Goal: Task Accomplishment & Management: Use online tool/utility

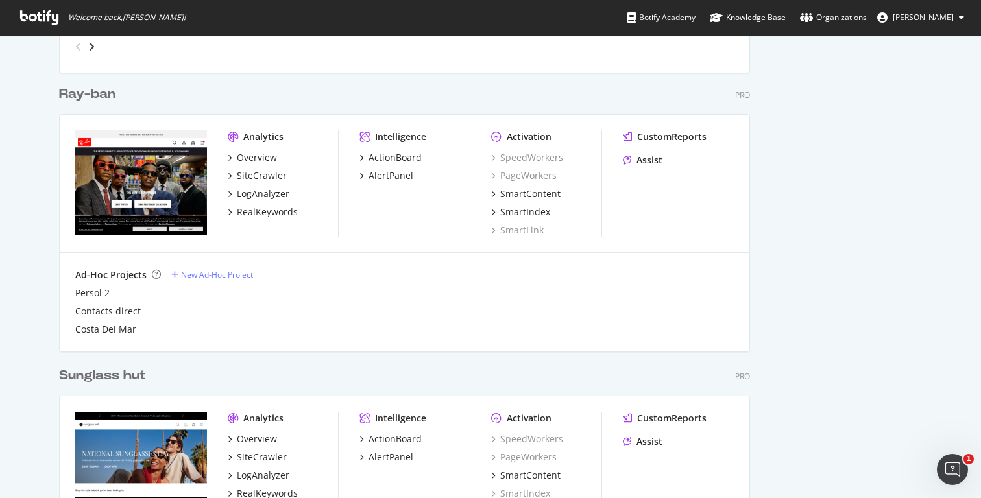
scroll to position [796, 0]
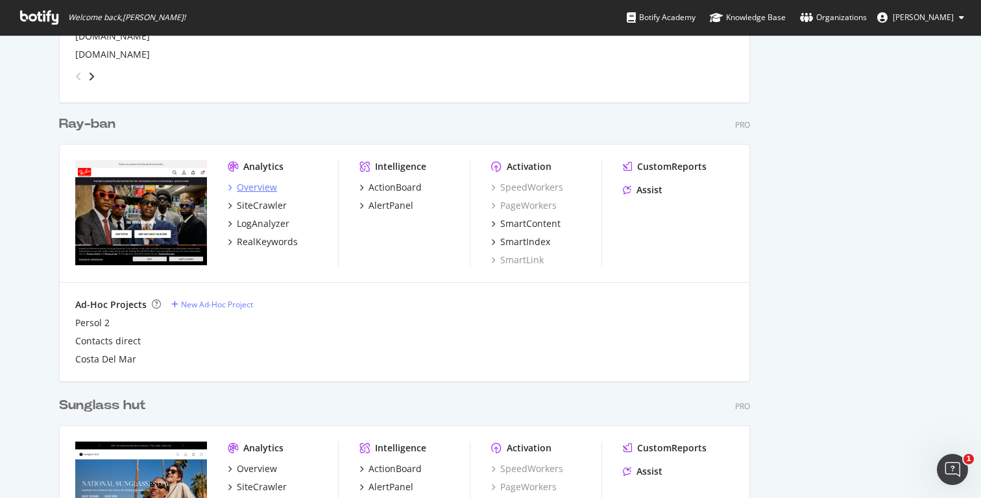
click at [256, 184] on div "Overview" at bounding box center [257, 187] width 40 height 13
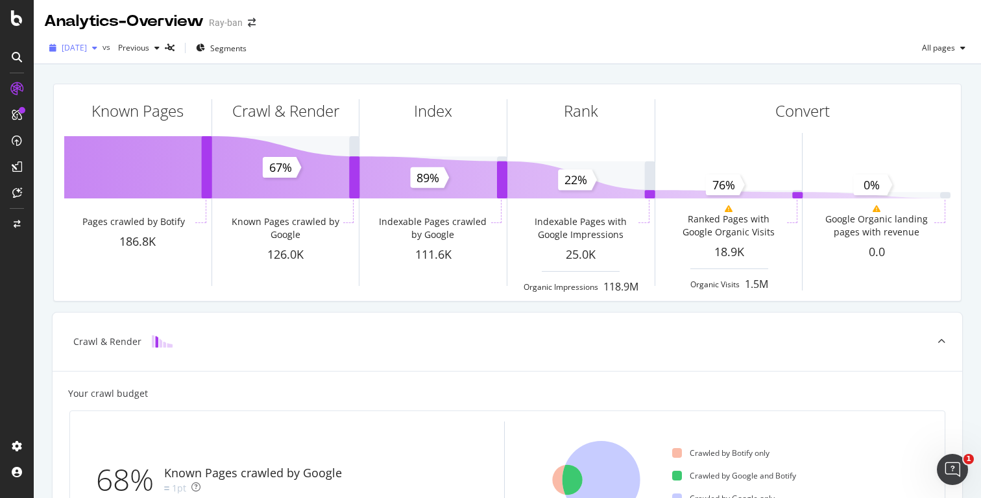
click at [87, 45] on span "[DATE]" at bounding box center [74, 47] width 25 height 11
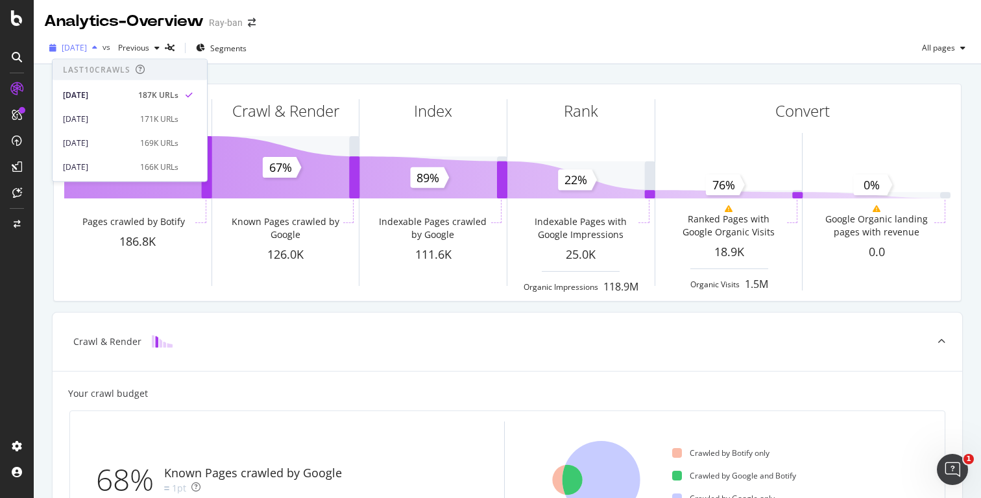
click at [87, 45] on span "[DATE]" at bounding box center [74, 47] width 25 height 11
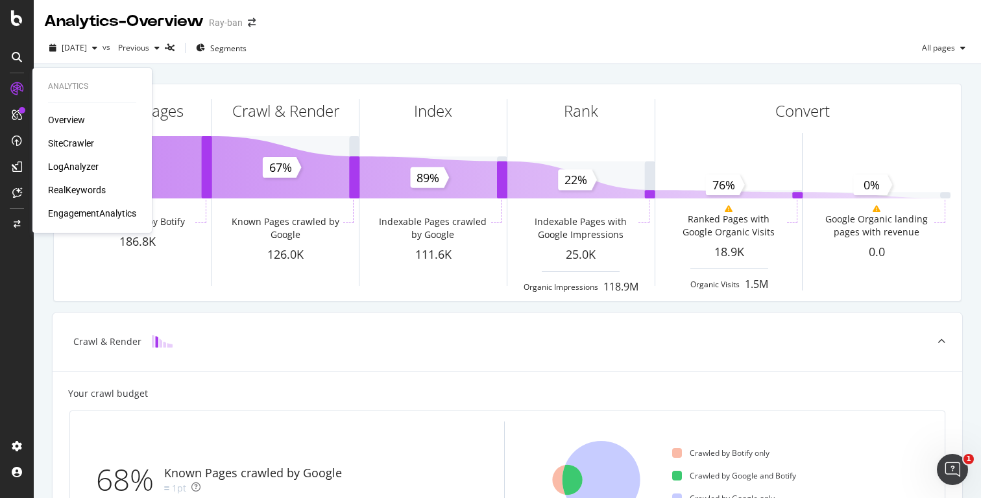
click at [84, 145] on div "SiteCrawler" at bounding box center [71, 143] width 46 height 13
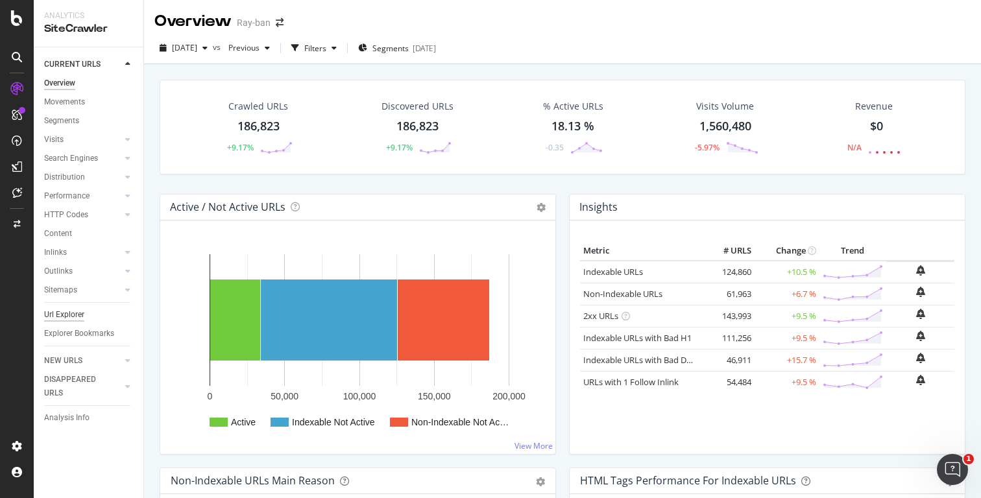
click at [73, 317] on div "Url Explorer" at bounding box center [64, 315] width 40 height 14
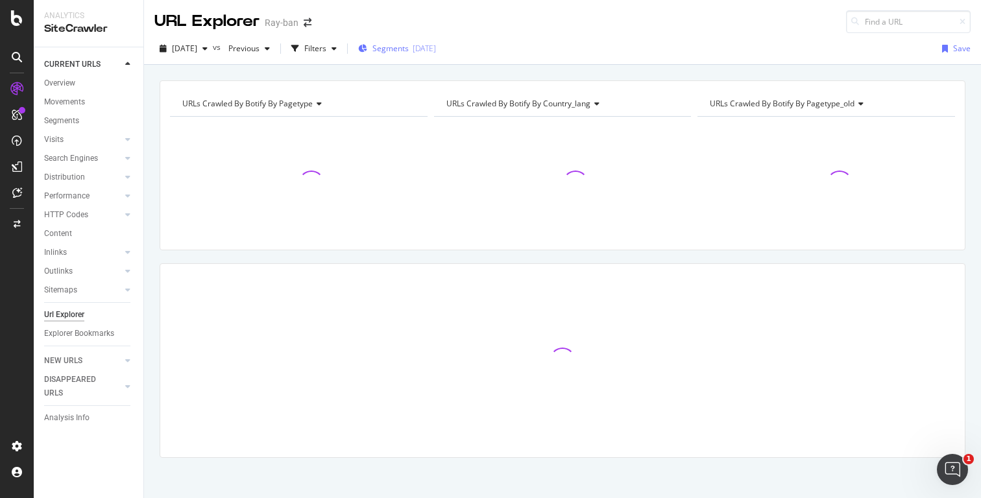
click at [409, 44] on span "Segments" at bounding box center [390, 48] width 36 height 11
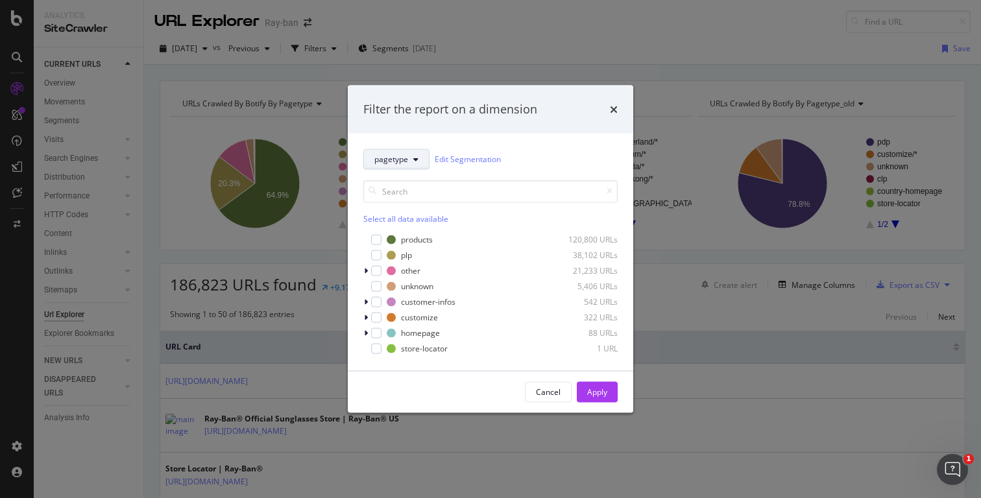
click at [388, 155] on span "pagetype" at bounding box center [391, 159] width 34 height 11
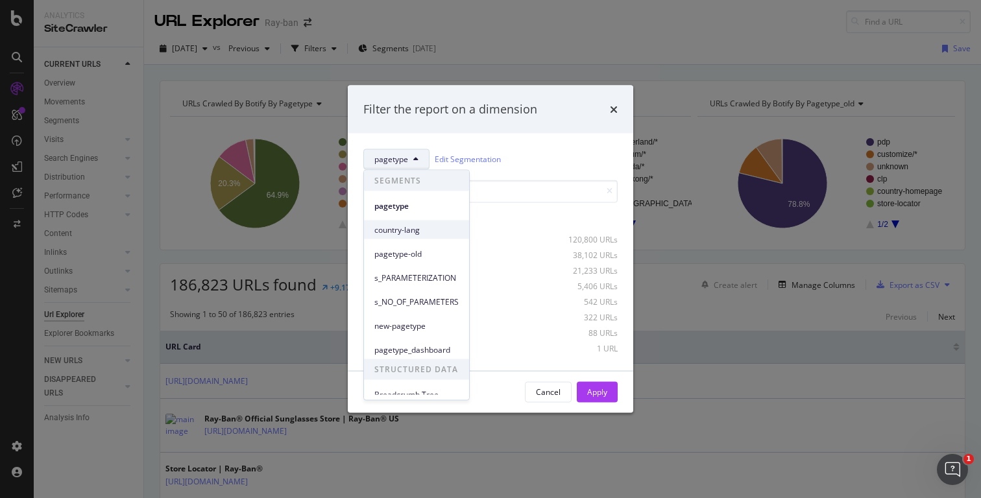
click at [405, 222] on div "country-lang" at bounding box center [416, 230] width 105 height 19
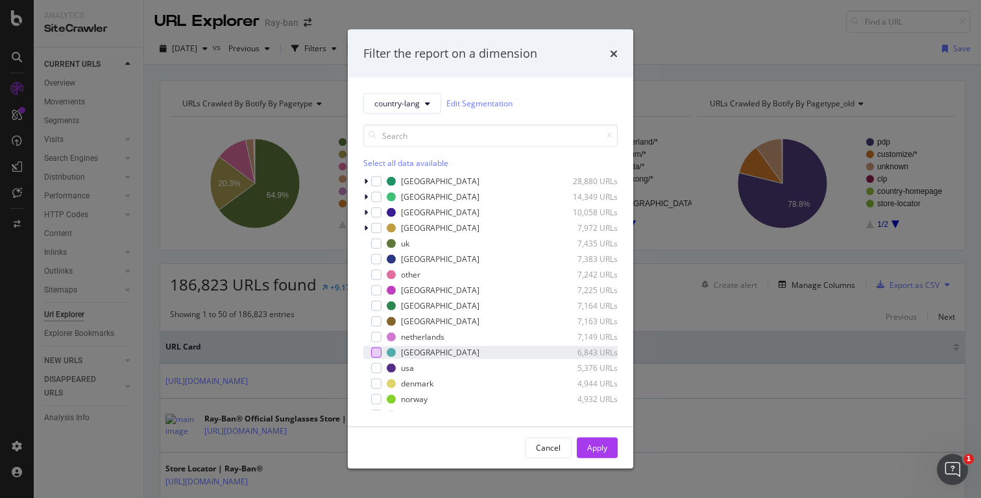
click at [380, 350] on div "modal" at bounding box center [376, 352] width 10 height 10
click at [594, 447] on div "Apply" at bounding box center [597, 448] width 20 height 11
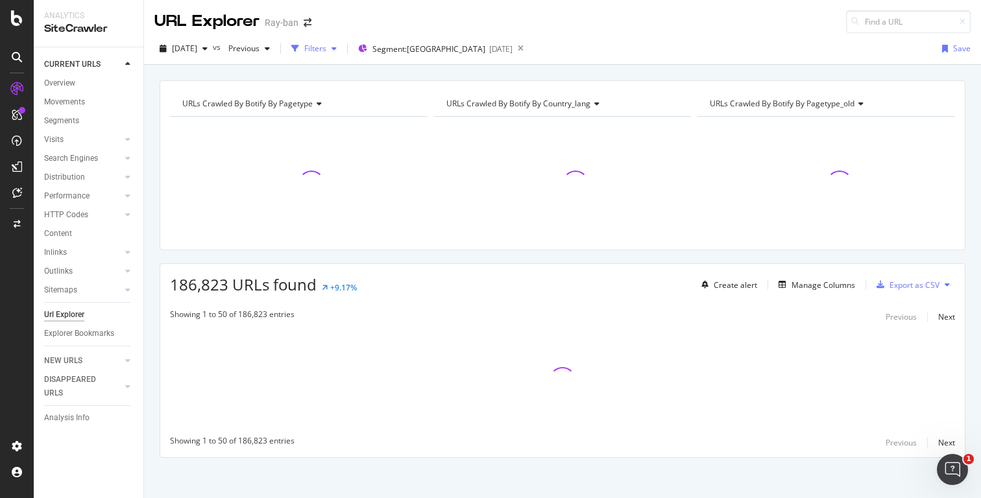
click at [326, 51] on div "Filters" at bounding box center [315, 48] width 22 height 11
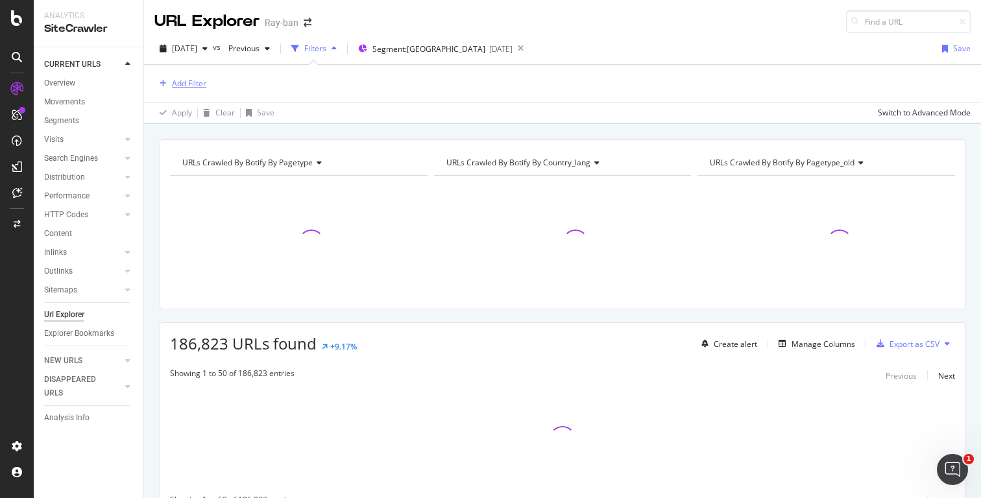
click at [196, 82] on div "Add Filter" at bounding box center [189, 83] width 34 height 11
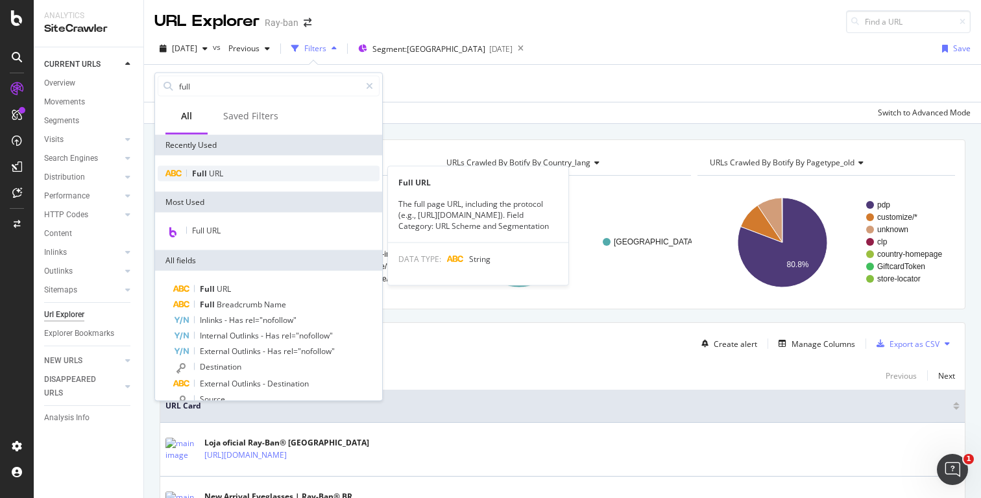
type input "full"
click at [225, 173] on div "Full URL" at bounding box center [269, 174] width 222 height 16
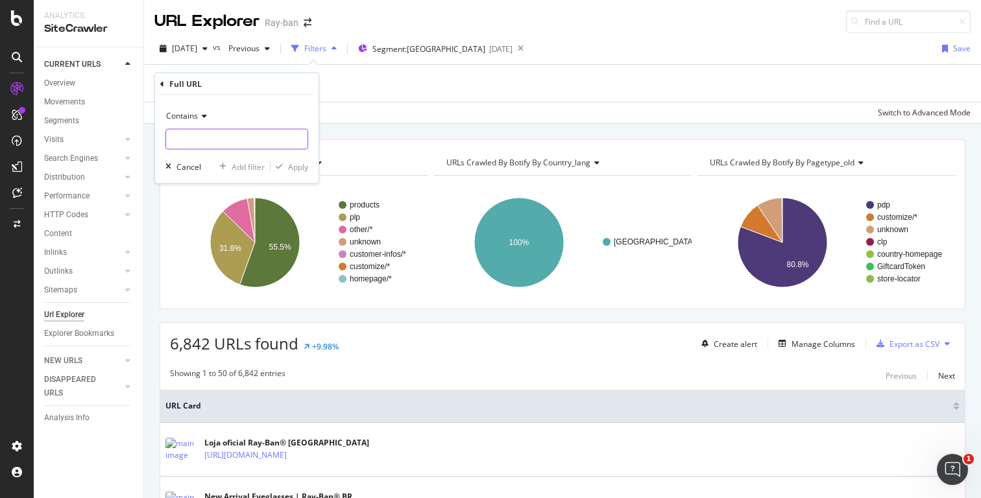
click at [194, 137] on input "text" at bounding box center [236, 139] width 141 height 21
click at [186, 119] on span "Contains" at bounding box center [182, 115] width 32 height 11
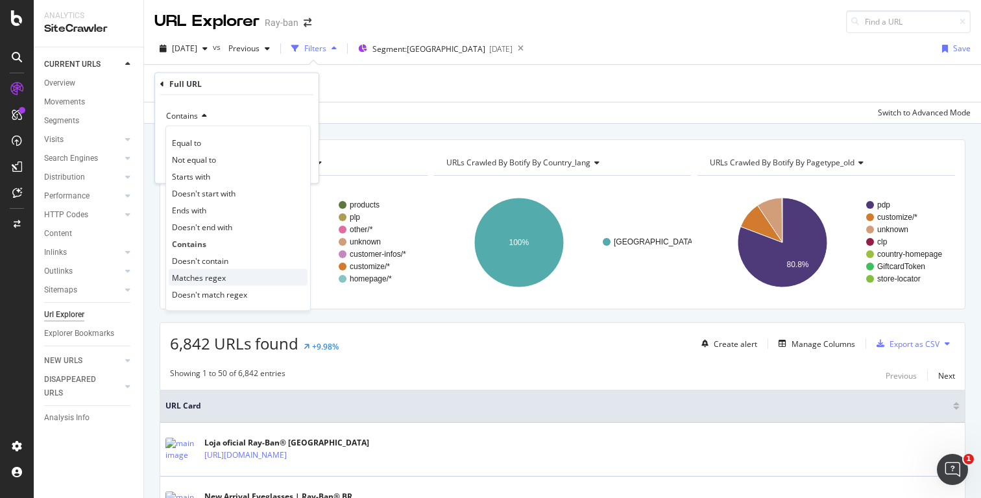
click at [208, 273] on span "Matches regex" at bounding box center [199, 277] width 54 height 11
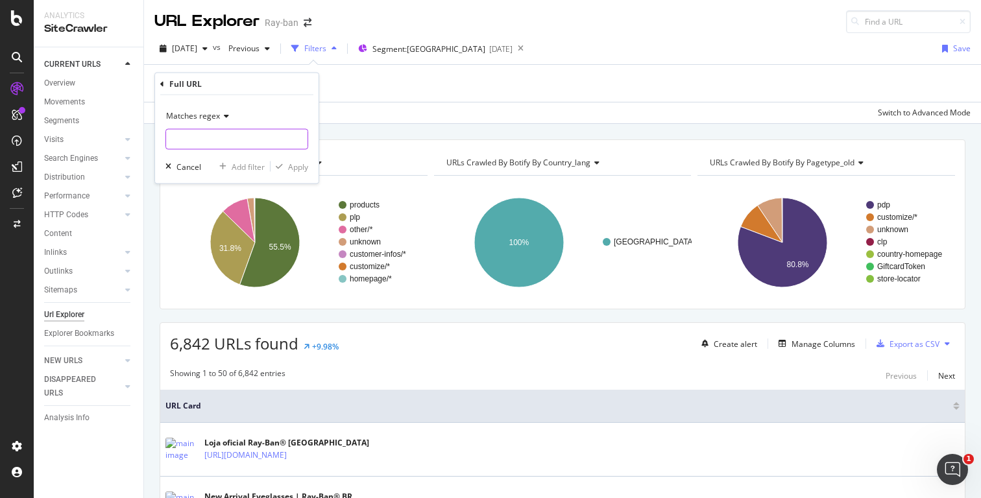
click at [200, 143] on input "text" at bounding box center [236, 139] width 141 height 21
paste input "(?i)RX[0-9]{4}|RW[0-9]{4}|RB[0-9]{4}"
click at [255, 138] on input "(?i)RX[0-9]{4}|RW[0-9]{4}|RB[0-9]{4}" at bounding box center [227, 139] width 123 height 21
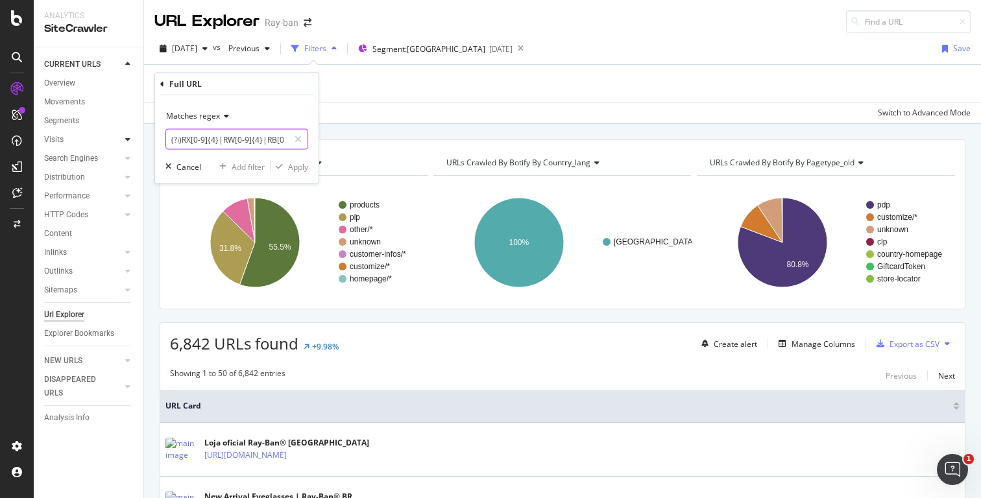
drag, startPoint x: 223, startPoint y: 137, endPoint x: 127, endPoint y: 137, distance: 96.7
click at [127, 137] on body "Analytics SiteCrawler CURRENT URLS Overview Movements Segments Visits Analysis …" at bounding box center [490, 249] width 981 height 498
click at [208, 139] on input "(?i)RX[0-9]{4}|RW[0-9]{4}|RB[0-9]{4}" at bounding box center [227, 139] width 123 height 21
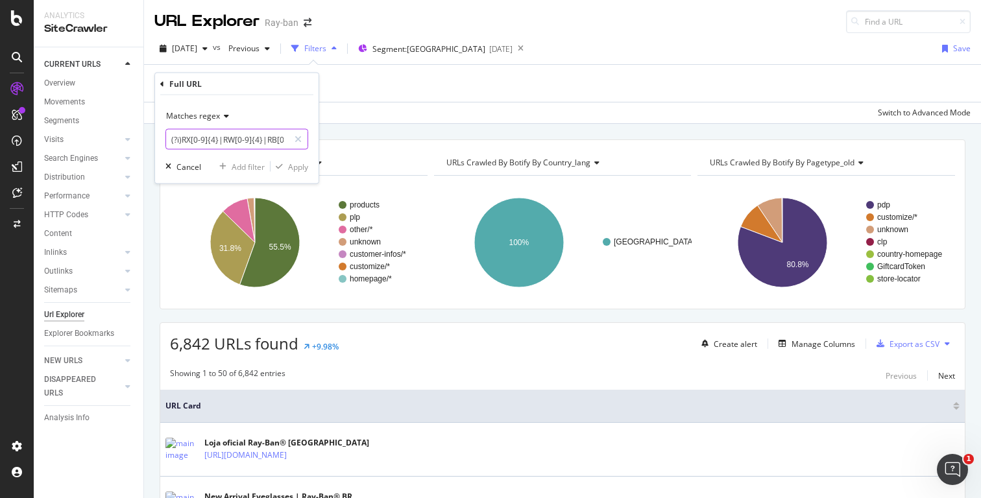
click at [187, 139] on input "(?i)RX[0-9]{4}|RW[0-9]{4}|RB[0-9]{4}" at bounding box center [227, 139] width 123 height 21
click at [180, 139] on input "(?i)RX[0-9]{4}|RW[0-9]{4}|RB[0-9]{4}" at bounding box center [227, 139] width 123 height 21
drag, startPoint x: 258, startPoint y: 142, endPoint x: 323, endPoint y: 142, distance: 65.5
click at [323, 142] on body "Analytics SiteCrawler CURRENT URLS Overview Movements Segments Visits Analysis …" at bounding box center [490, 249] width 981 height 498
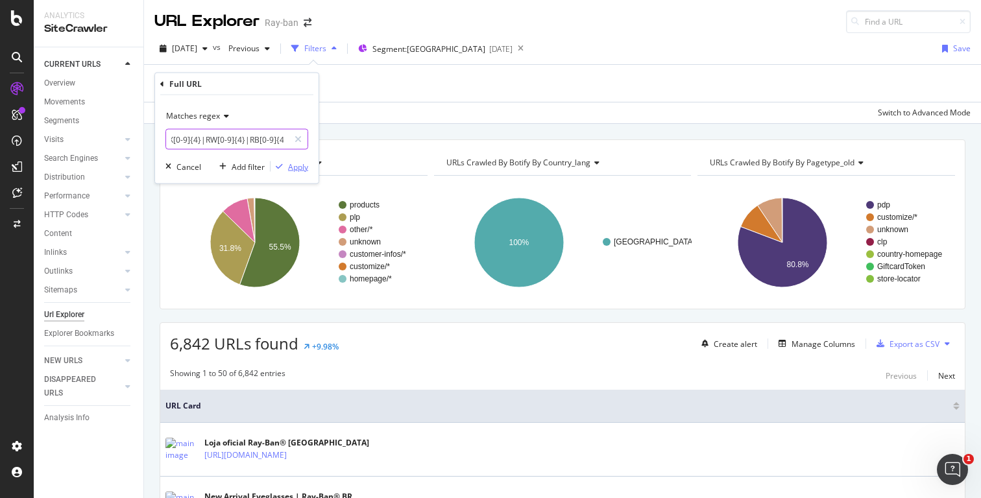
type input "RX[0-9]{4}|RW[0-9]{4}|RB[0-9]{4}"
click at [296, 167] on div "Apply" at bounding box center [298, 166] width 20 height 11
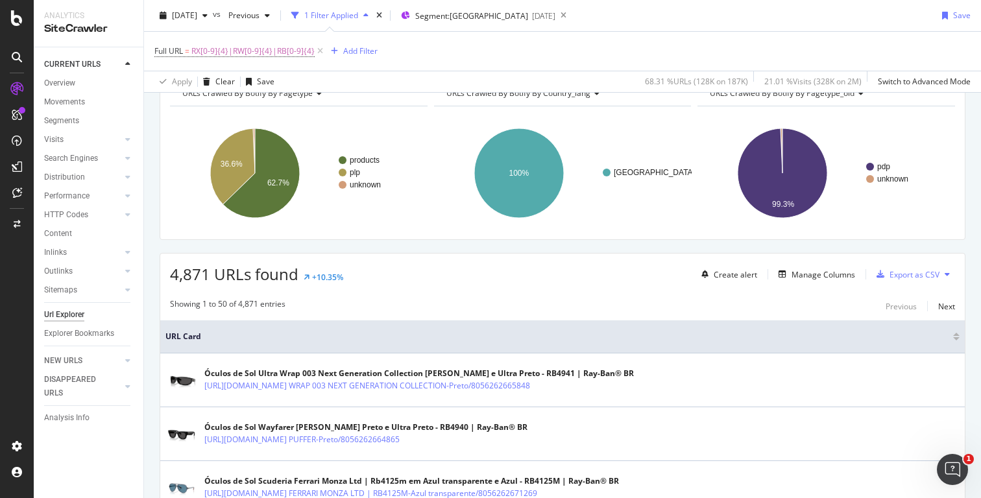
scroll to position [72, 0]
click at [818, 276] on div "Manage Columns" at bounding box center [824, 274] width 64 height 11
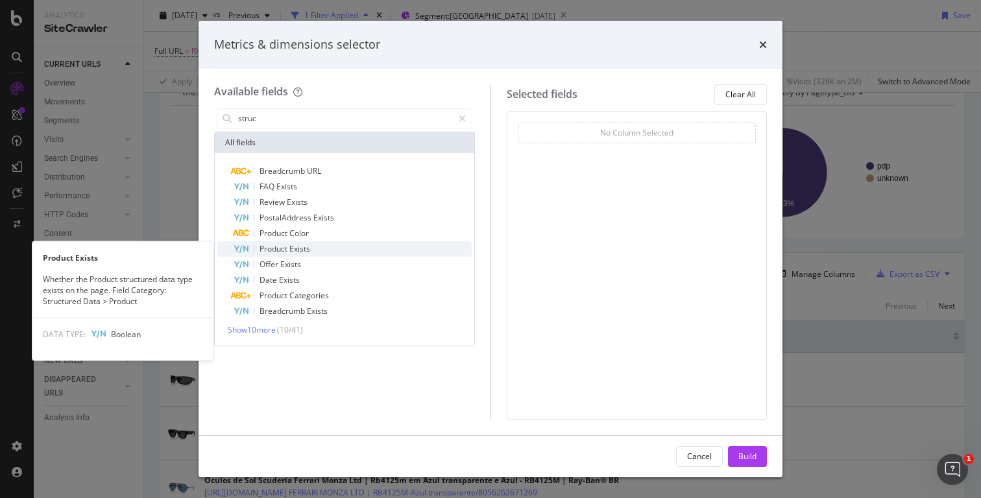
type input "struc"
click at [327, 250] on div "Product Exists" at bounding box center [352, 249] width 239 height 16
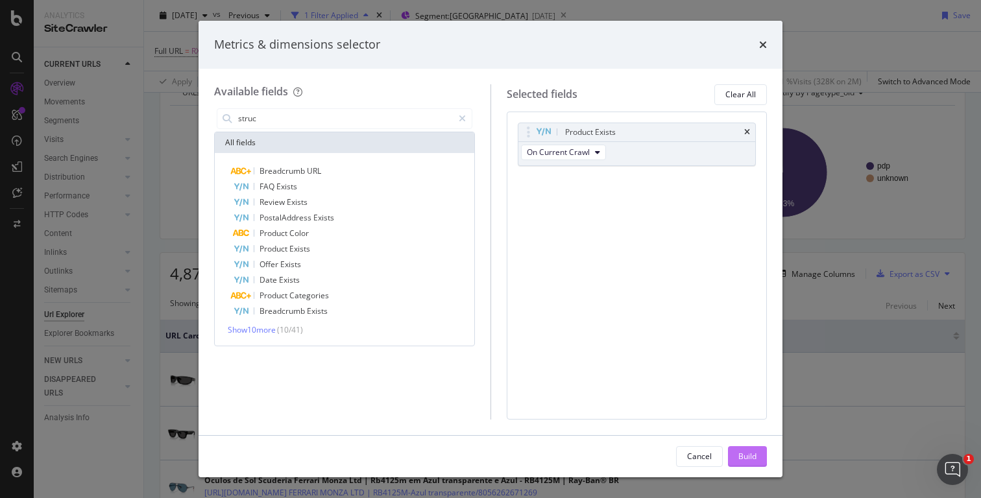
click at [747, 453] on div "Build" at bounding box center [747, 456] width 18 height 11
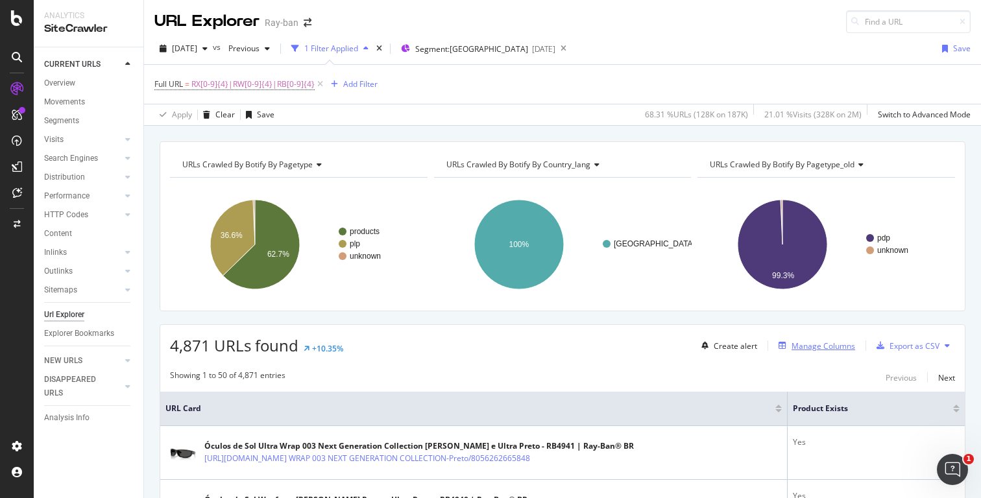
click at [807, 350] on div "Manage Columns" at bounding box center [824, 346] width 64 height 11
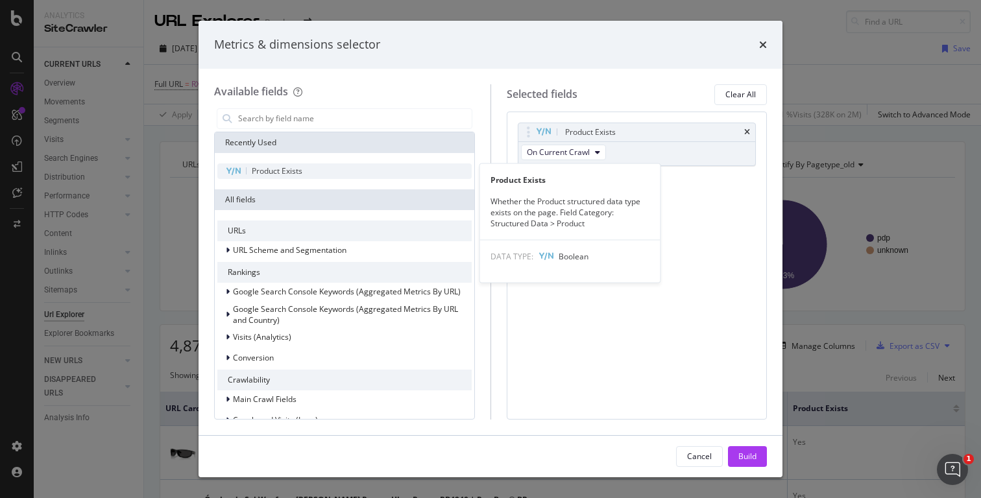
click at [302, 175] on span "Product Exists" at bounding box center [277, 170] width 51 height 11
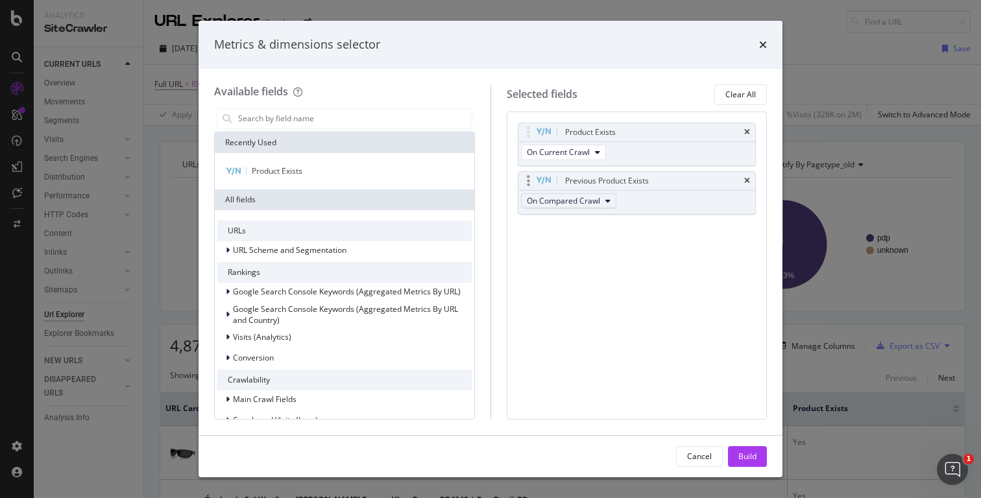
click at [594, 197] on span "On Compared Crawl" at bounding box center [563, 200] width 73 height 11
click at [688, 269] on div "Product Exists On Current Crawl Previous Product Exists On Compared Crawl You c…" at bounding box center [637, 266] width 261 height 308
click at [745, 452] on div "Build" at bounding box center [747, 456] width 18 height 11
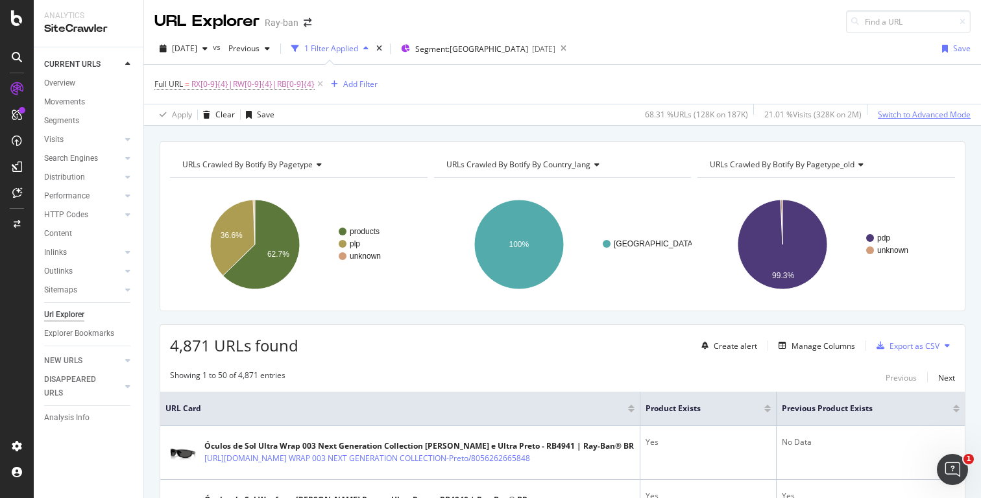
click at [906, 116] on div "Switch to Advanced Mode" at bounding box center [924, 114] width 93 height 11
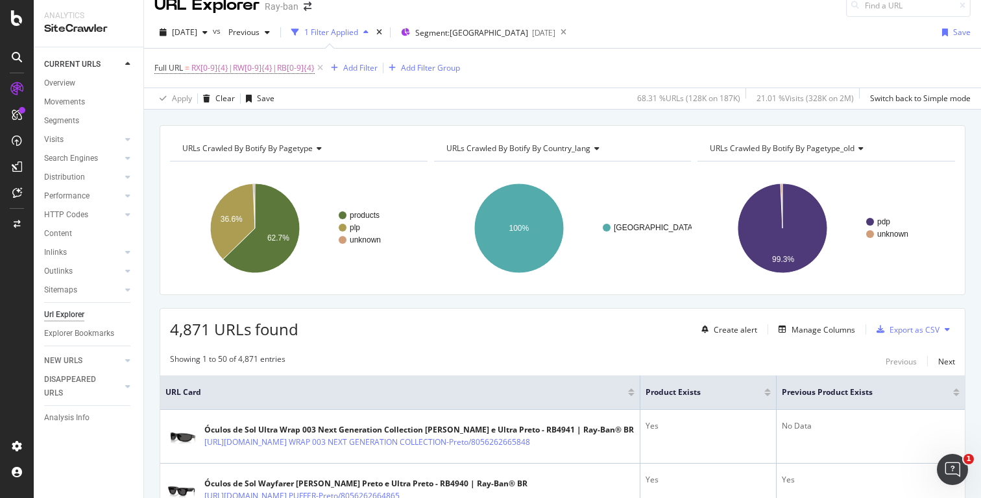
click at [958, 395] on div at bounding box center [956, 394] width 6 height 3
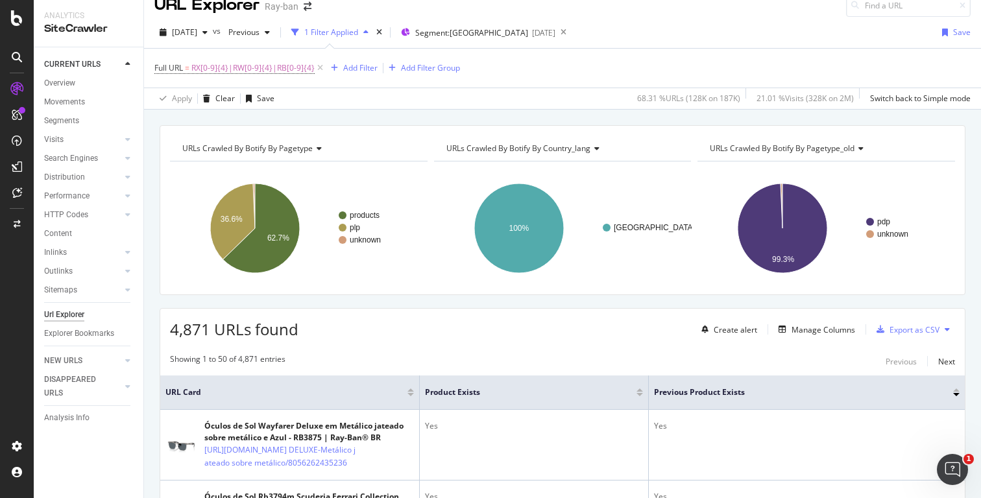
scroll to position [203, 0]
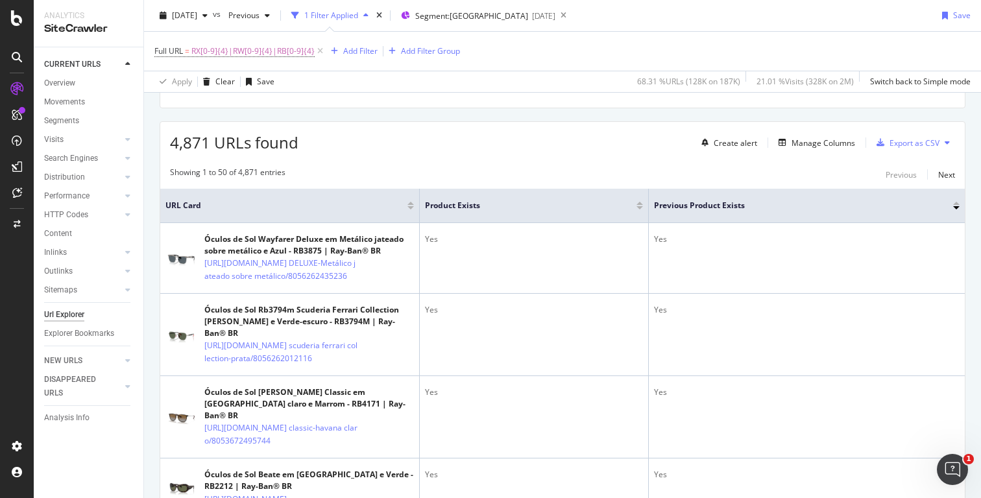
click at [958, 208] on div at bounding box center [956, 207] width 6 height 3
click at [956, 208] on div at bounding box center [956, 207] width 6 height 3
click at [956, 204] on div at bounding box center [956, 203] width 6 height 3
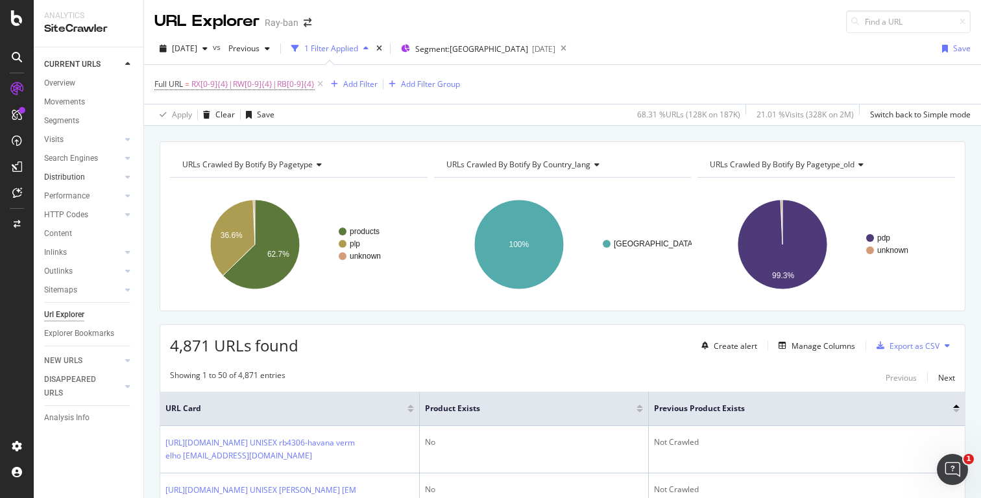
click at [104, 175] on link "Distribution" at bounding box center [82, 178] width 77 height 14
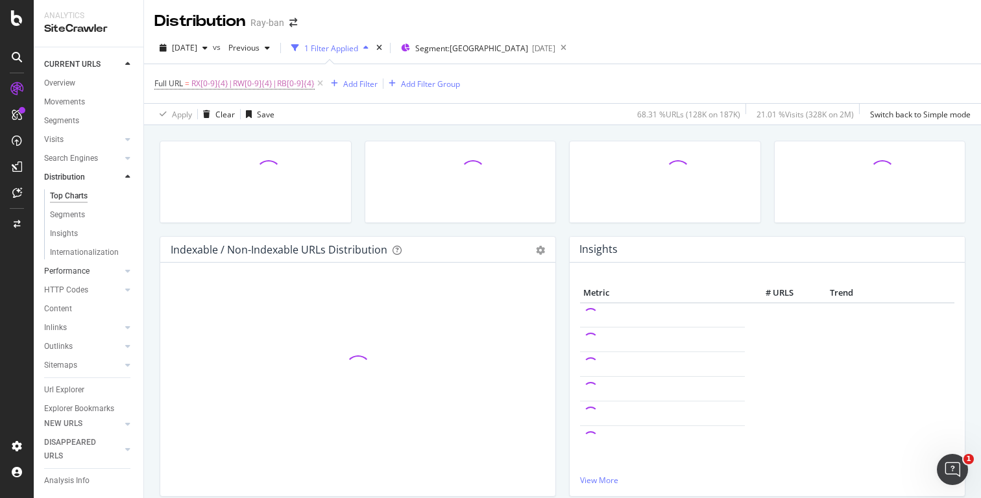
click at [119, 270] on div at bounding box center [114, 271] width 13 height 13
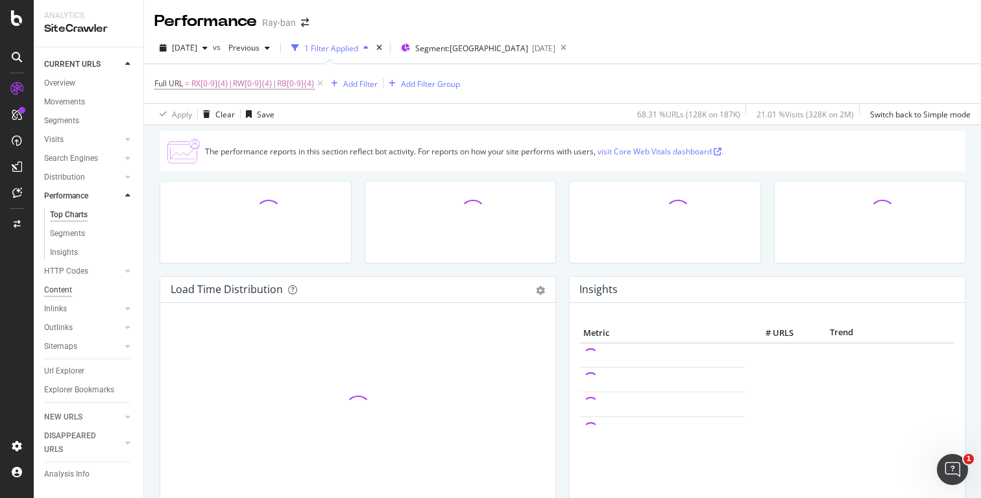
click at [67, 291] on div "Content" at bounding box center [58, 291] width 28 height 14
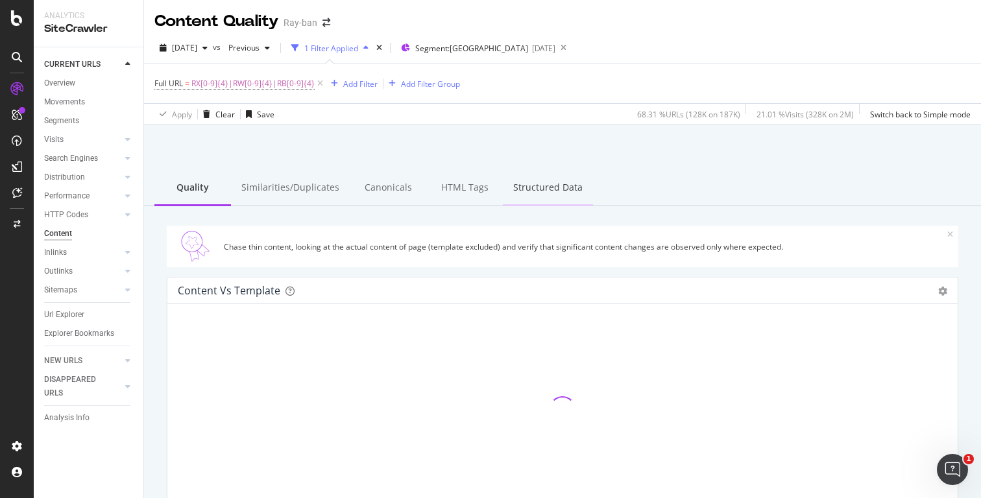
click at [556, 191] on div "Structured Data" at bounding box center [548, 189] width 90 height 36
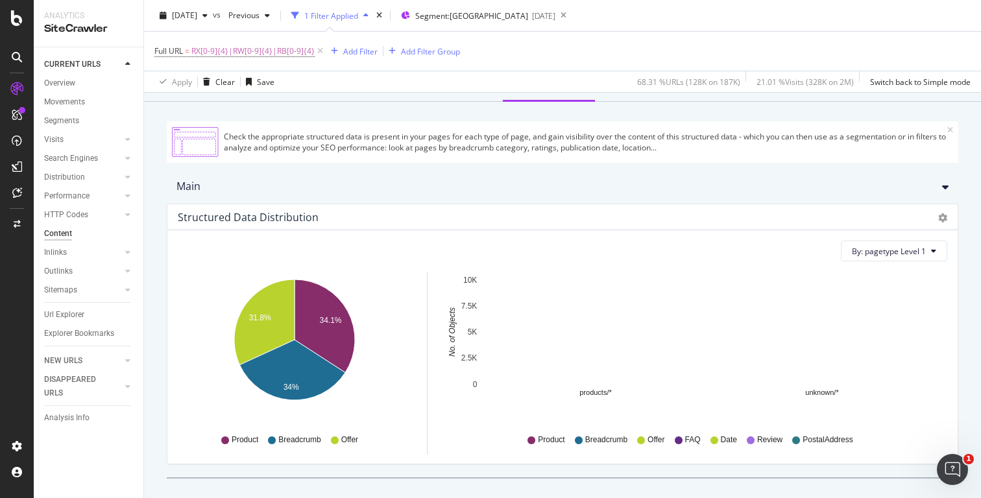
scroll to position [130, 0]
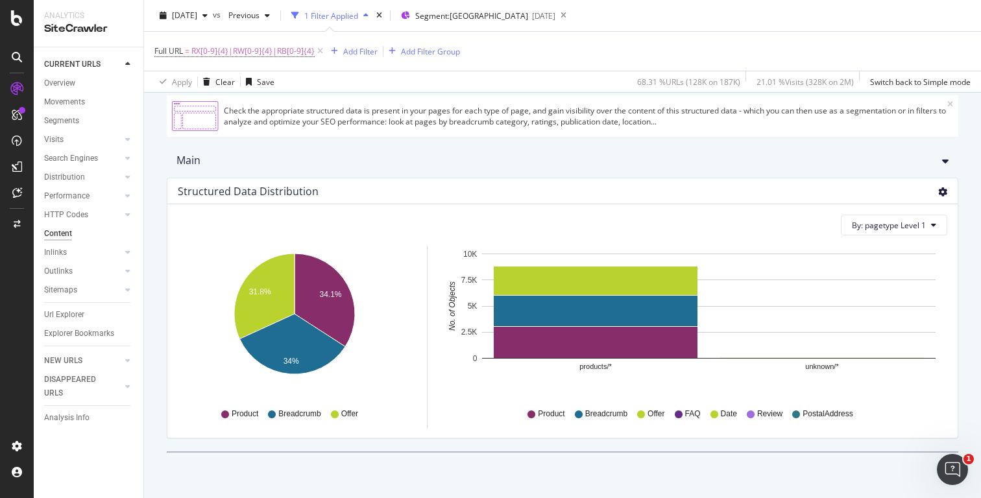
click at [941, 193] on icon "gear" at bounding box center [942, 192] width 9 height 9
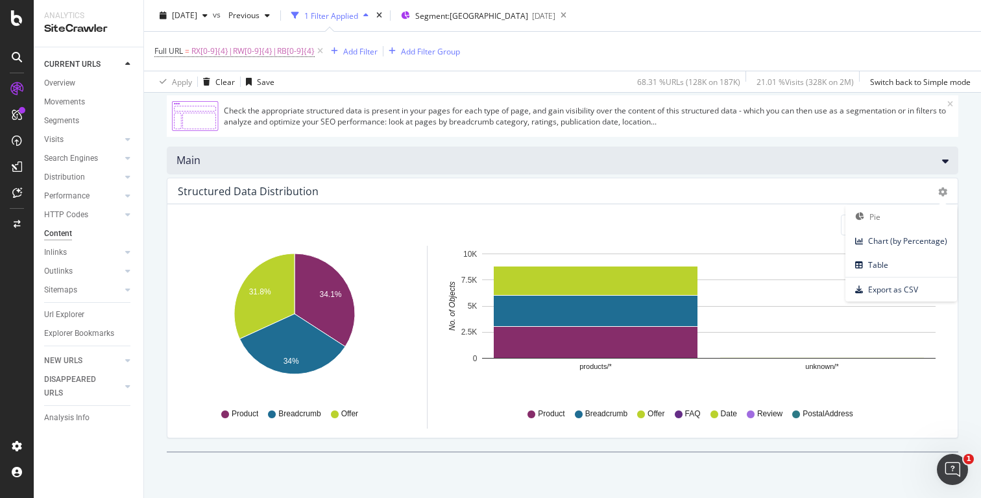
click at [806, 169] on div "Main" at bounding box center [563, 161] width 792 height 28
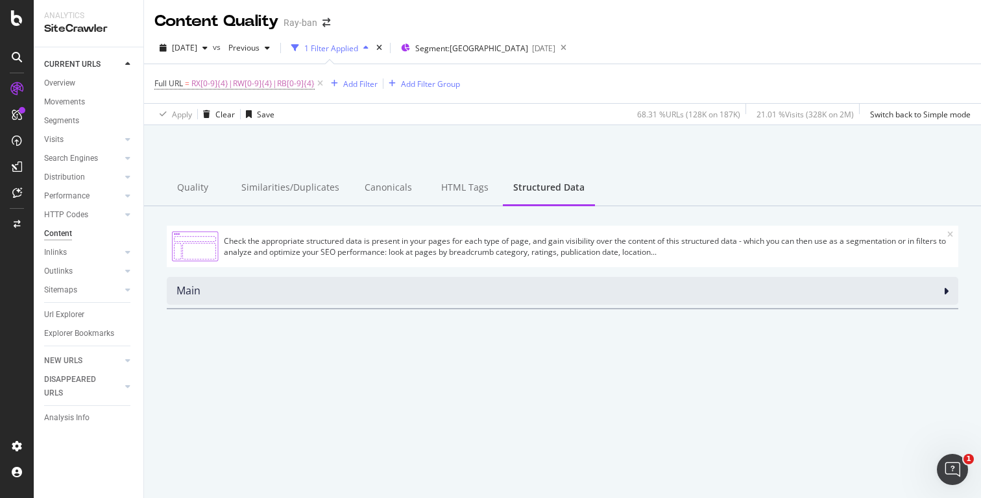
click at [479, 280] on div "Main" at bounding box center [563, 291] width 792 height 28
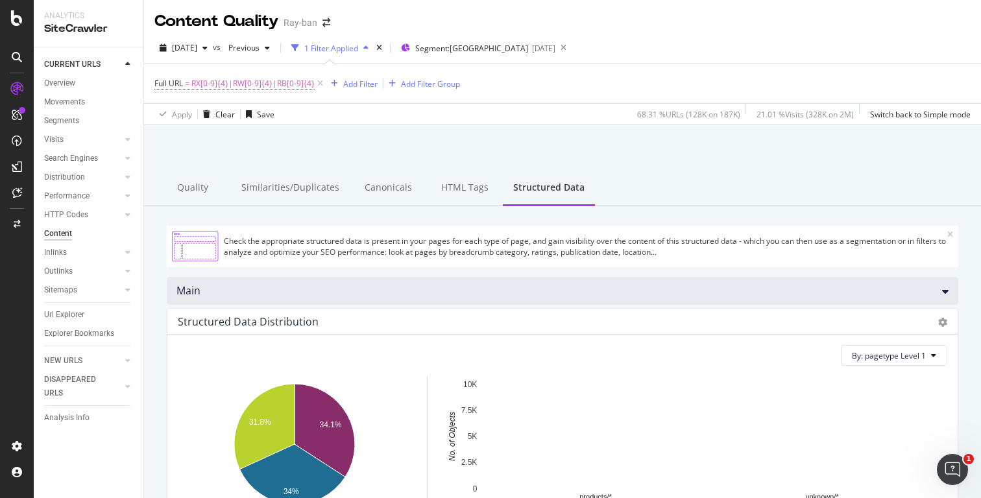
scroll to position [130, 0]
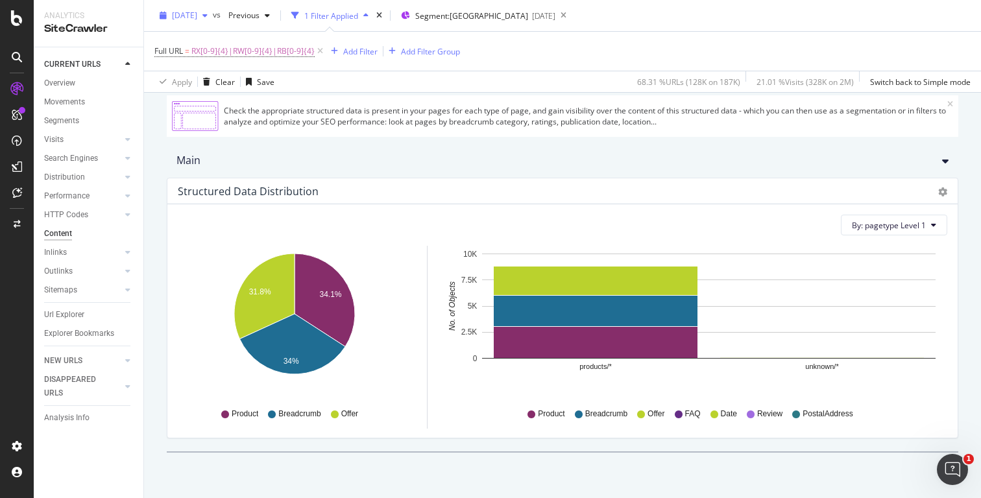
click at [197, 16] on span "[DATE]" at bounding box center [184, 15] width 25 height 11
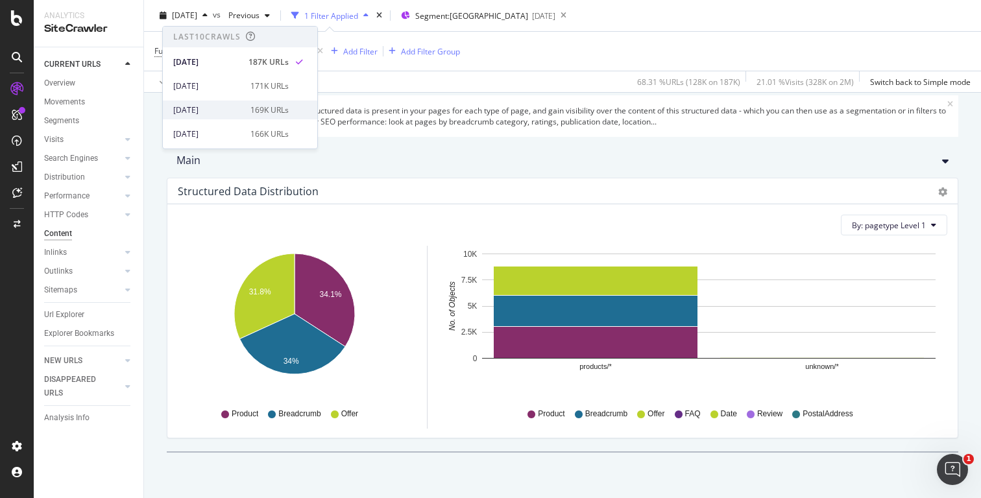
click at [220, 114] on div "[DATE]" at bounding box center [207, 110] width 69 height 12
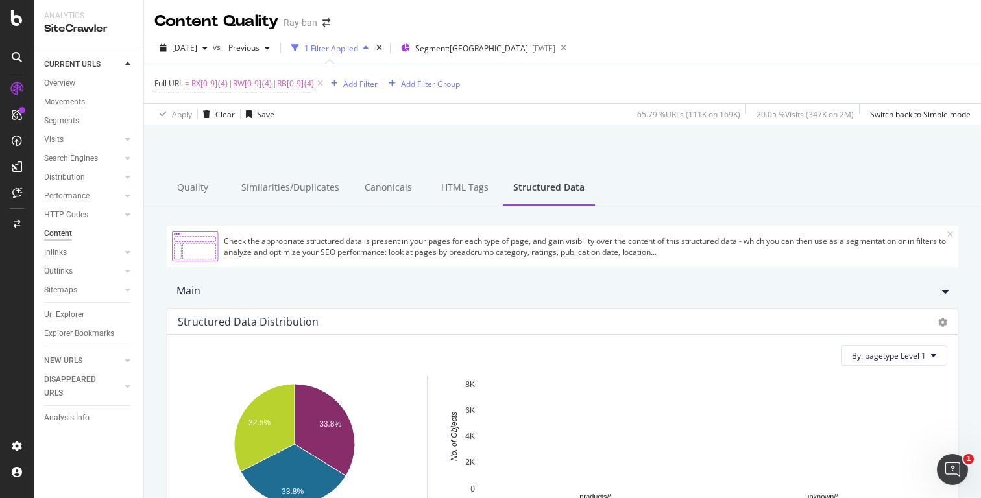
scroll to position [16, 0]
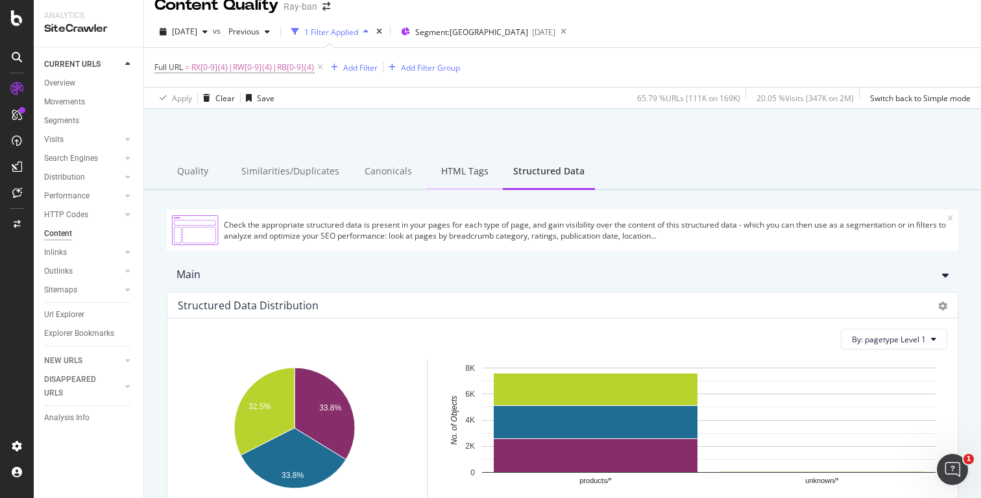
click at [463, 176] on div "HTML Tags" at bounding box center [464, 172] width 77 height 36
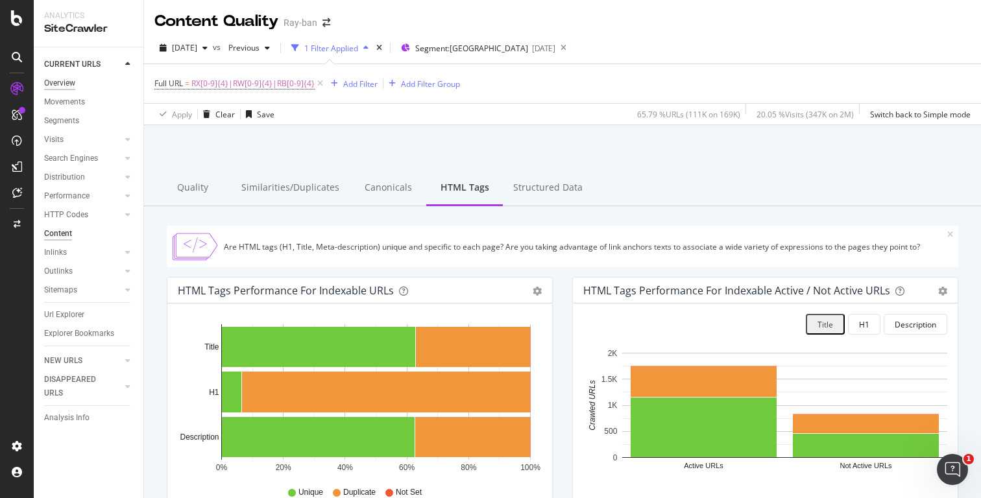
click at [75, 85] on div "Overview" at bounding box center [59, 84] width 31 height 14
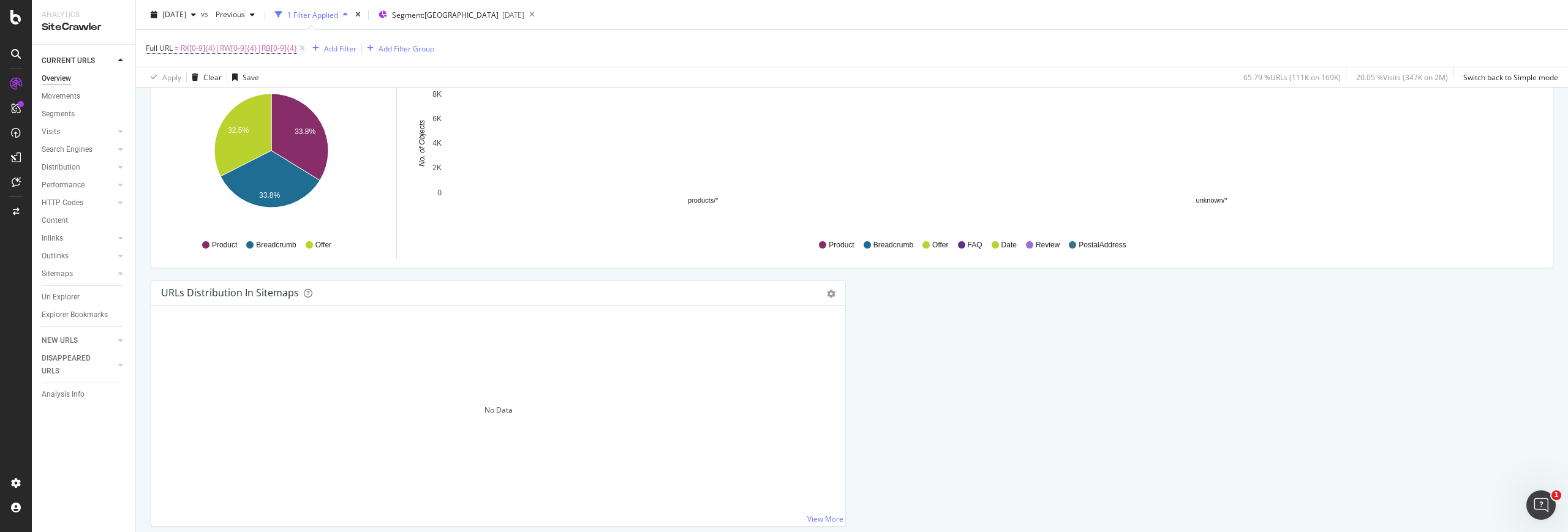
scroll to position [1259, 0]
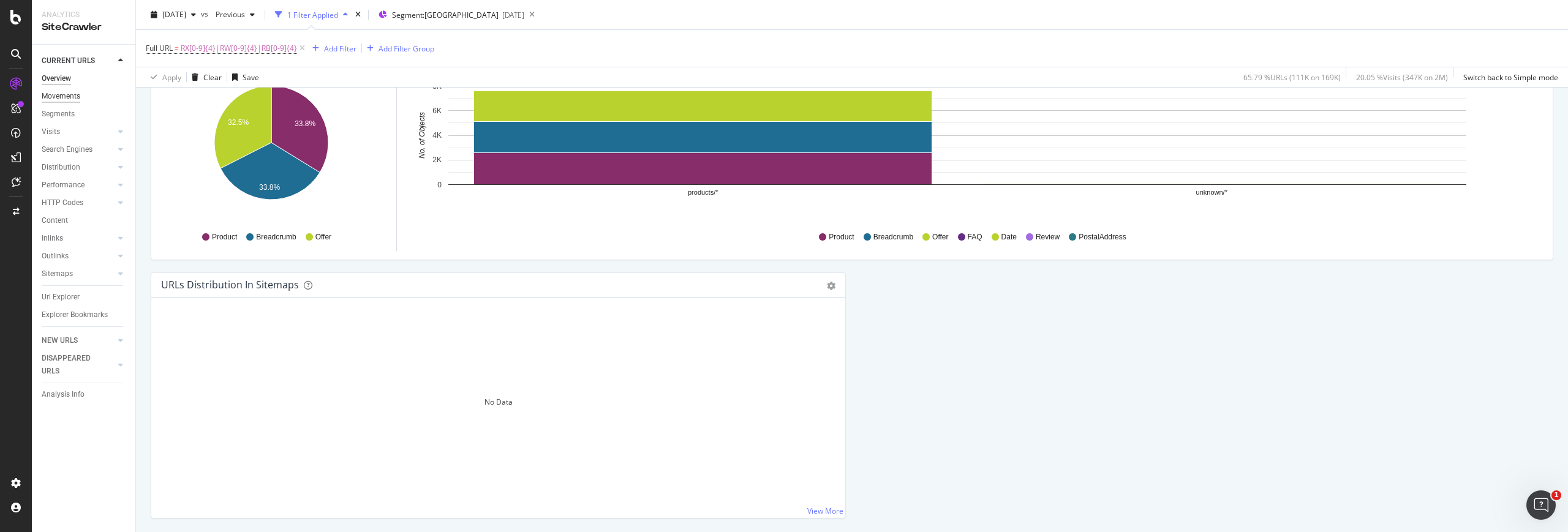
click at [68, 98] on div "Movements" at bounding box center [60, 96] width 39 height 13
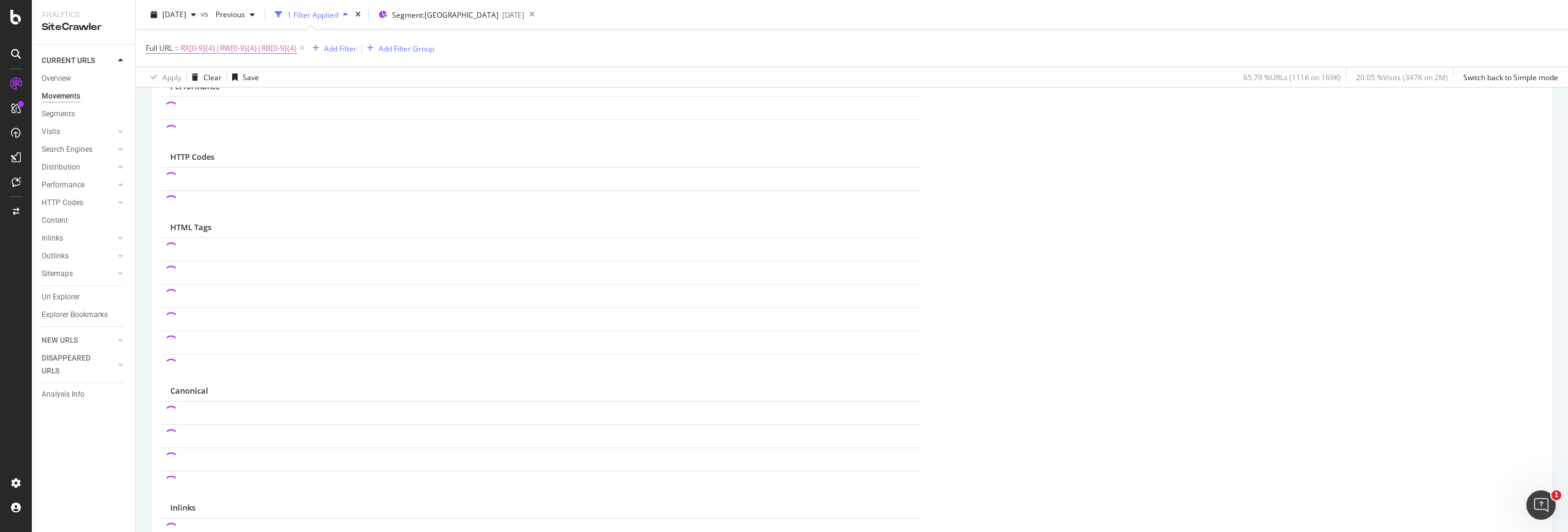
scroll to position [648, 0]
click at [69, 185] on div "CustomReports" at bounding box center [76, 186] width 60 height 12
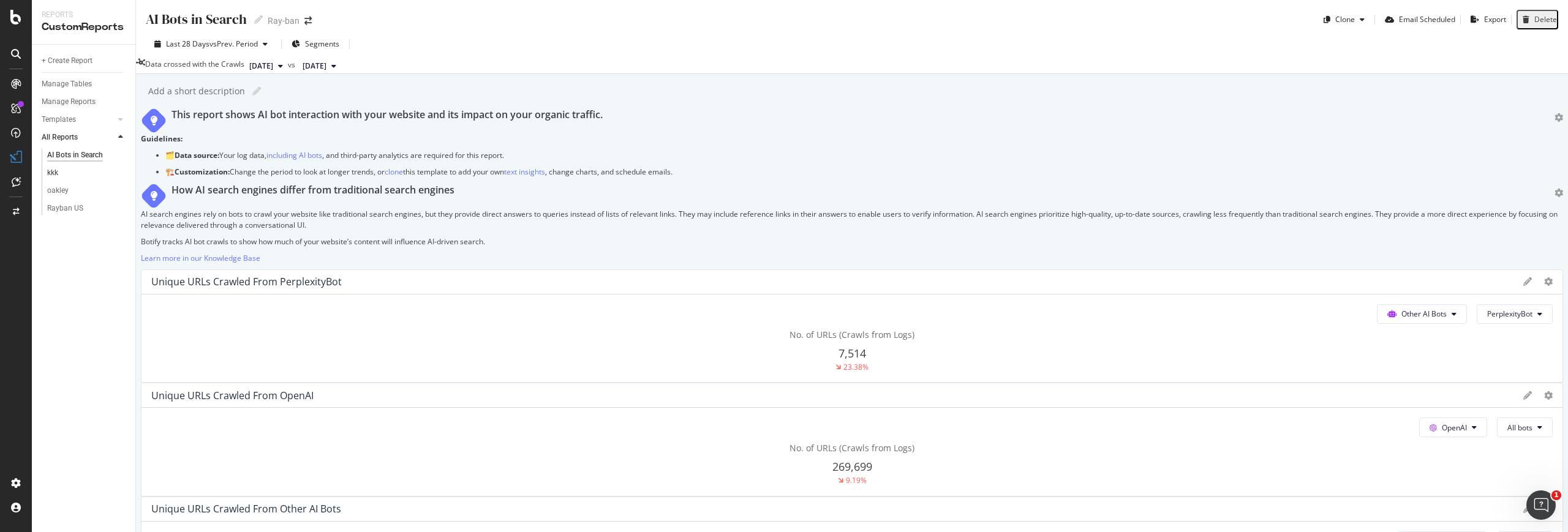
click at [59, 170] on link "kkk" at bounding box center [87, 173] width 79 height 13
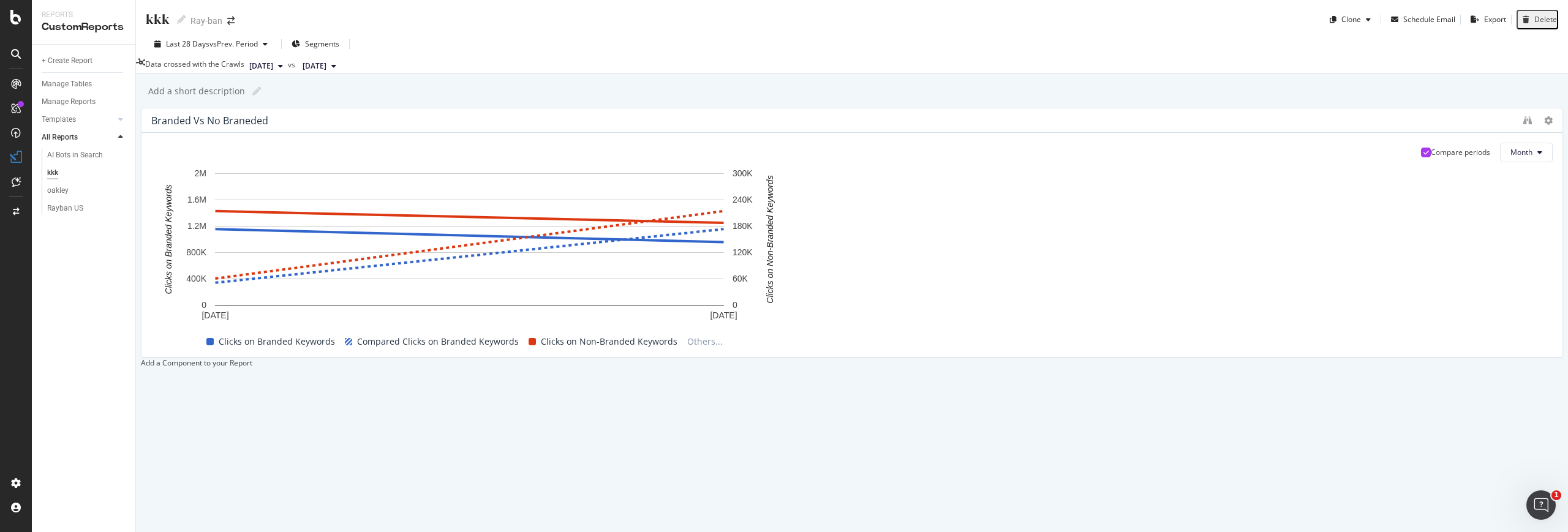
click at [141, 357] on div at bounding box center [141, 362] width 0 height 10
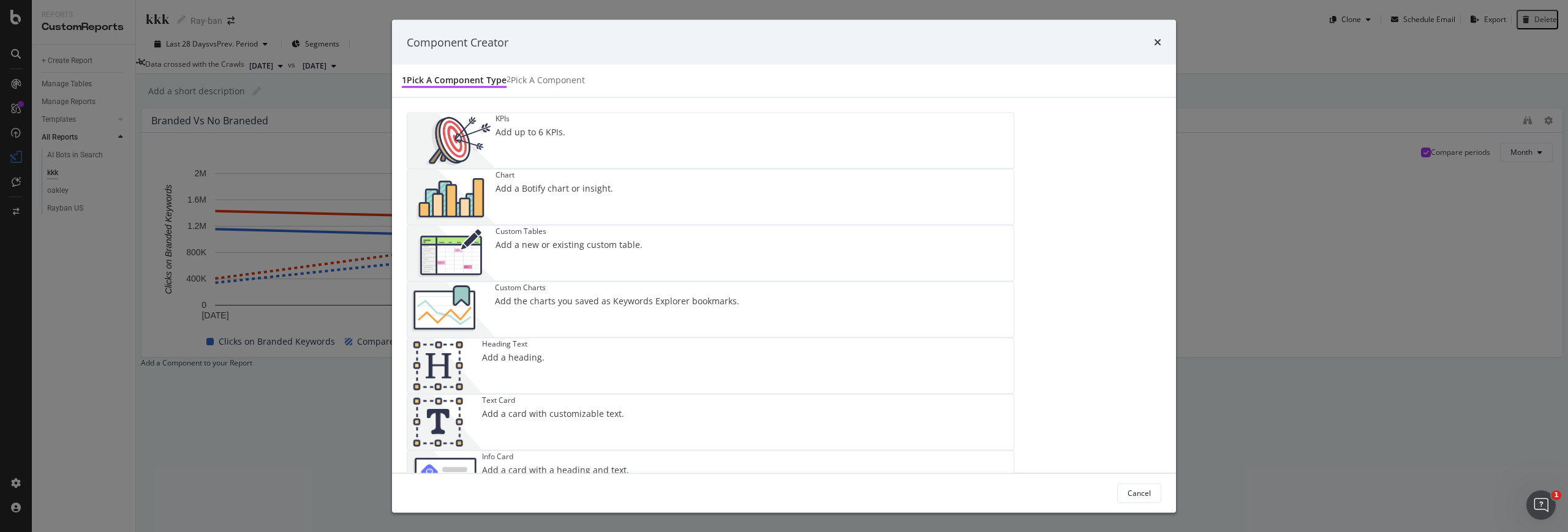
click at [613, 182] on div "Add a Botify chart or insight." at bounding box center [554, 188] width 118 height 12
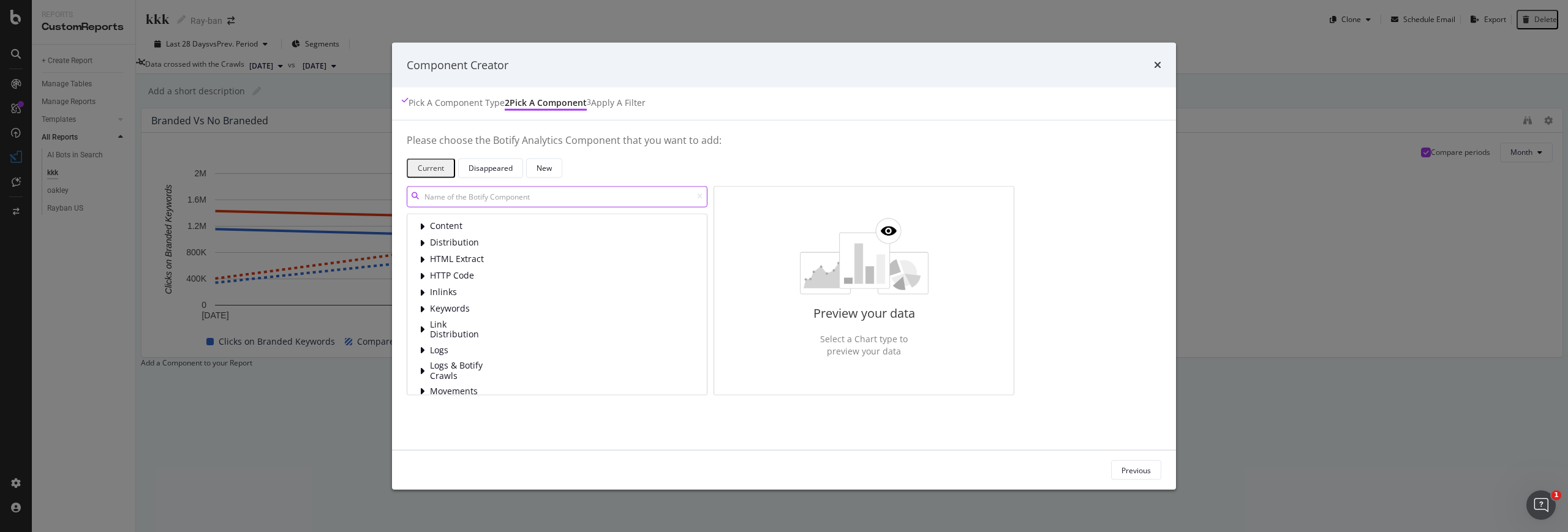
click at [560, 197] on input "modal" at bounding box center [557, 196] width 301 height 22
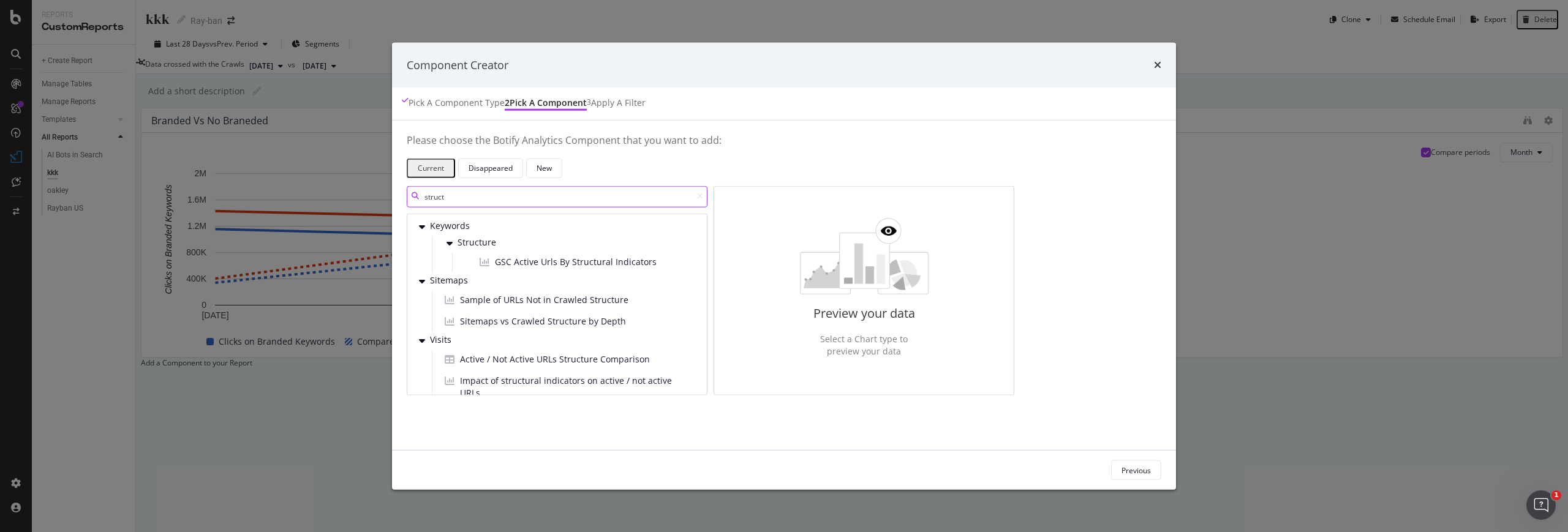
click at [544, 199] on input "struct" at bounding box center [557, 196] width 301 height 22
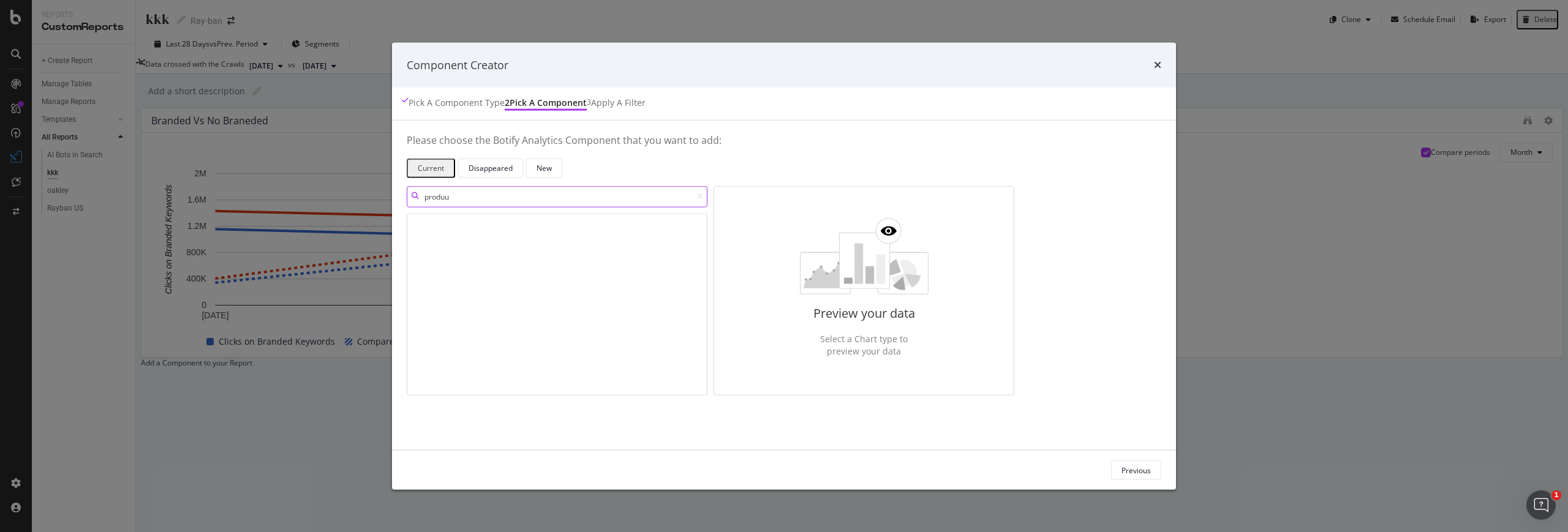
type input "produ"
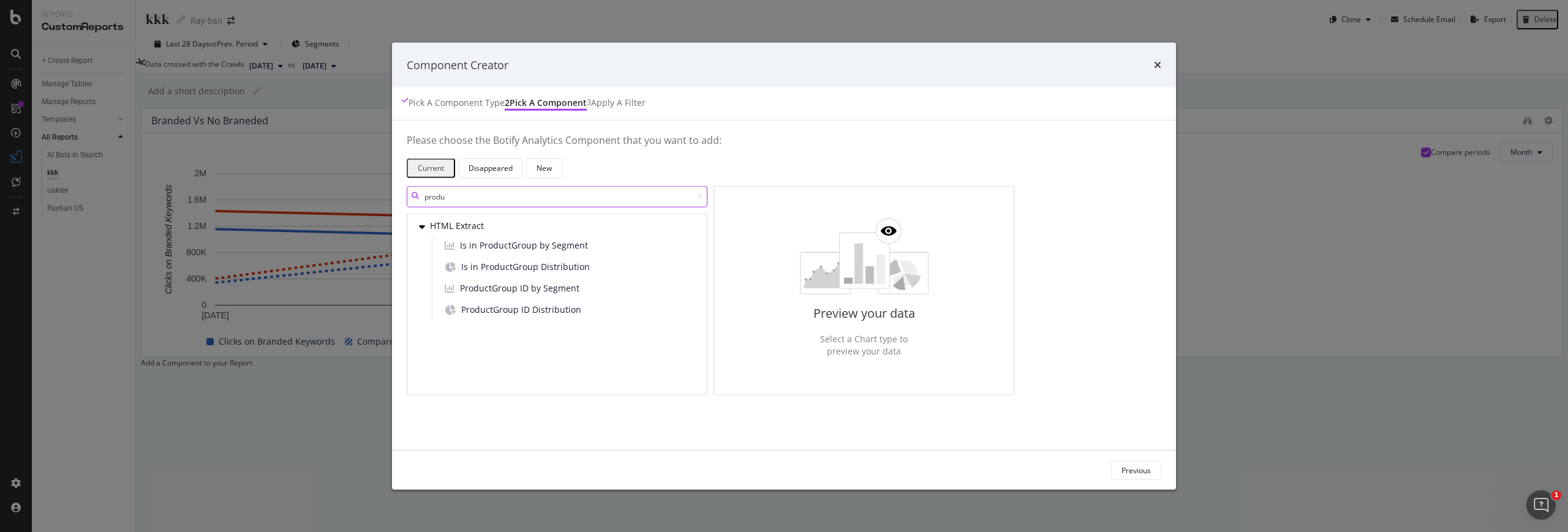
click at [553, 189] on input "produ" at bounding box center [557, 196] width 301 height 22
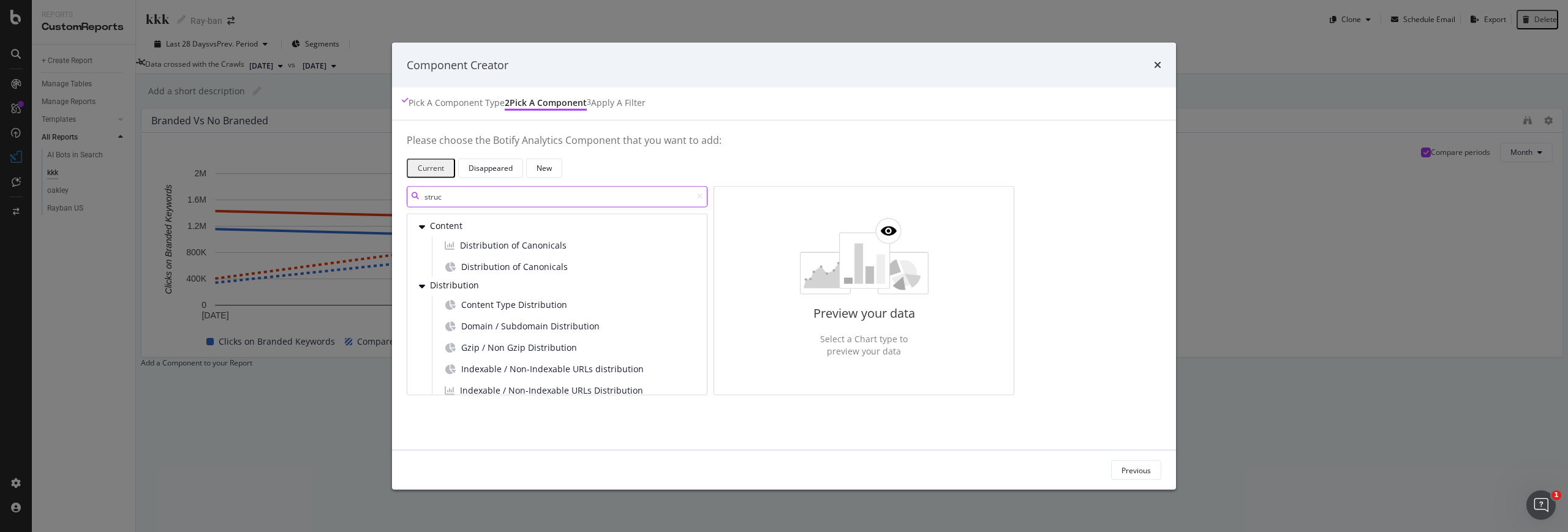
type input "struct"
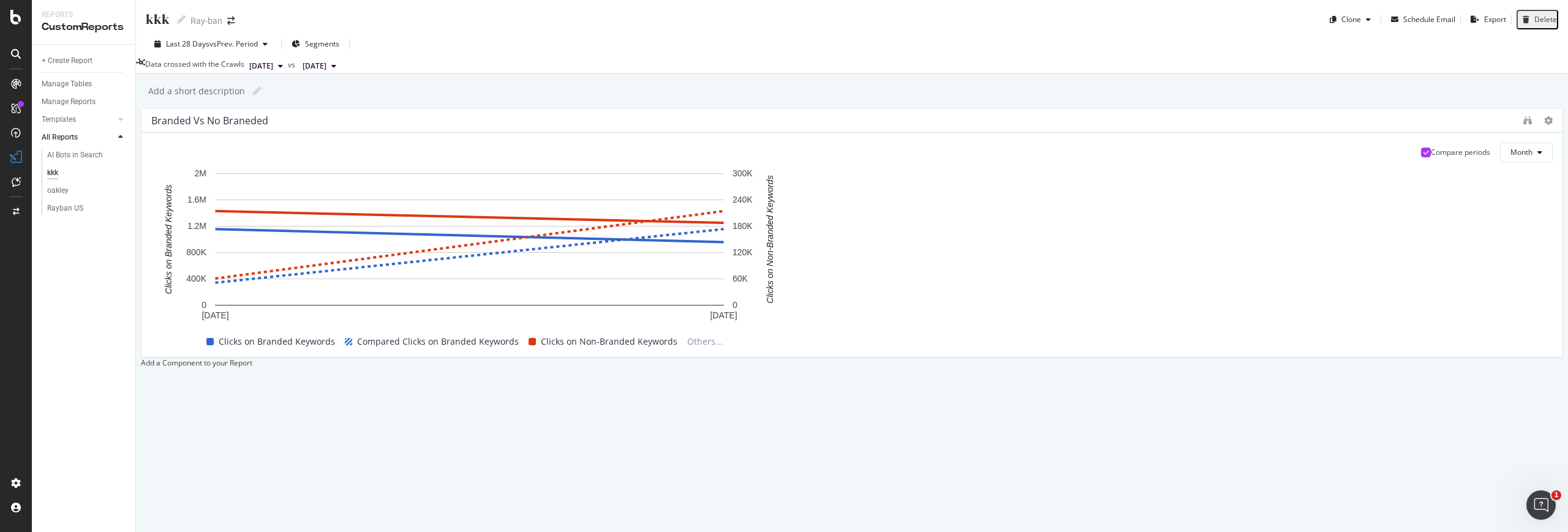
click at [141, 357] on div at bounding box center [141, 362] width 0 height 10
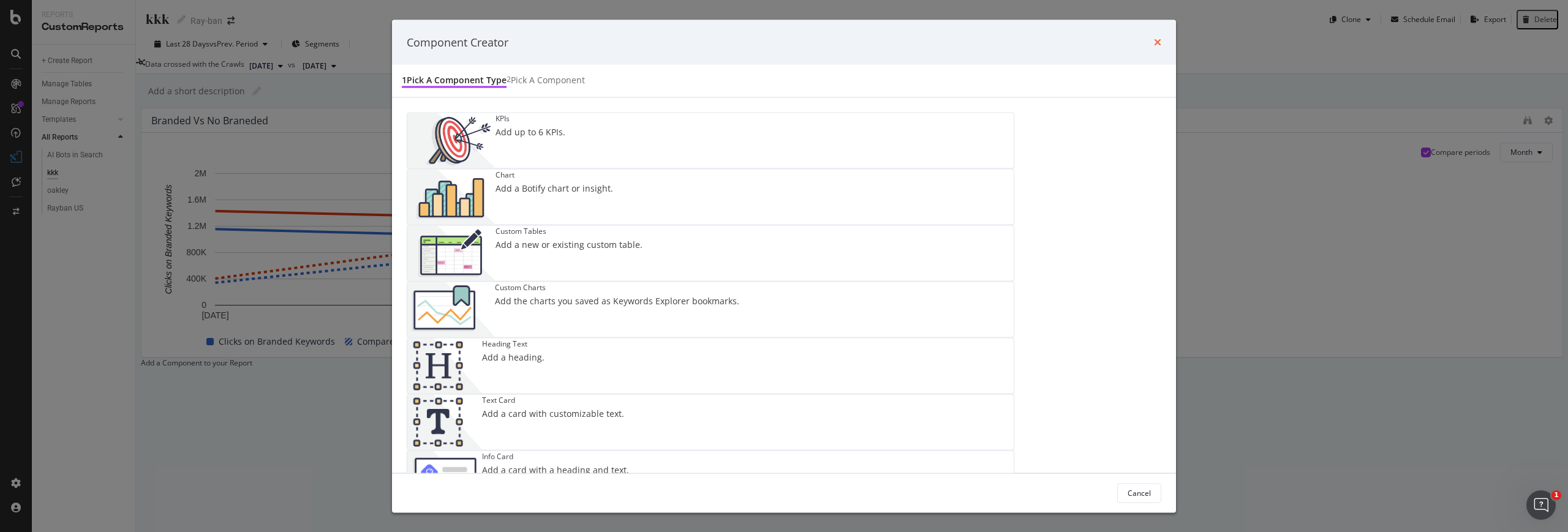
click at [925, 47] on icon "times" at bounding box center [1157, 42] width 8 height 9
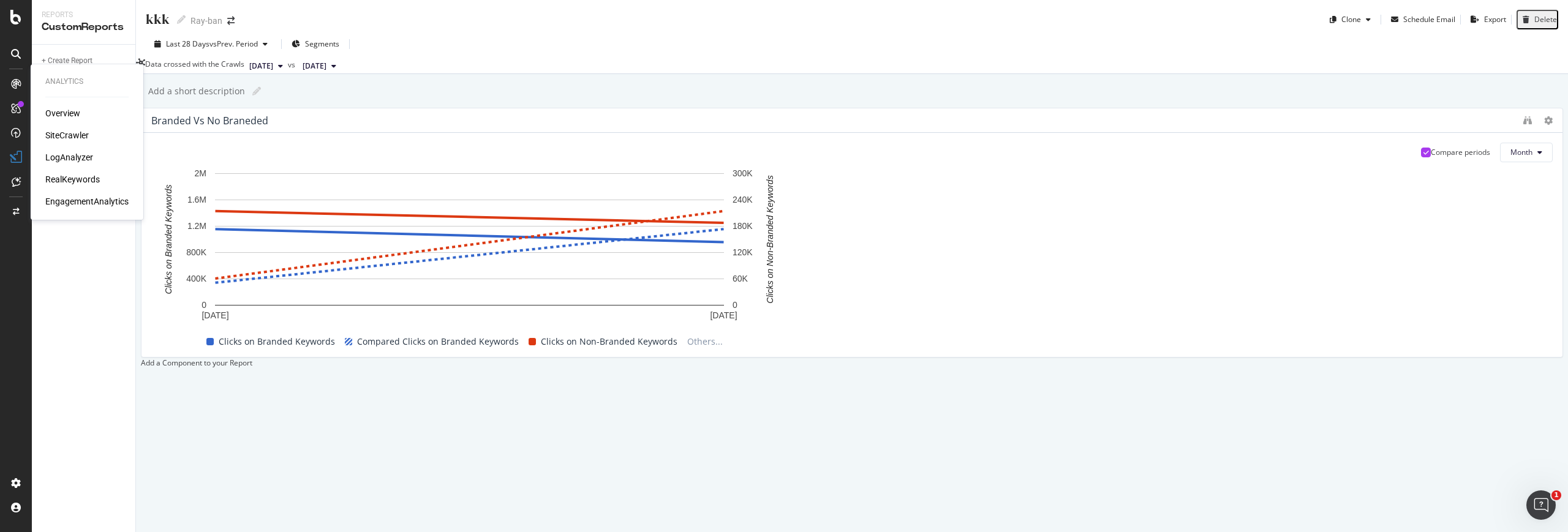
click at [78, 135] on div "SiteCrawler" at bounding box center [67, 135] width 43 height 12
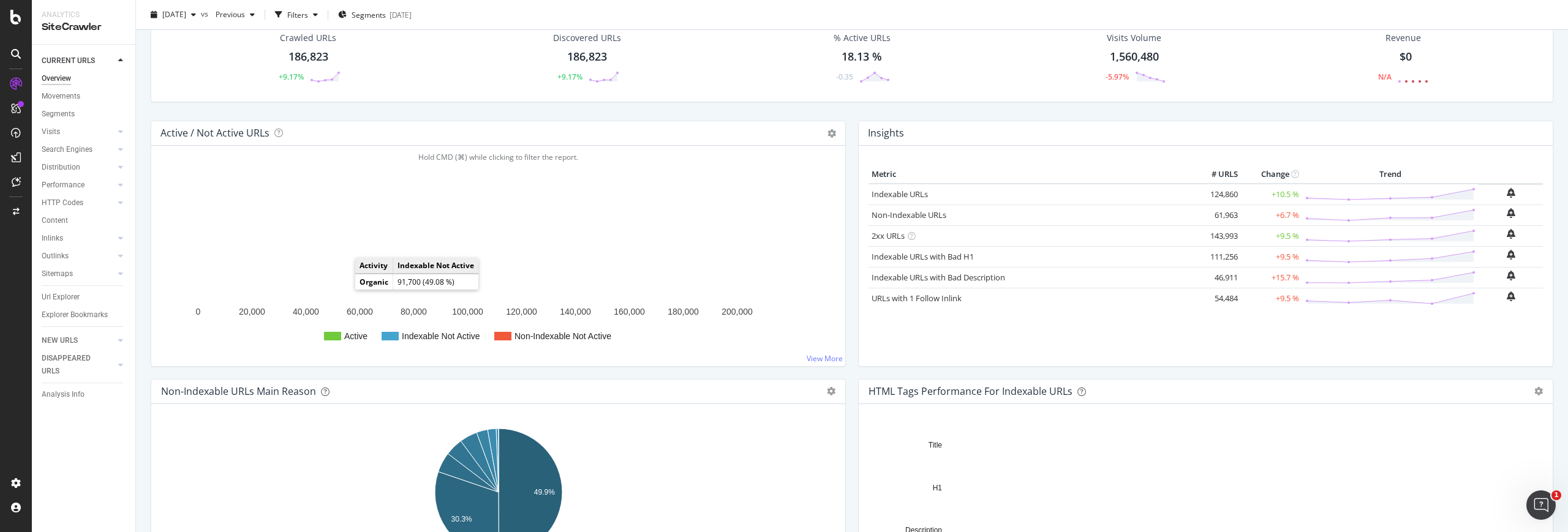
scroll to position [55, 0]
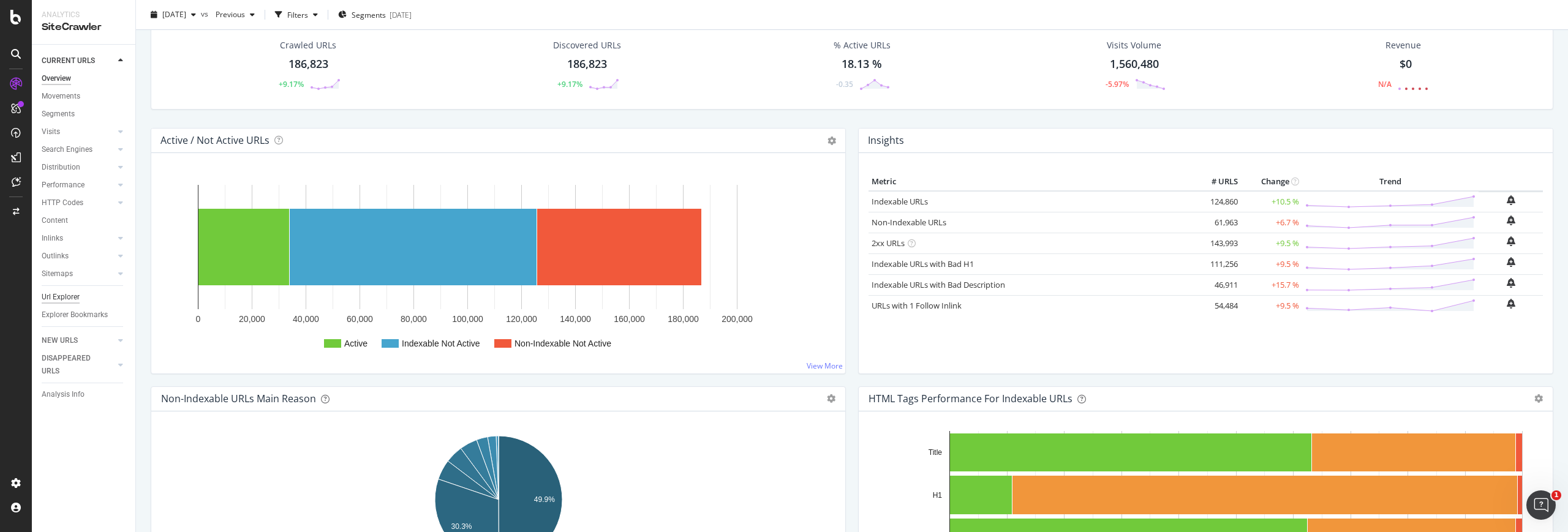
click at [69, 294] on div "Url Explorer" at bounding box center [60, 297] width 38 height 13
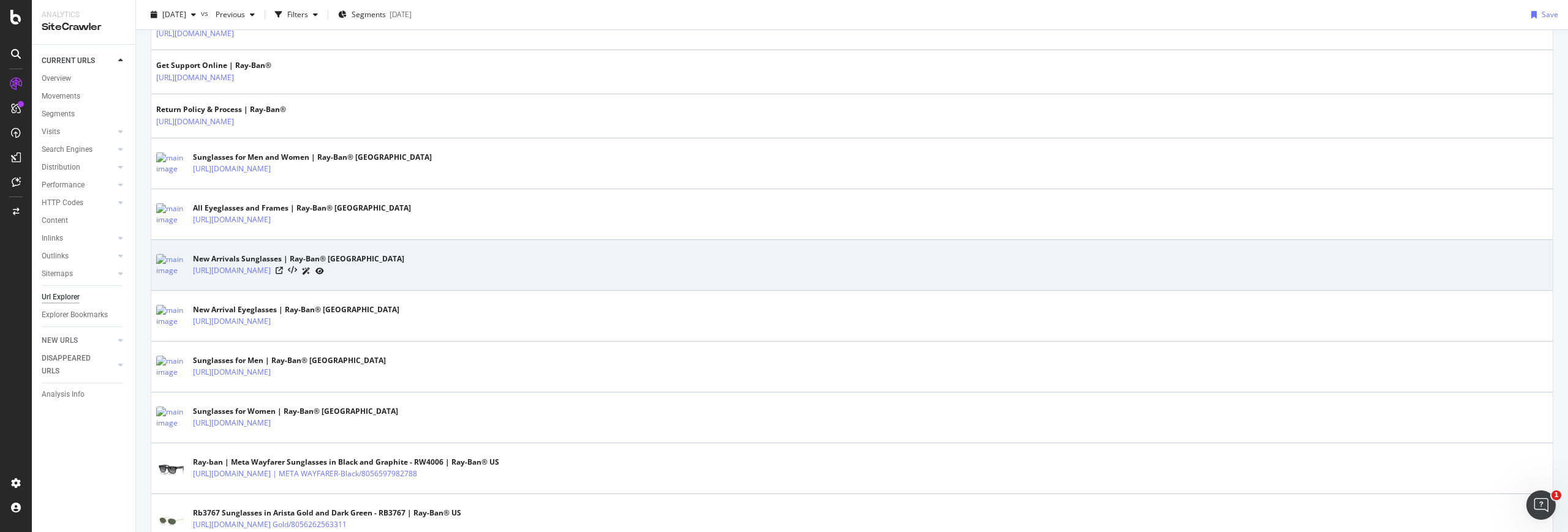
scroll to position [942, 0]
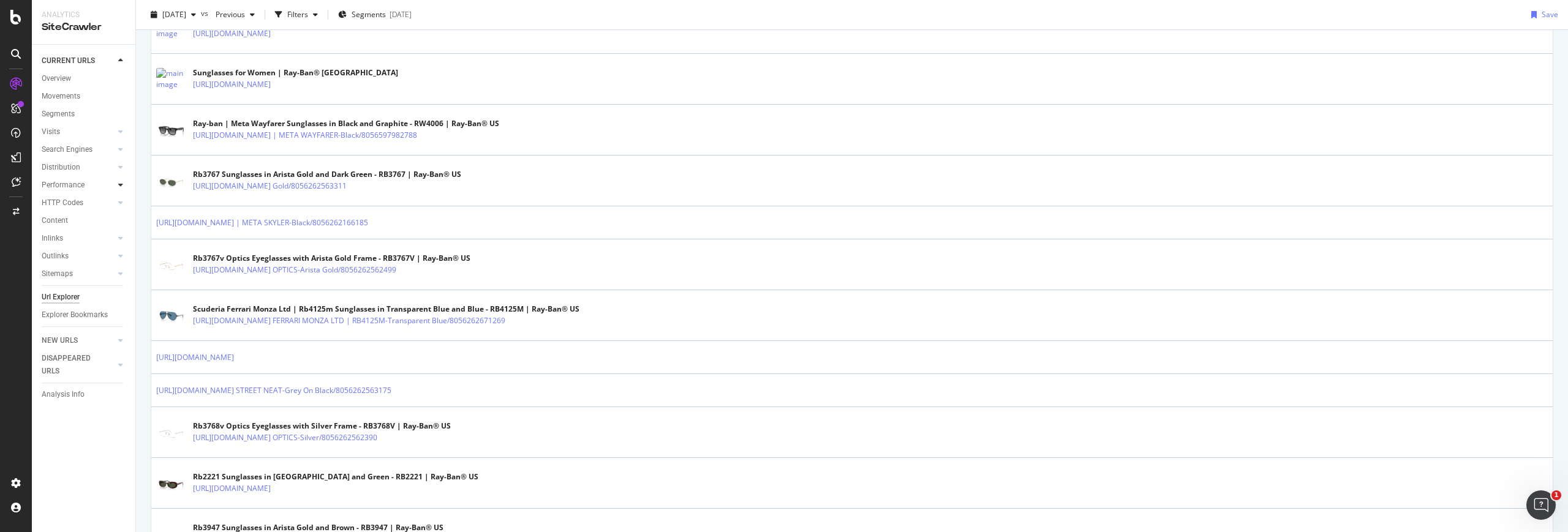
click at [116, 180] on div at bounding box center [120, 184] width 12 height 12
click at [114, 256] on div at bounding box center [120, 256] width 12 height 12
click at [116, 278] on link "Content" at bounding box center [84, 274] width 85 height 13
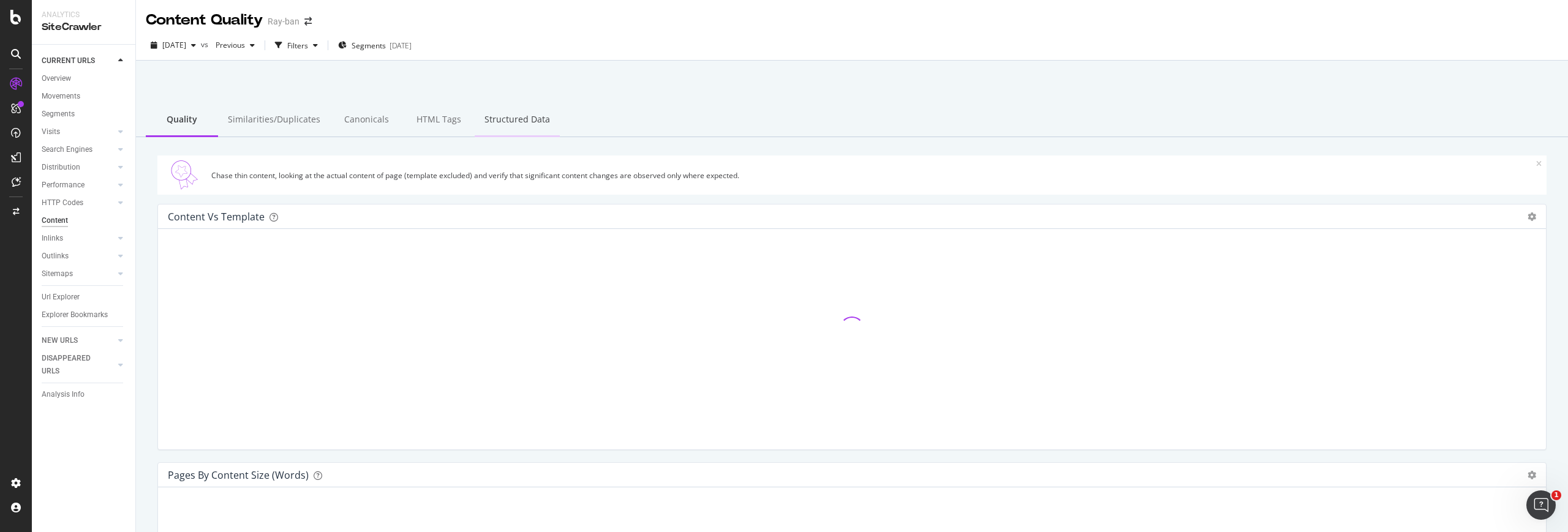
click at [528, 126] on div "Structured Data" at bounding box center [517, 121] width 85 height 34
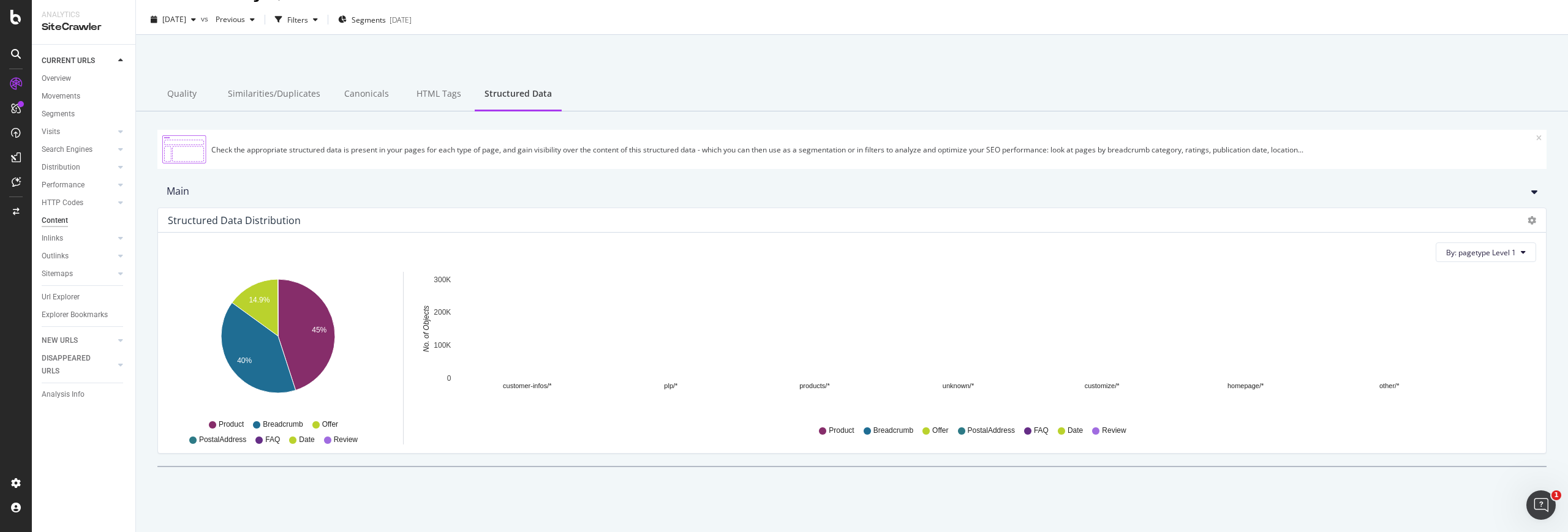
scroll to position [32, 0]
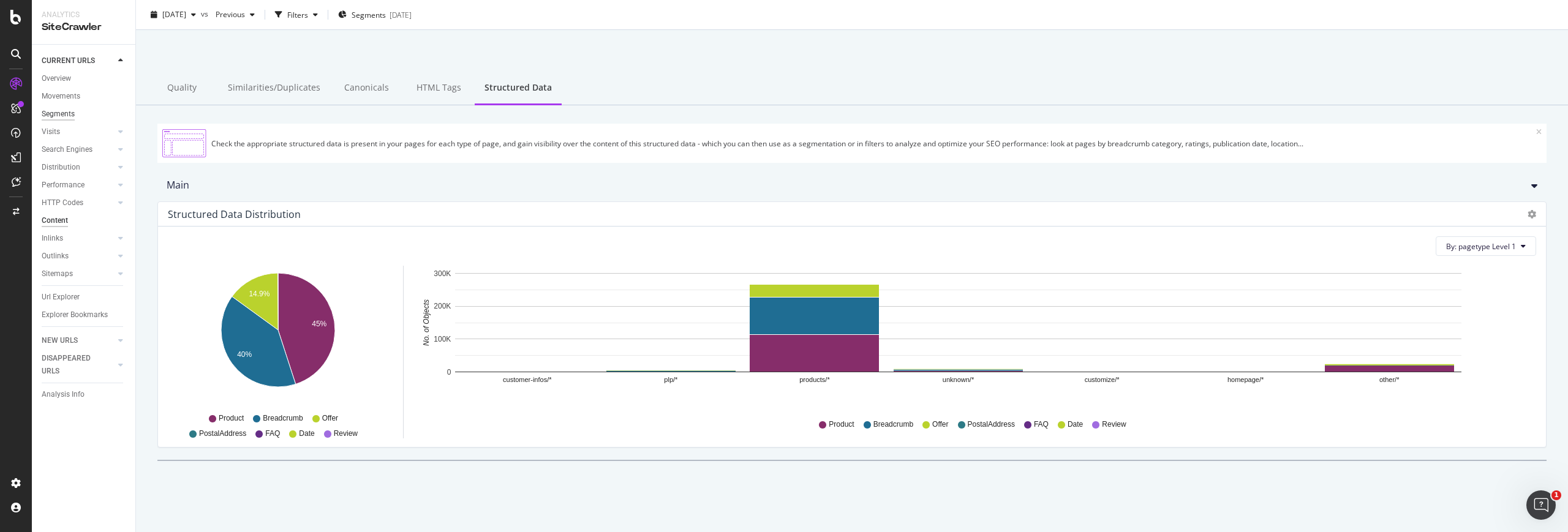
click at [71, 114] on div "Segments" at bounding box center [58, 114] width 33 height 13
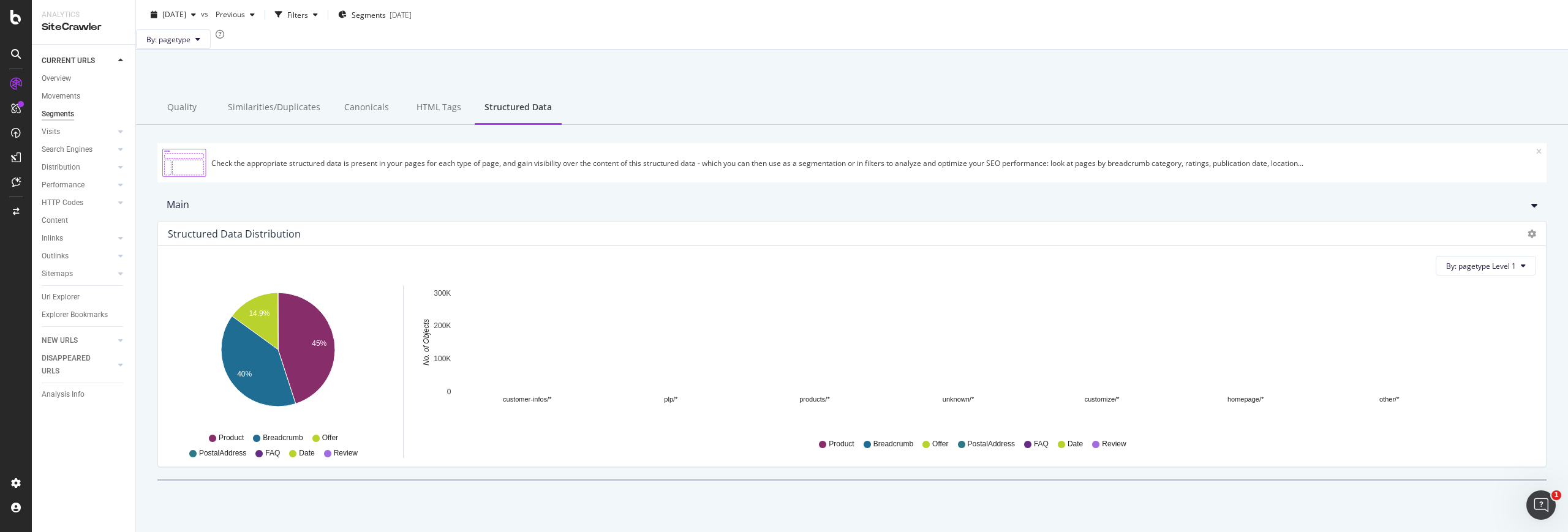
scroll to position [72, 0]
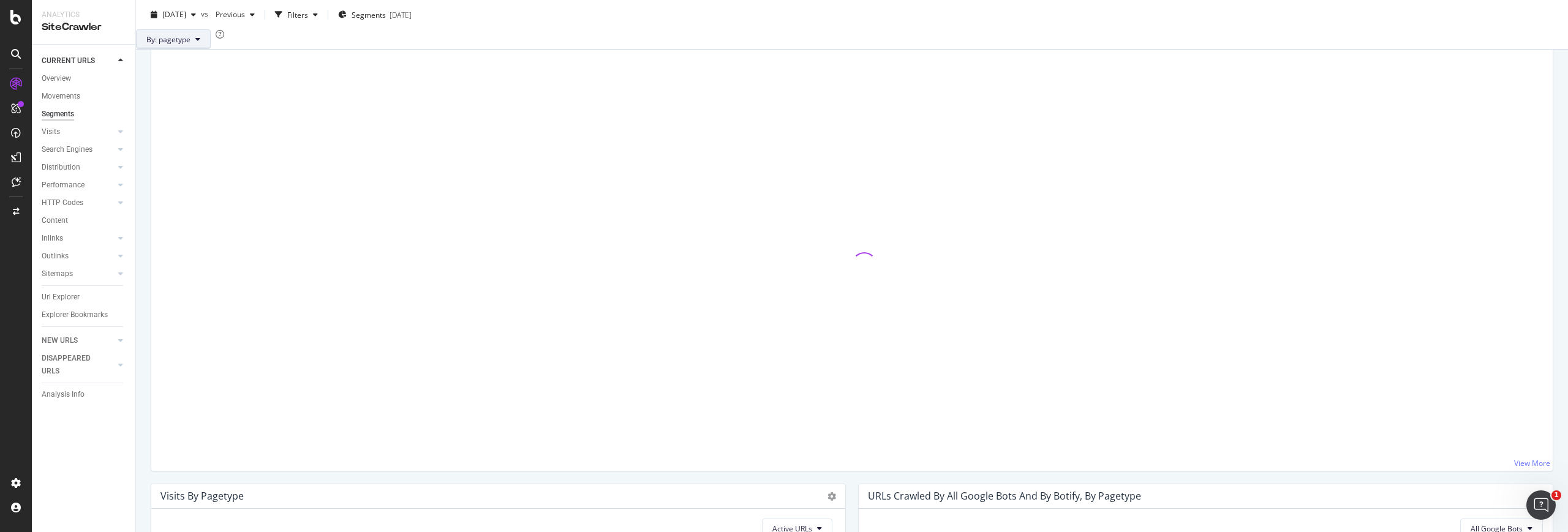
click at [191, 44] on span "By: pagetype" at bounding box center [168, 39] width 44 height 10
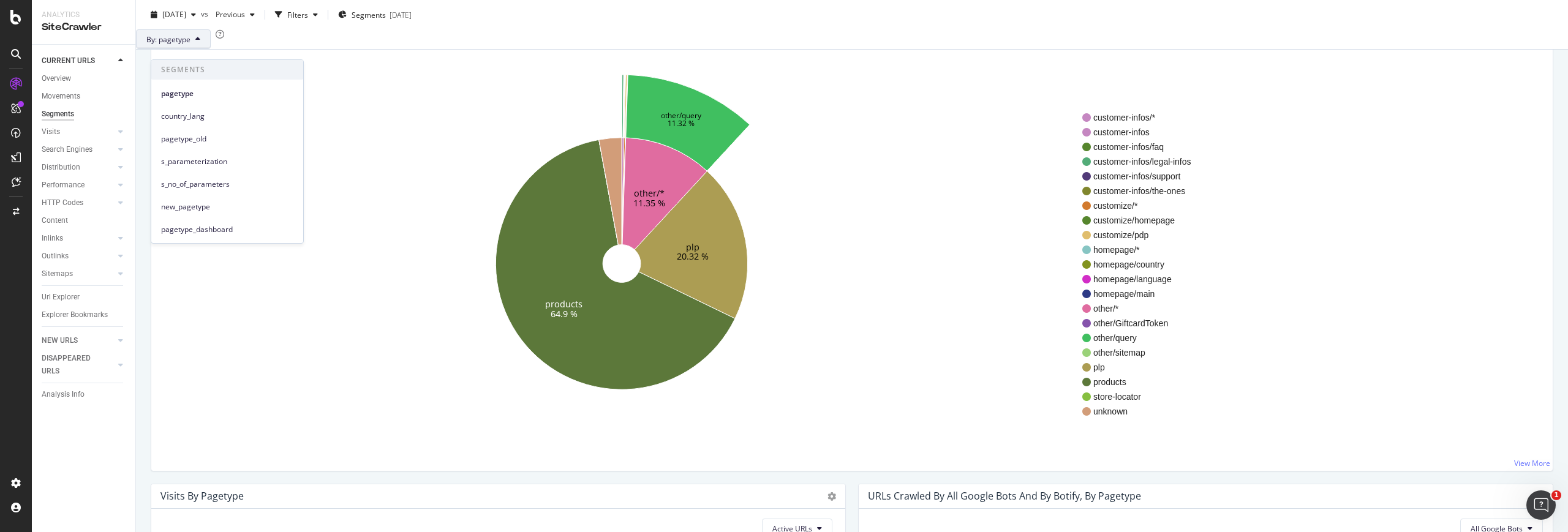
click at [504, 49] on div "By: pagetype" at bounding box center [851, 39] width 1432 height 20
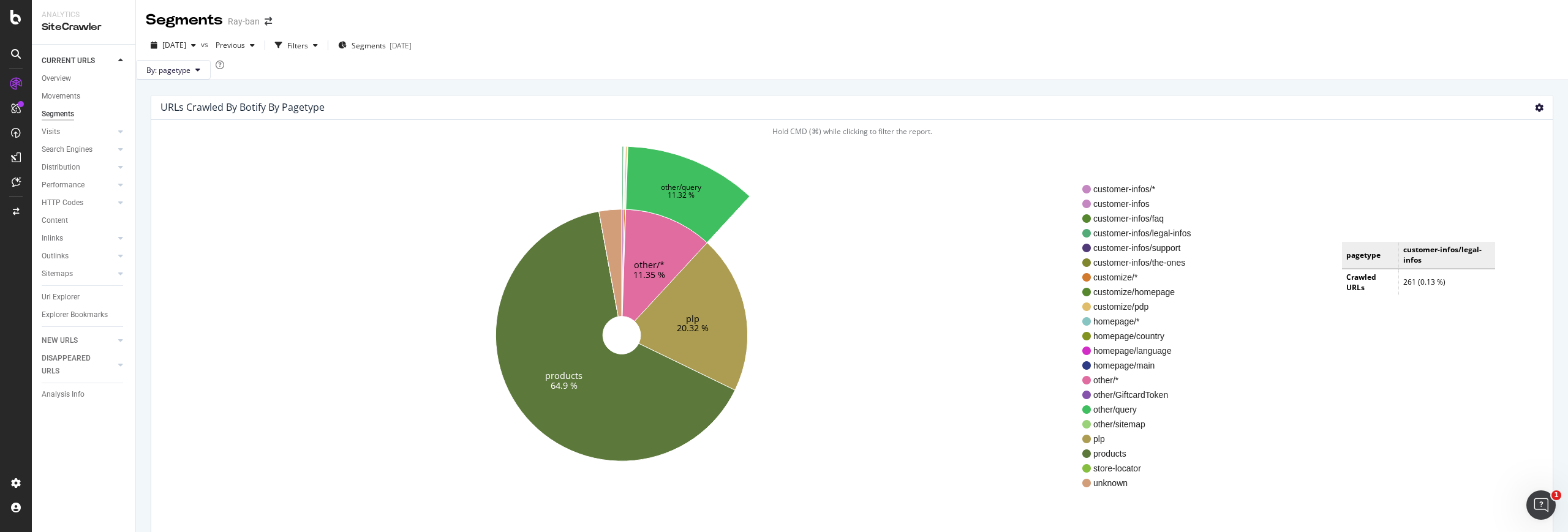
click at [925, 112] on icon at bounding box center [1539, 108] width 8 height 8
click at [42, 123] on div "Visits" at bounding box center [88, 131] width 93 height 18
click at [58, 130] on div "Visits" at bounding box center [50, 132] width 18 height 13
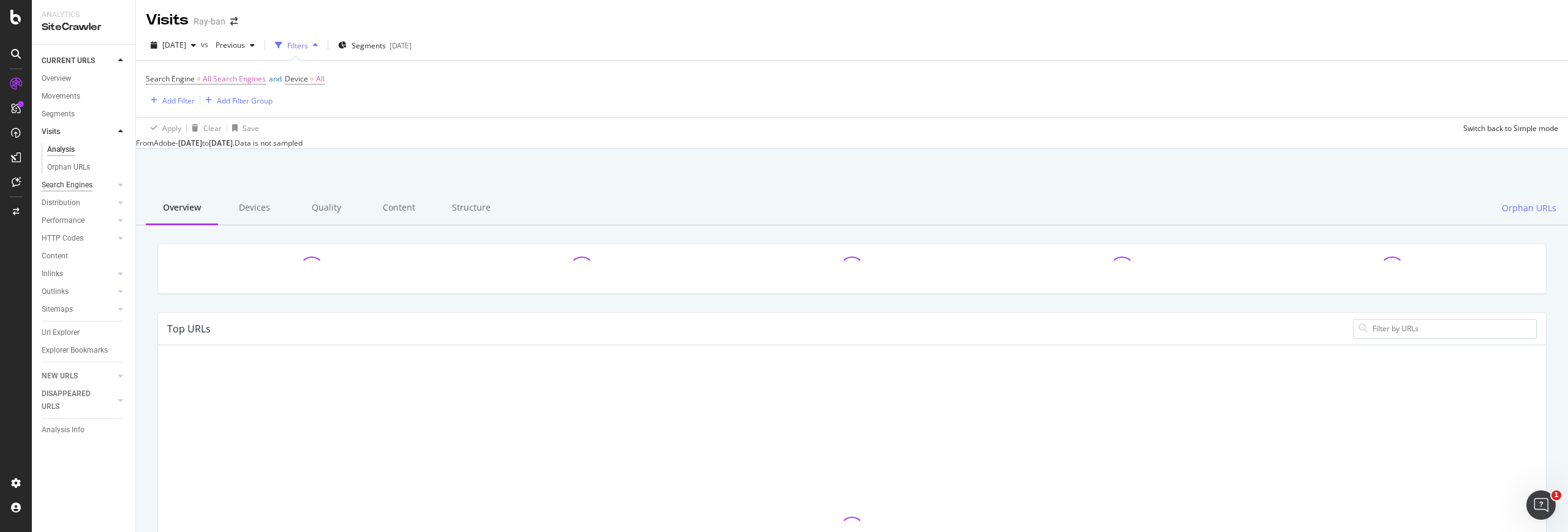
click at [69, 184] on div "Search Engines" at bounding box center [67, 185] width 51 height 13
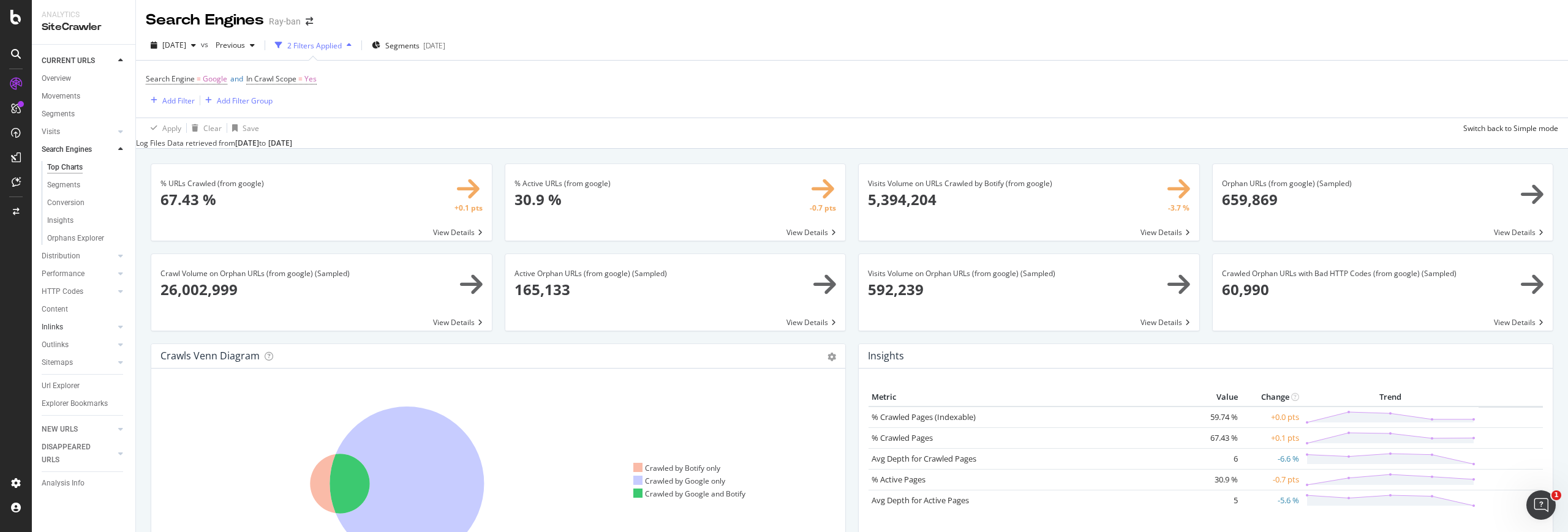
click at [73, 328] on link "Inlinks" at bounding box center [77, 327] width 73 height 13
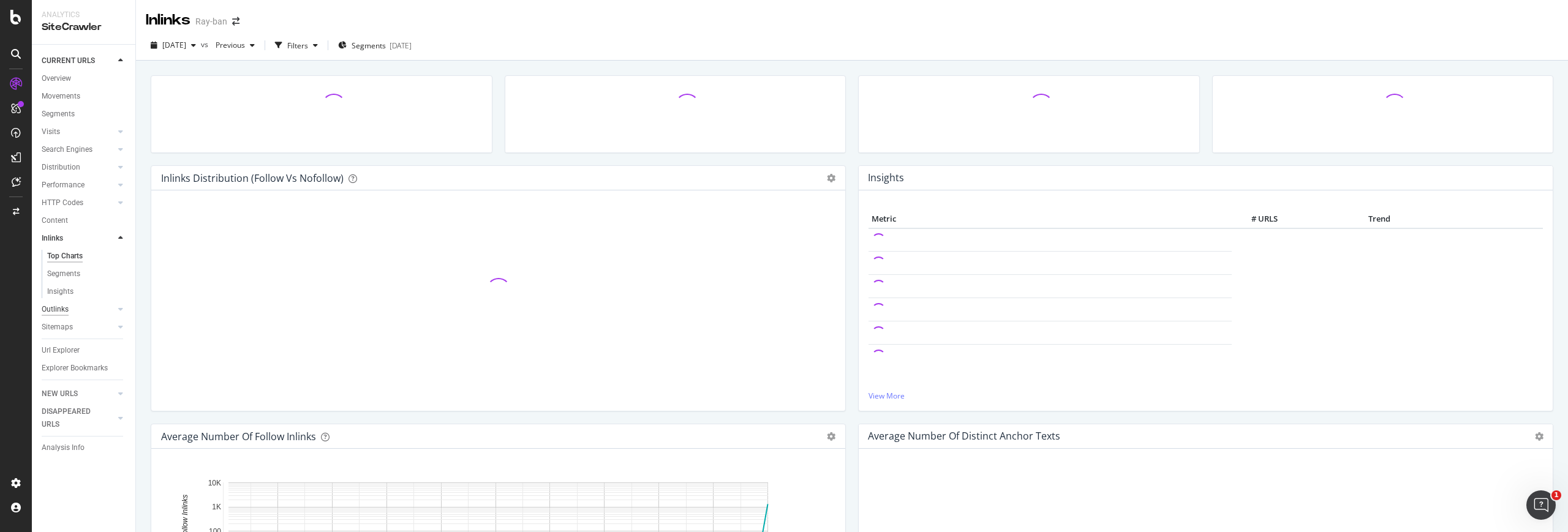
click at [67, 307] on div "Outlinks" at bounding box center [55, 309] width 27 height 13
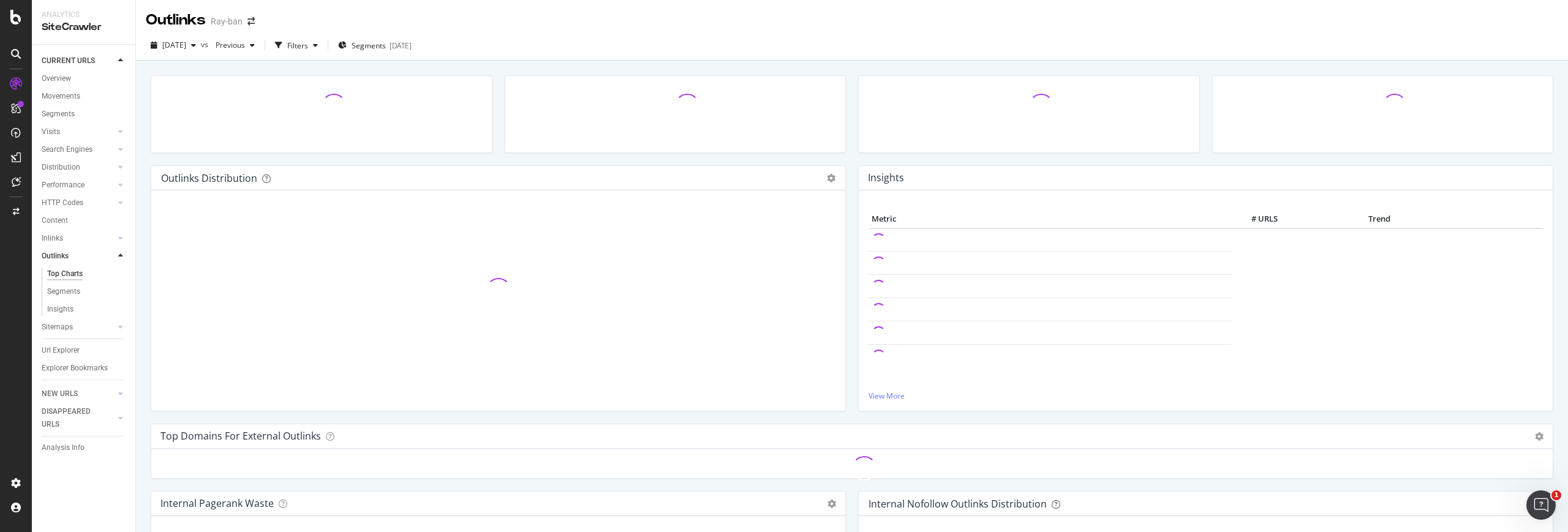
click at [71, 323] on div "Sitemaps" at bounding box center [57, 327] width 31 height 13
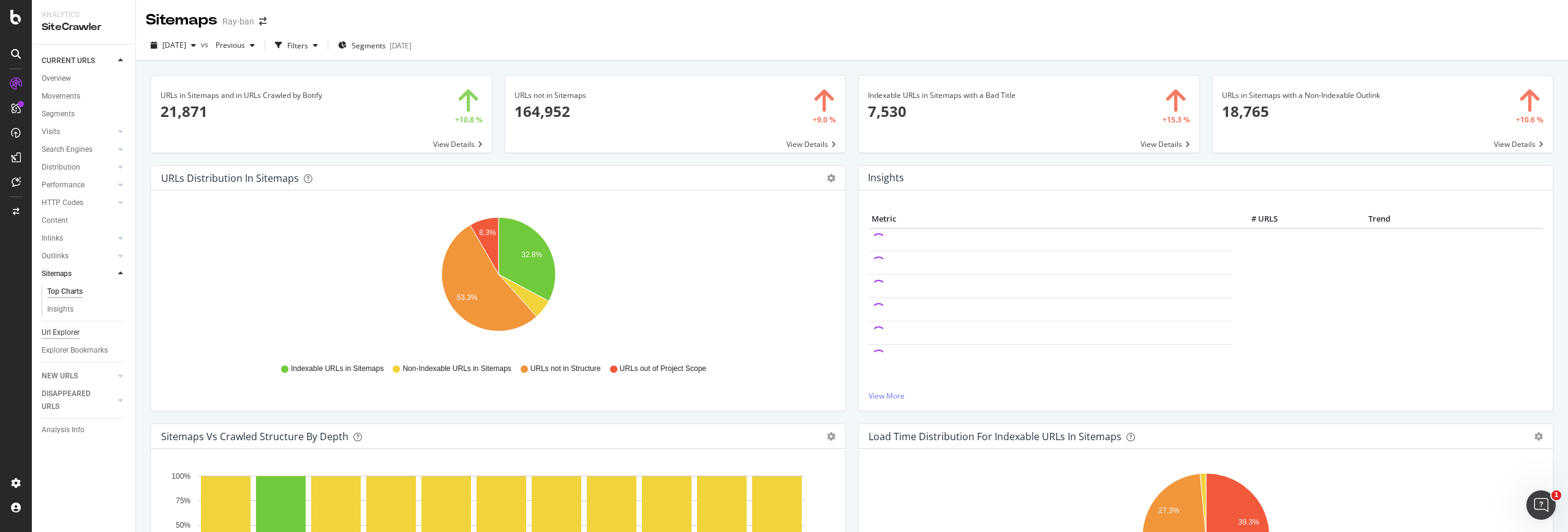
click at [71, 335] on div "Url Explorer" at bounding box center [60, 333] width 38 height 13
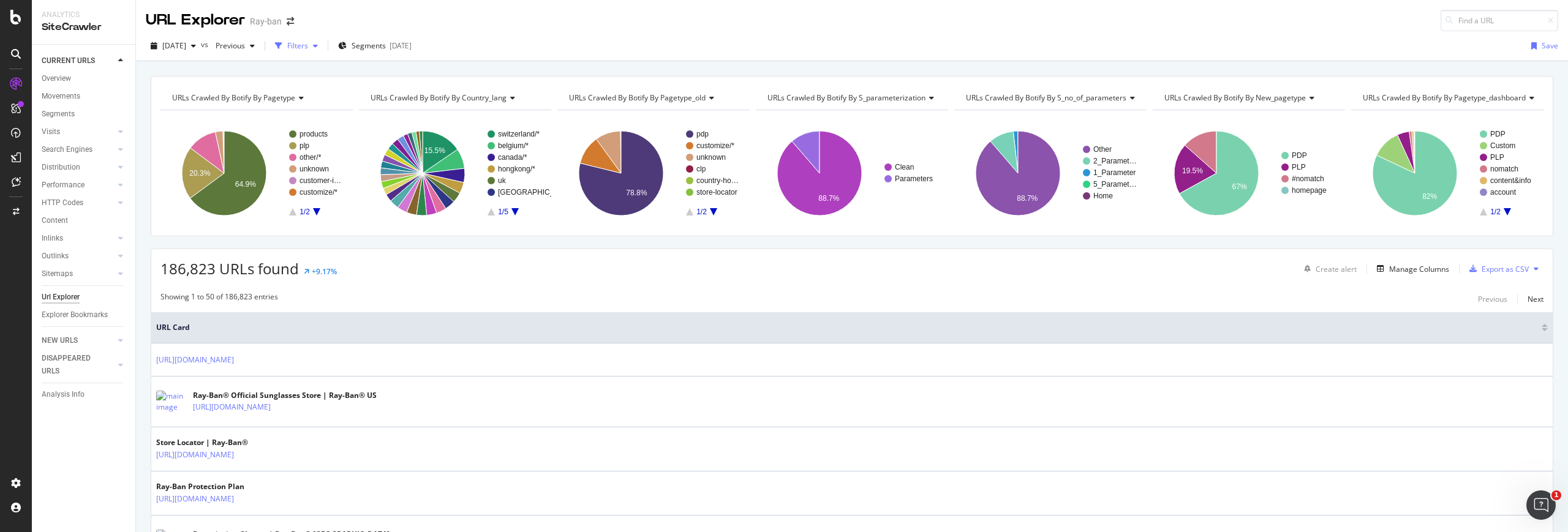
click at [308, 42] on div "Filters" at bounding box center [297, 45] width 21 height 10
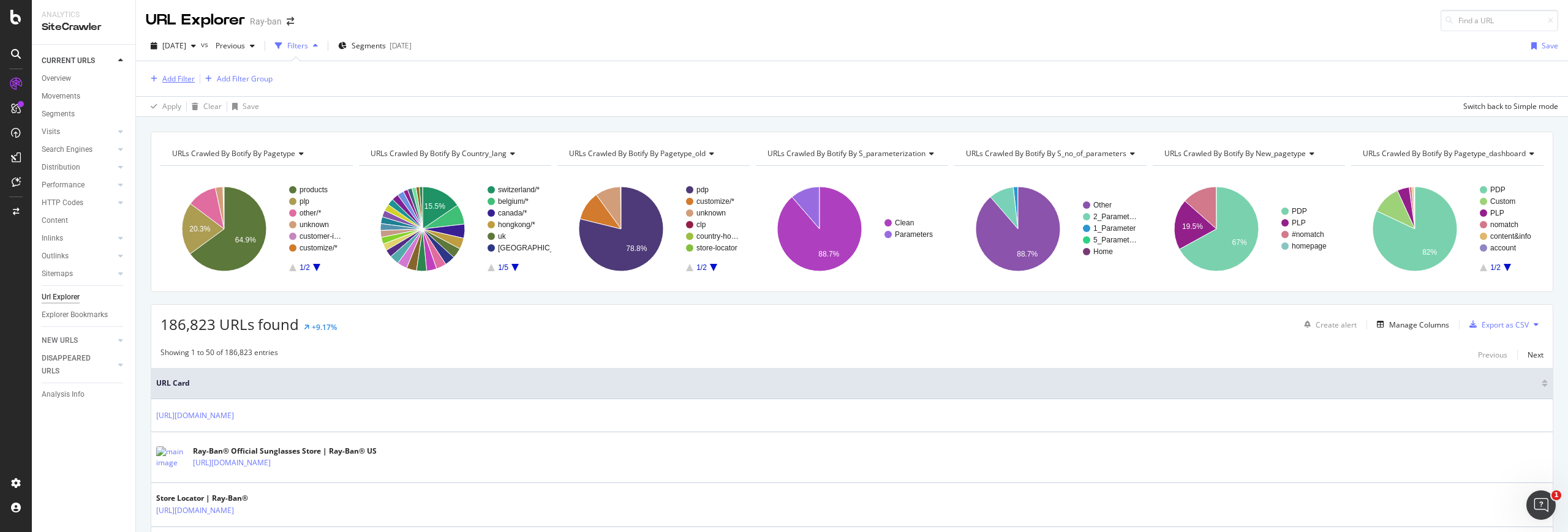
click at [178, 75] on div "Add Filter" at bounding box center [178, 78] width 32 height 10
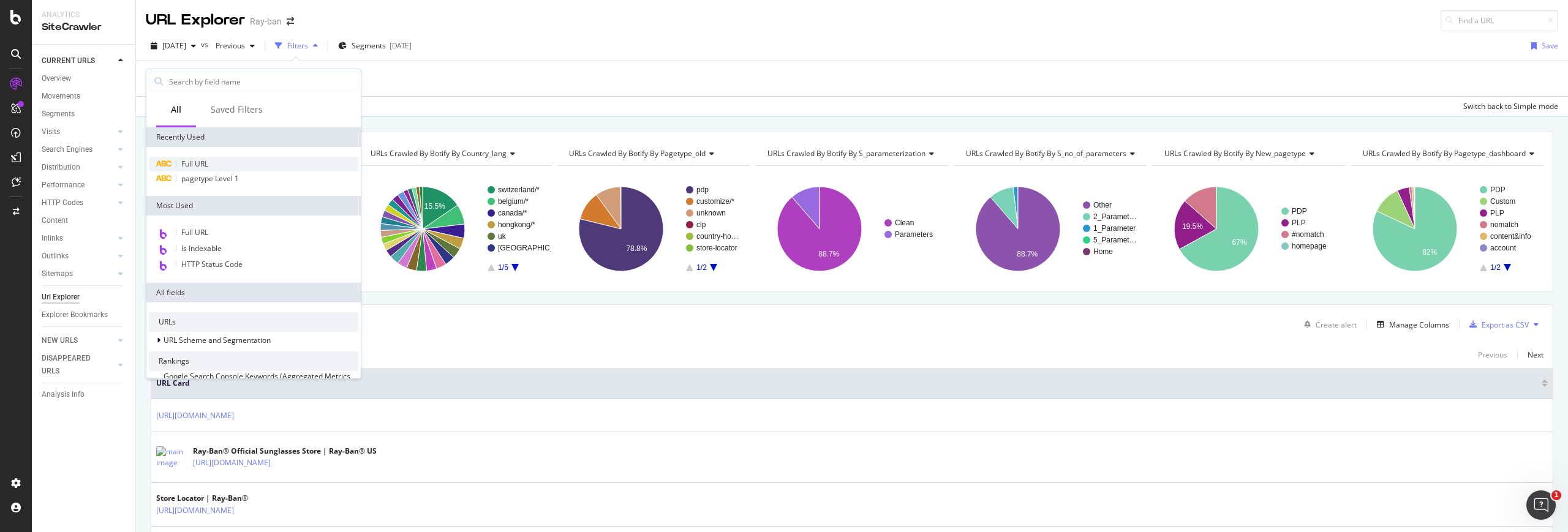
click at [203, 165] on span "Full URL" at bounding box center [194, 163] width 27 height 10
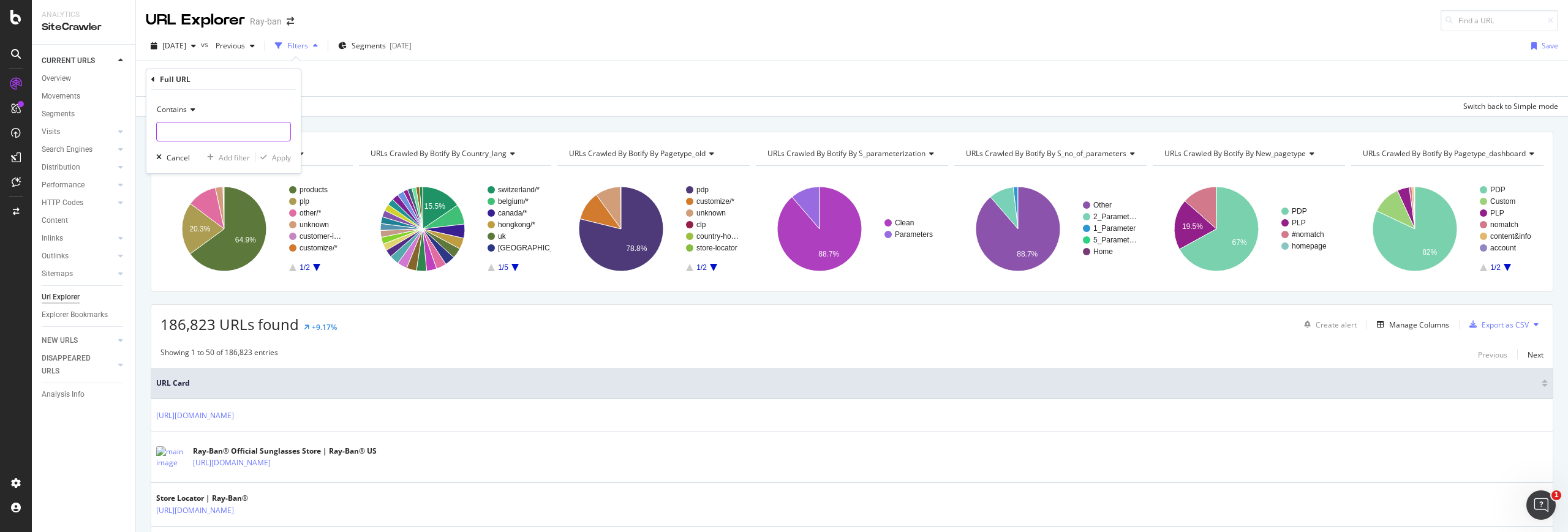
click at [193, 133] on input "text" at bounding box center [223, 131] width 133 height 20
type input "/[GEOGRAPHIC_DATA]/"
click at [281, 159] on div "Apply" at bounding box center [281, 158] width 19 height 10
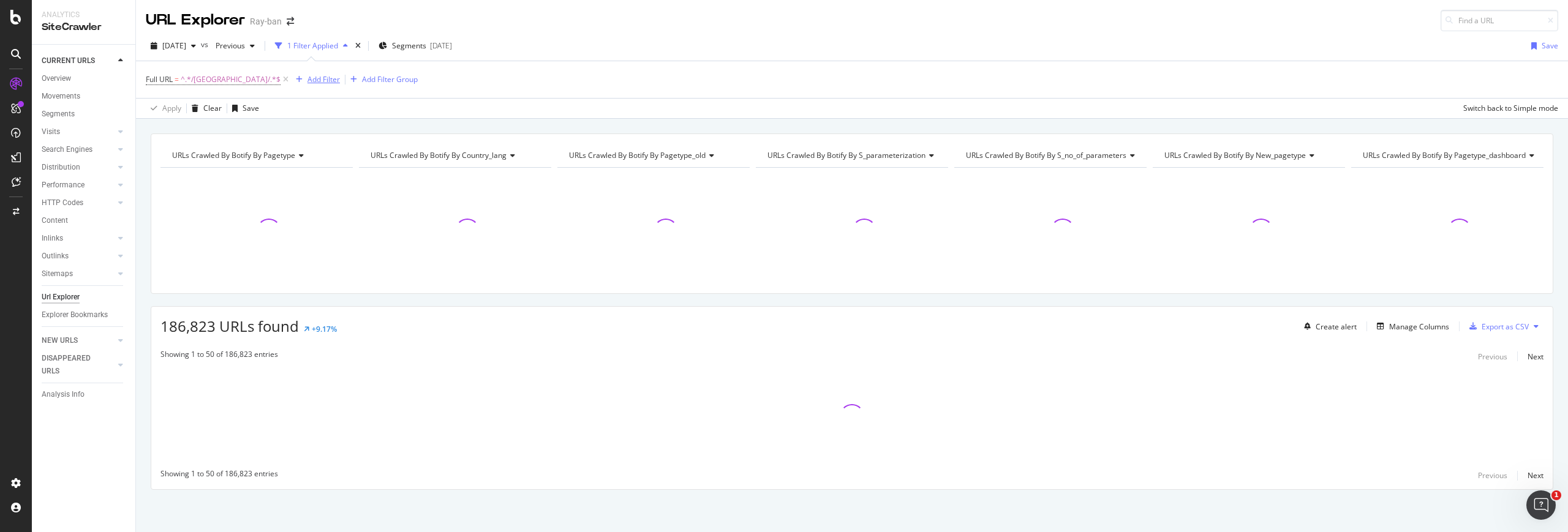
click at [308, 77] on div "Add Filter" at bounding box center [324, 79] width 32 height 10
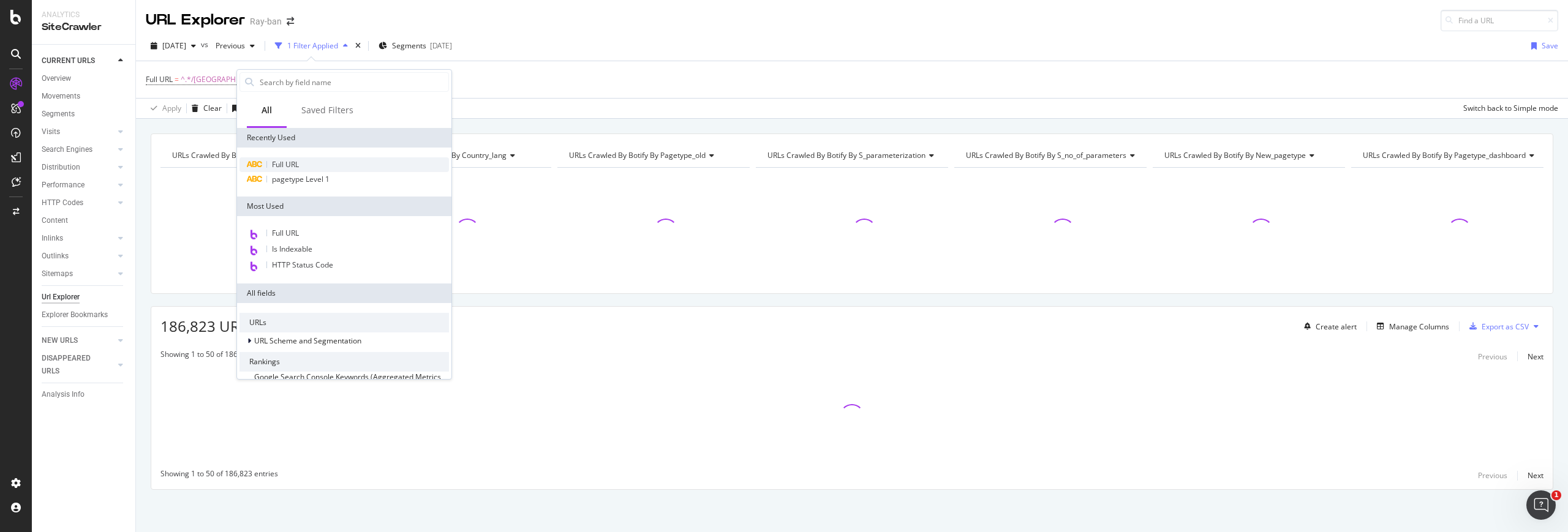
click at [301, 159] on div "Full URL" at bounding box center [345, 165] width 210 height 15
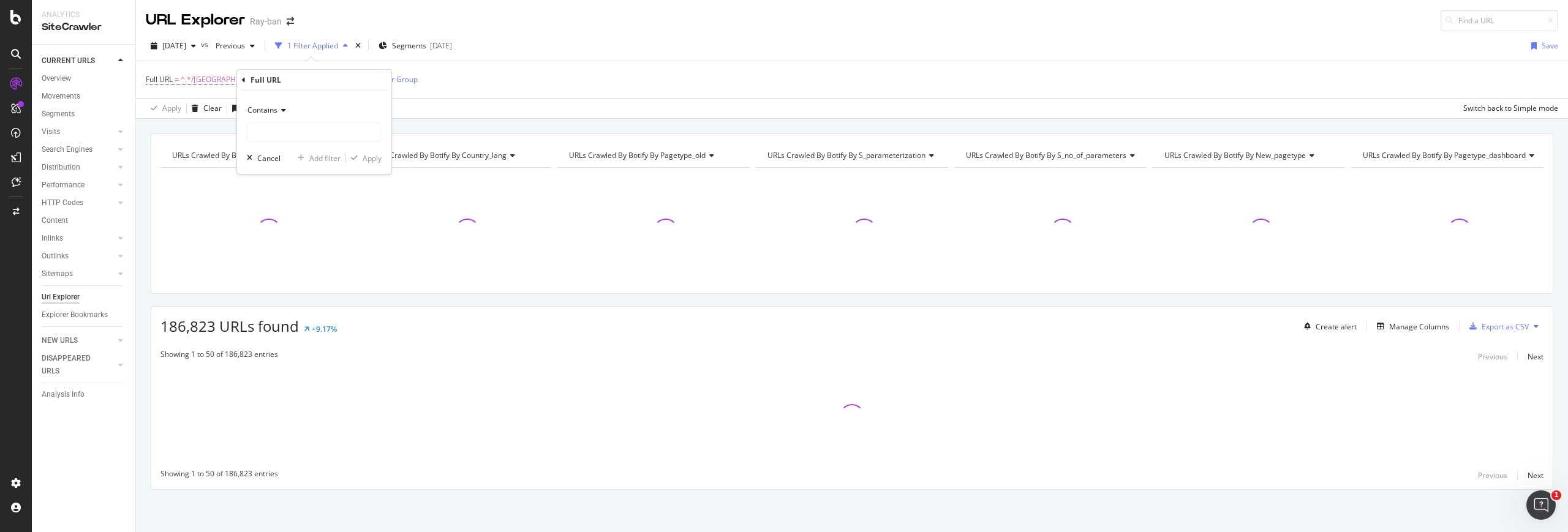
click at [261, 108] on span "Contains" at bounding box center [262, 109] width 30 height 10
click at [303, 259] on div "Matches regex" at bounding box center [315, 262] width 131 height 16
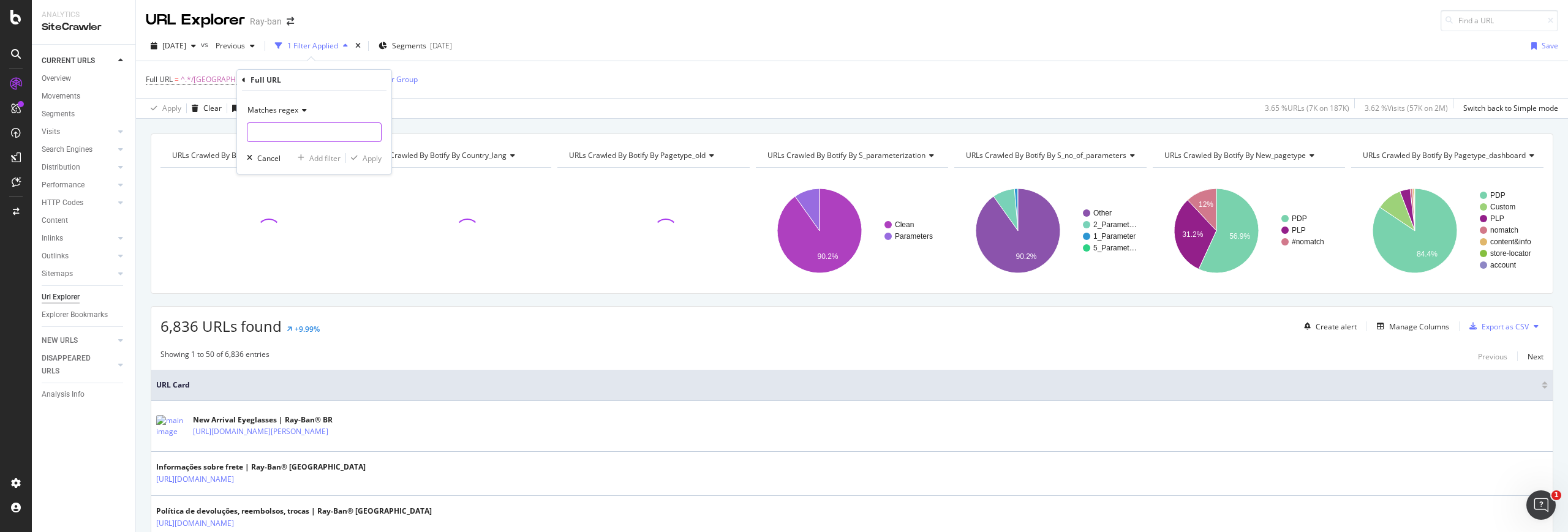
click at [290, 125] on input "text" at bounding box center [313, 132] width 133 height 20
paste input "[URL][DOMAIN_NAME]"
type input "[URL][DOMAIN_NAME]"
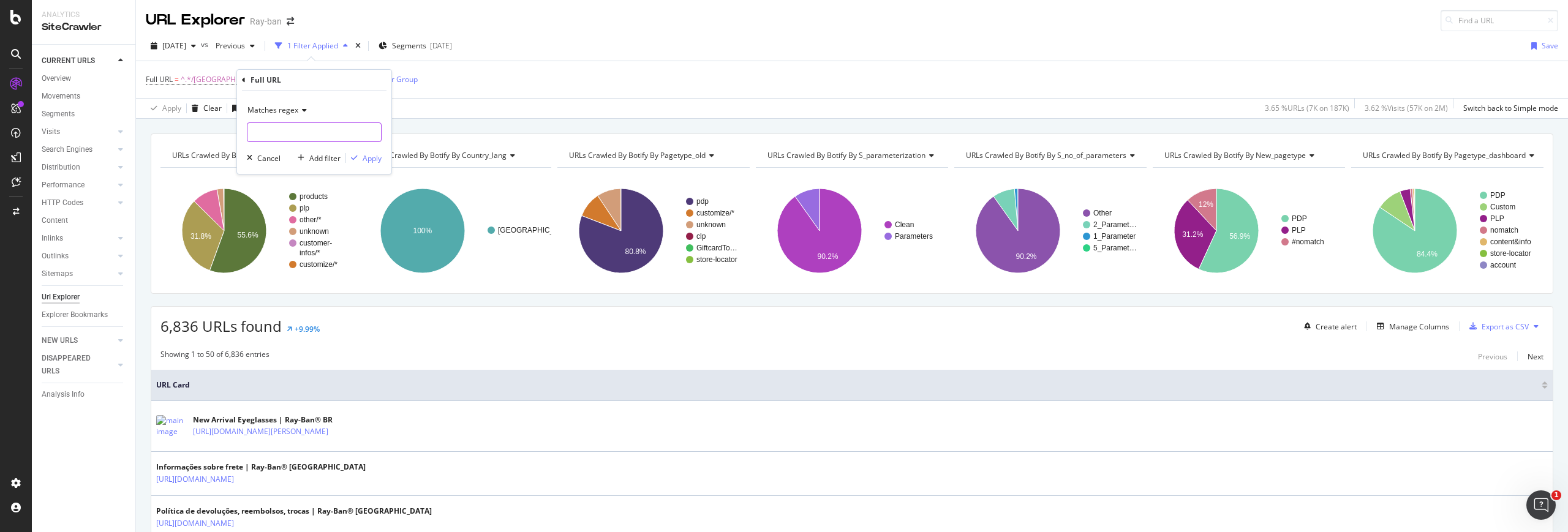
paste input "(?i)RX[0-9]{4}|RW[0-9]{4}|RB[0-9]{4}"
drag, startPoint x: 254, startPoint y: 134, endPoint x: 223, endPoint y: 135, distance: 31.0
click at [223, 135] on body "Analytics SiteCrawler CURRENT URLS Overview Movements Segments Visits Analysis …" at bounding box center [784, 266] width 1568 height 532
click at [265, 133] on input "(?i)RX[0-9]{4}|RW[0-9]{4}|RB[0-9]{4}" at bounding box center [305, 132] width 116 height 20
click at [262, 132] on input "(?i)RX[0-9]{4}|RW[0-9]{4}|RB[0-9]{4}" at bounding box center [305, 132] width 116 height 20
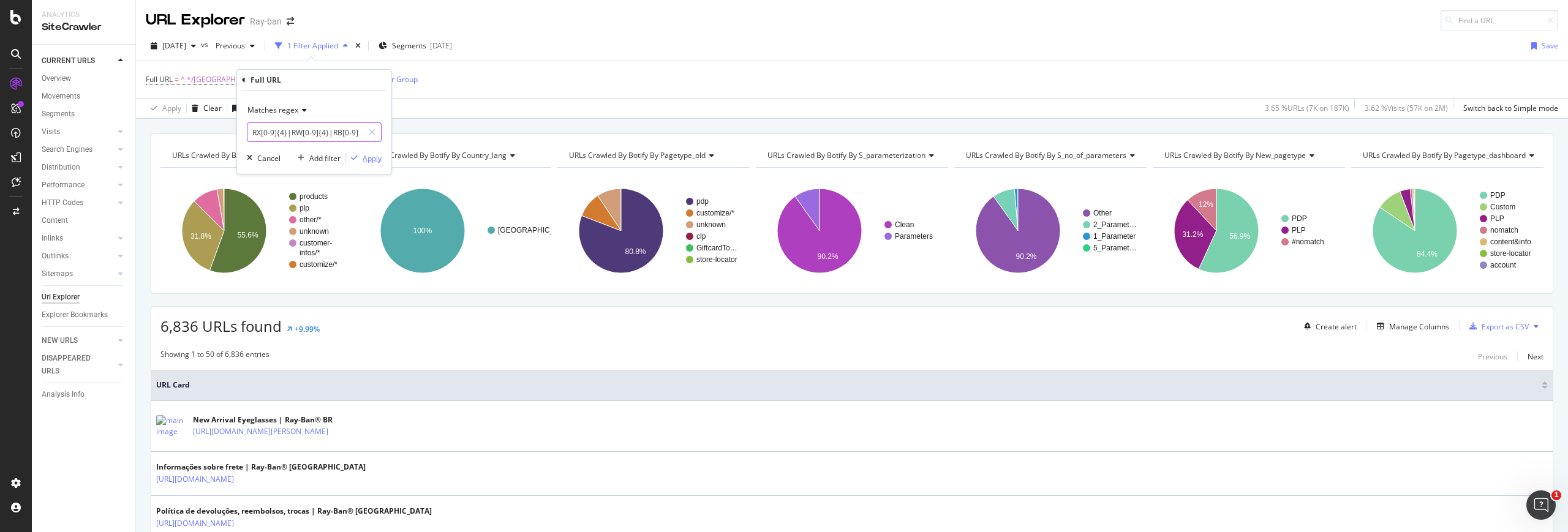
type input "RX[0-9]{4}|RW[0-9]{4}|RB[0-9]{4}"
click at [374, 158] on div "Apply" at bounding box center [372, 158] width 19 height 10
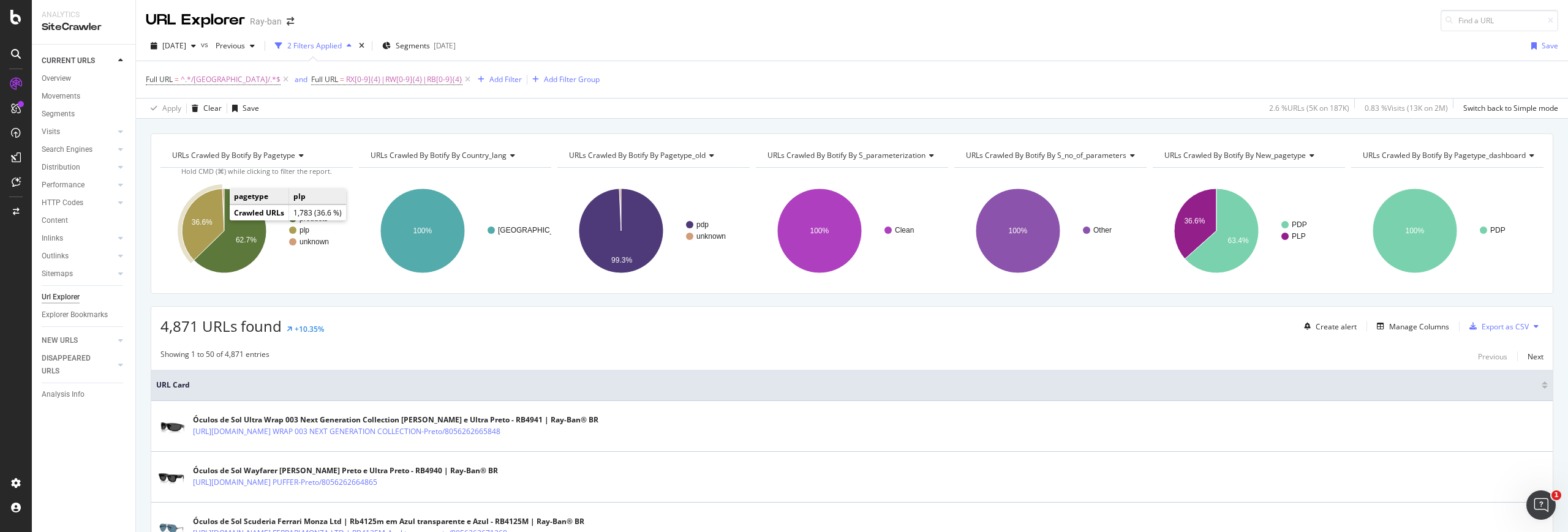
click at [211, 217] on icon "A chart." at bounding box center [203, 224] width 42 height 72
click at [925, 158] on span "URLs Crawled By Botify By pagetype_dashboard" at bounding box center [1444, 155] width 163 height 10
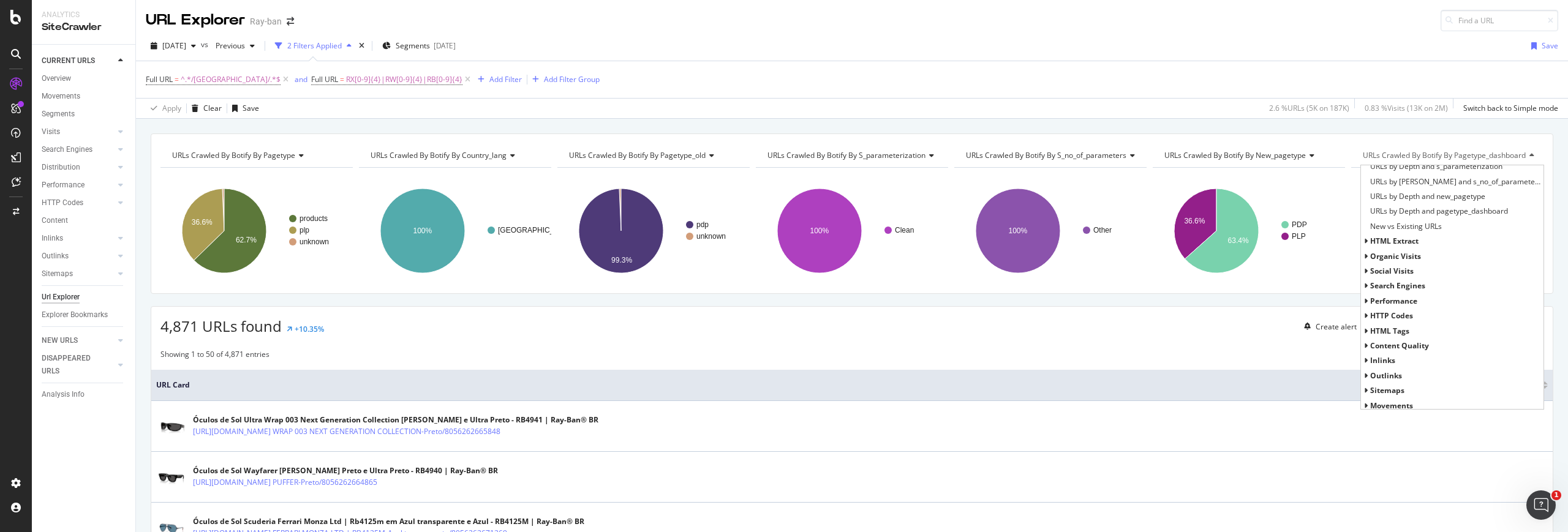
scroll to position [308, 0]
click at [925, 325] on icon at bounding box center [1366, 327] width 5 height 8
click at [925, 371] on icon at bounding box center [1366, 372] width 5 height 8
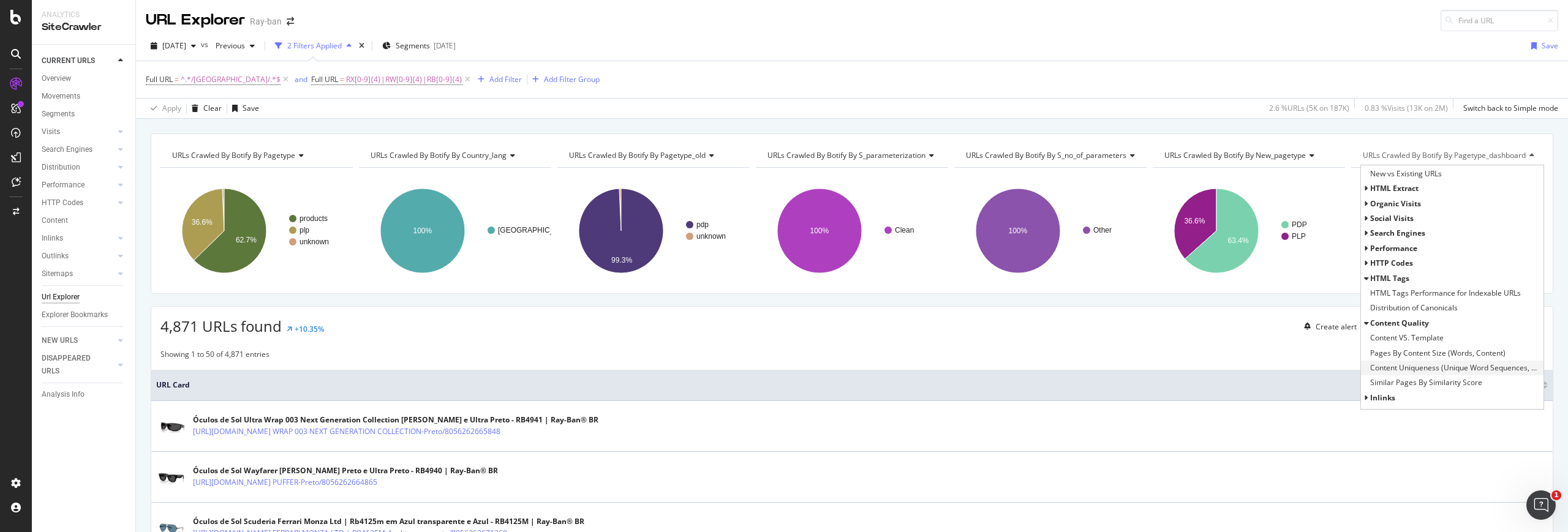
scroll to position [373, 0]
click at [925, 233] on icon at bounding box center [1366, 233] width 5 height 8
click at [925, 291] on icon at bounding box center [1366, 292] width 5 height 8
type input "str"
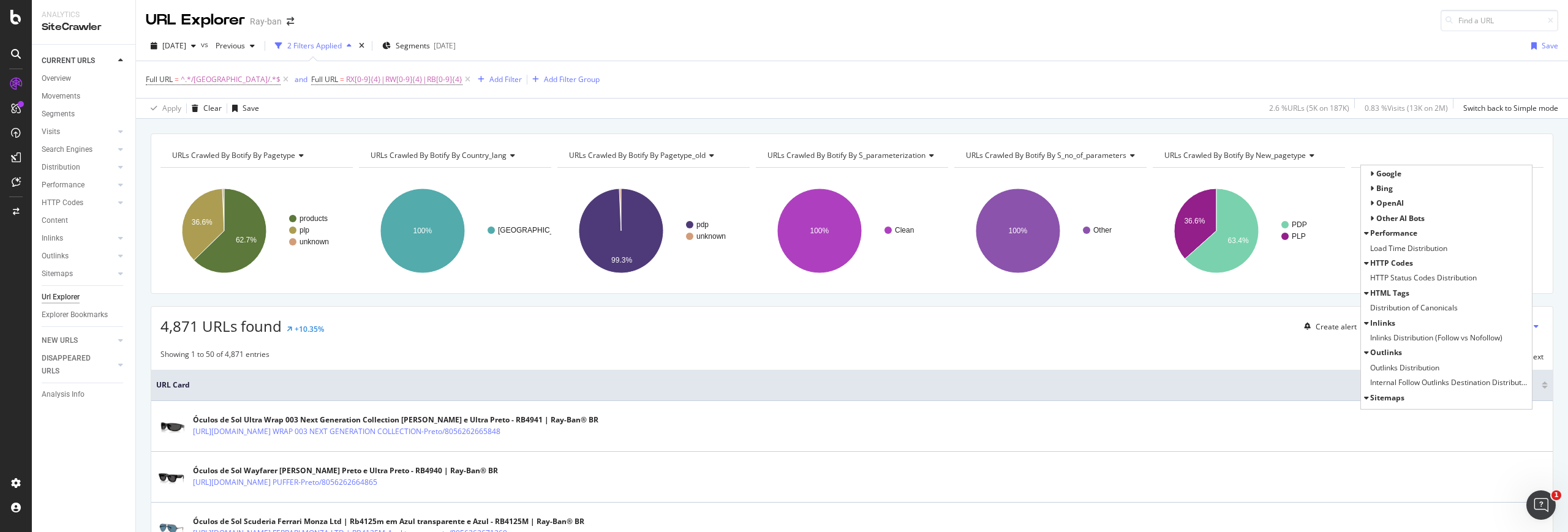
click at [925, 291] on div "URLs Crawled By Botify By pagetype Chart (by Value) Table Expand Export as CSV …" at bounding box center [852, 213] width 1403 height 160
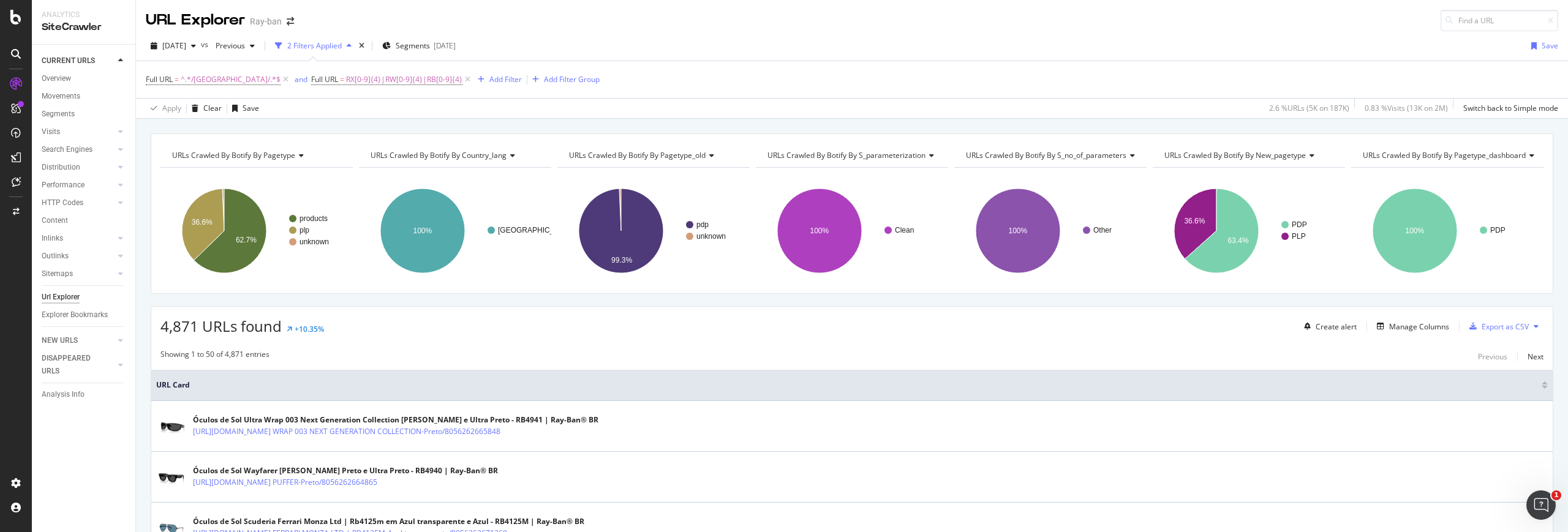
click at [925, 156] on span "URLs Crawled By Botify By new_pagetype" at bounding box center [1235, 155] width 142 height 10
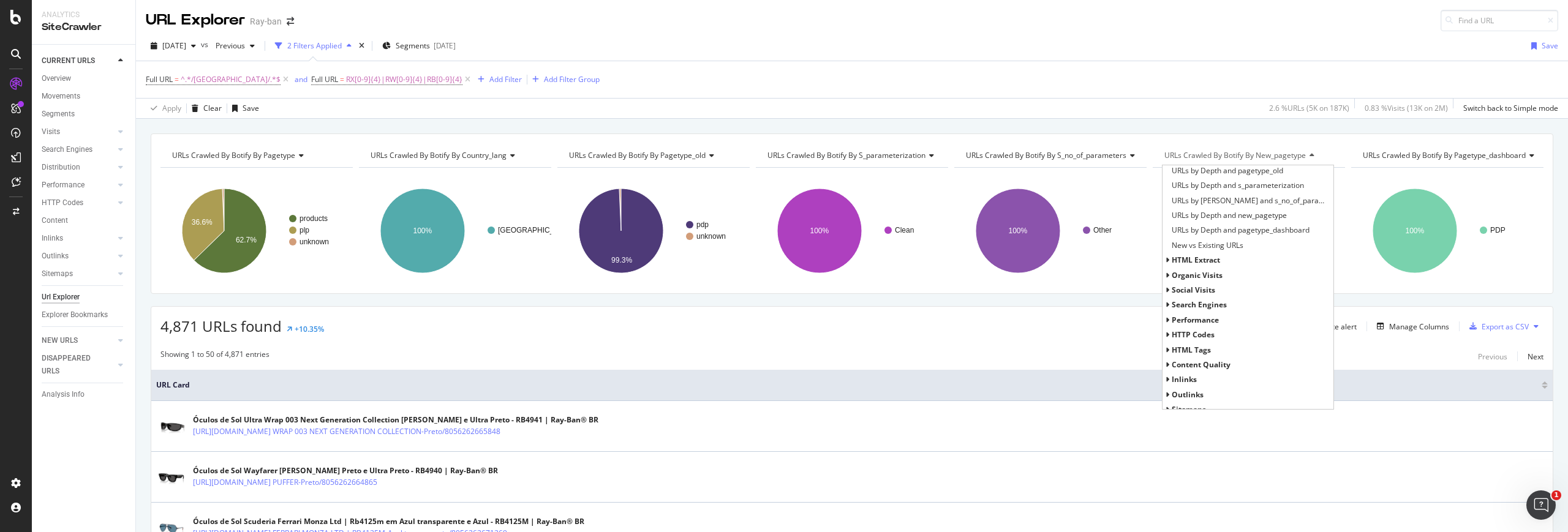
scroll to position [308, 0]
click at [925, 341] on icon at bounding box center [1168, 341] width 5 height 8
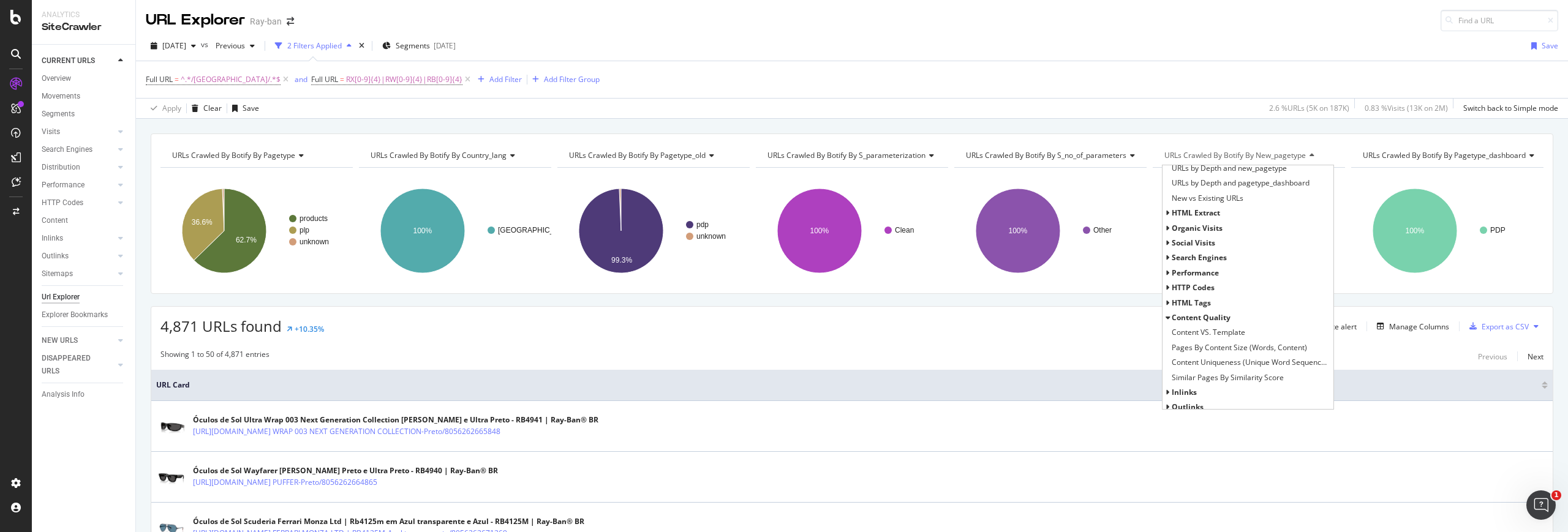
scroll to position [341, 0]
click at [925, 308] on icon at bounding box center [1168, 309] width 5 height 8
click at [925, 324] on div "HTML Tags" at bounding box center [1247, 327] width 171 height 15
click at [925, 325] on icon at bounding box center [1168, 327] width 5 height 8
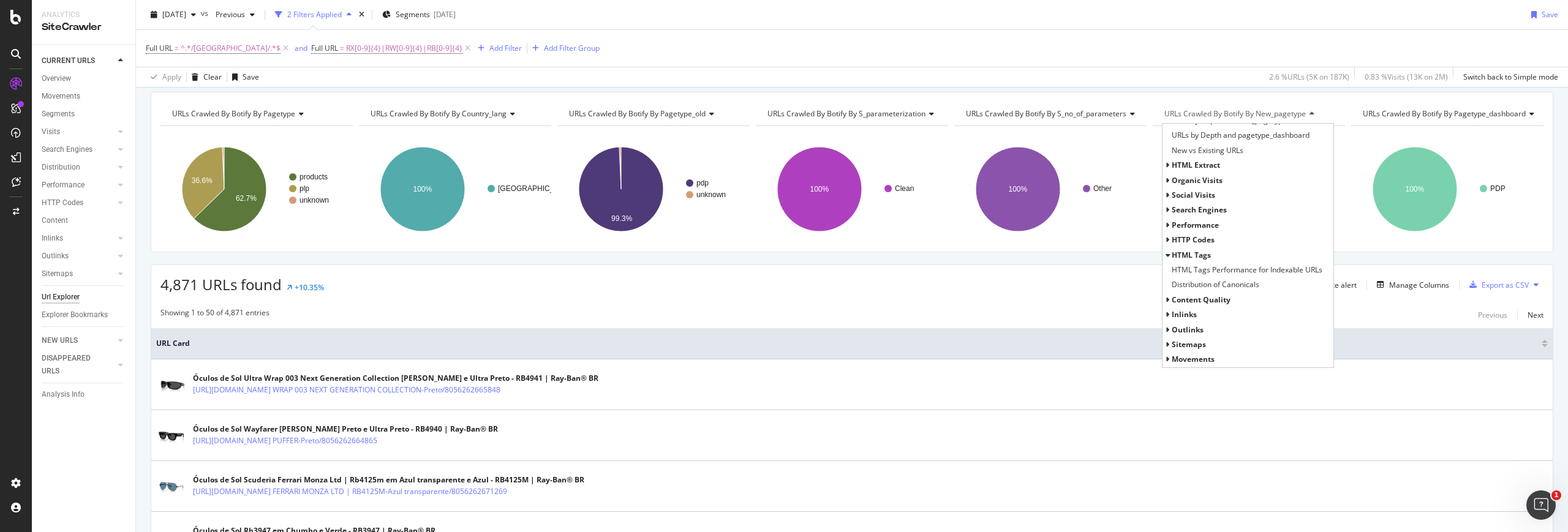
scroll to position [0, 0]
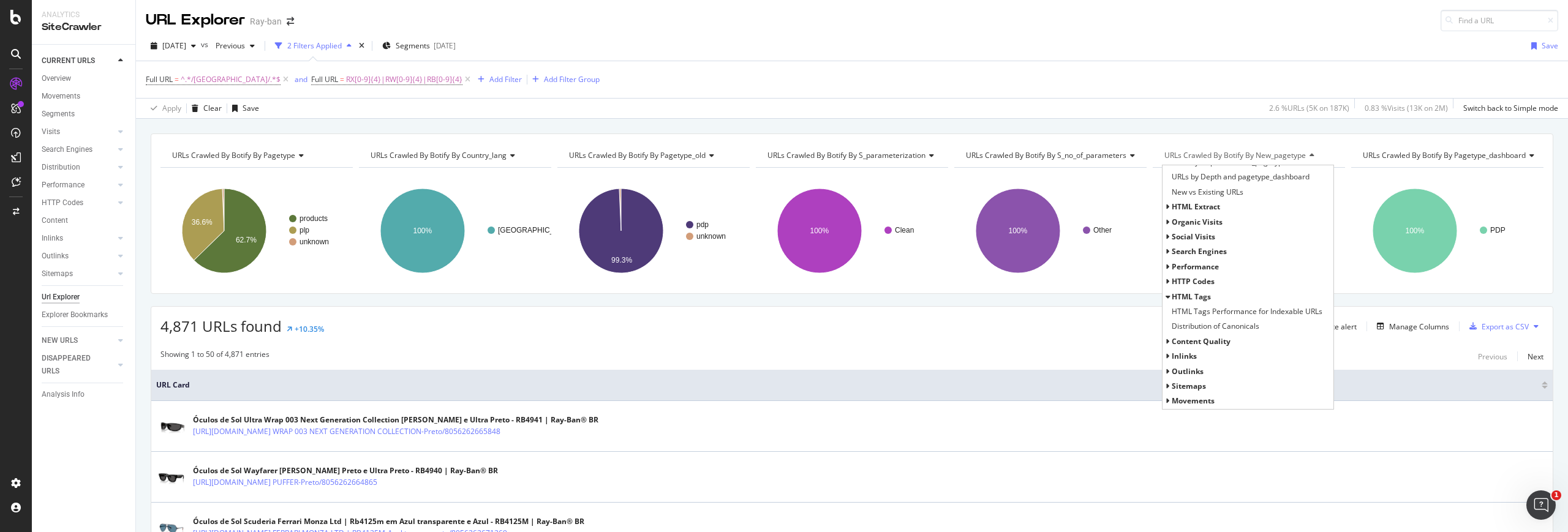
click at [925, 156] on span "URLs Crawled By Botify By new_pagetype" at bounding box center [1235, 155] width 142 height 10
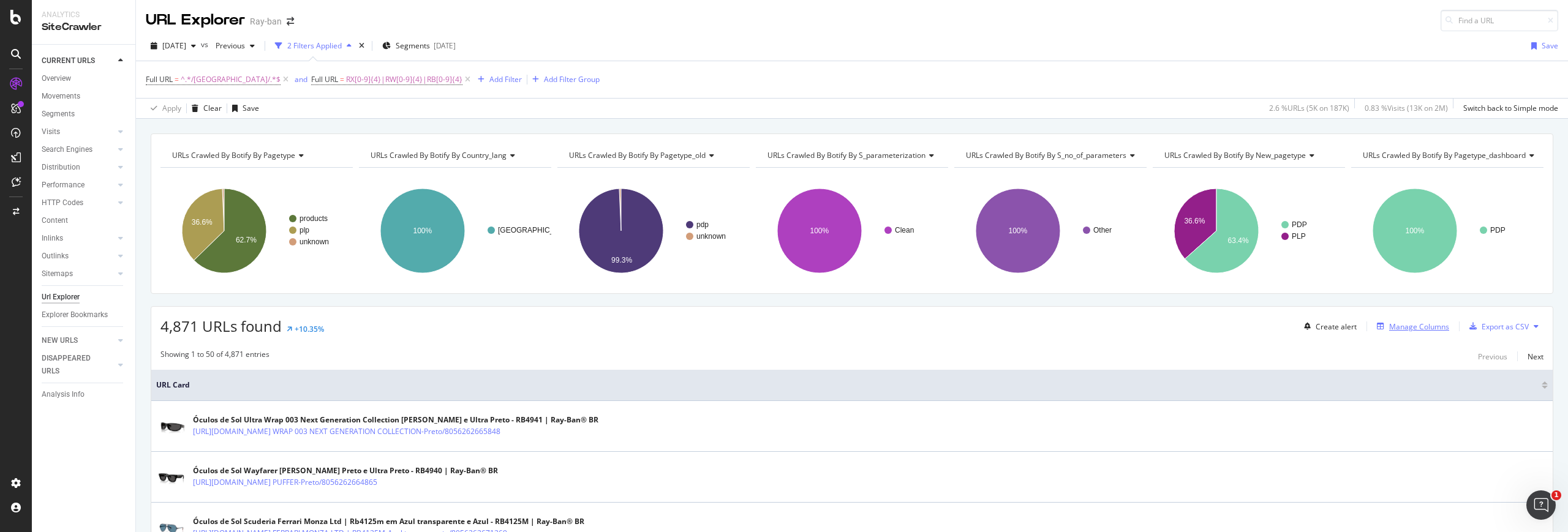
click at [925, 327] on div "Manage Columns" at bounding box center [1420, 326] width 60 height 10
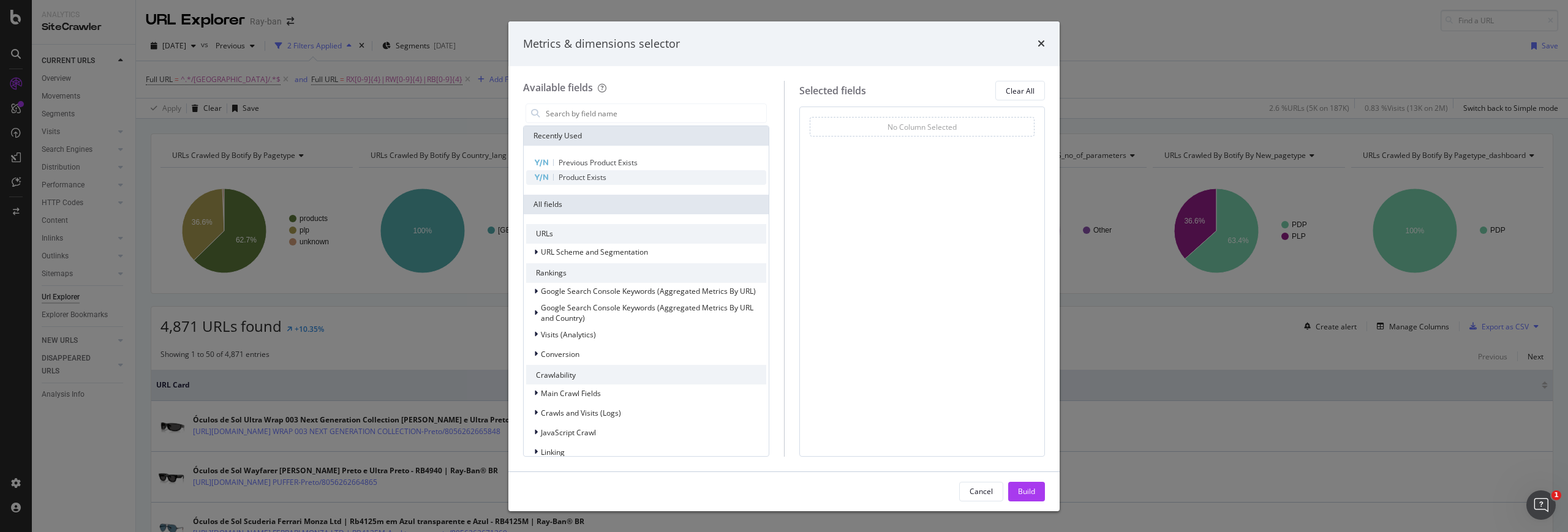
click at [602, 180] on span "Product Exists" at bounding box center [582, 176] width 48 height 10
click at [604, 176] on span "Product Exists" at bounding box center [582, 176] width 48 height 10
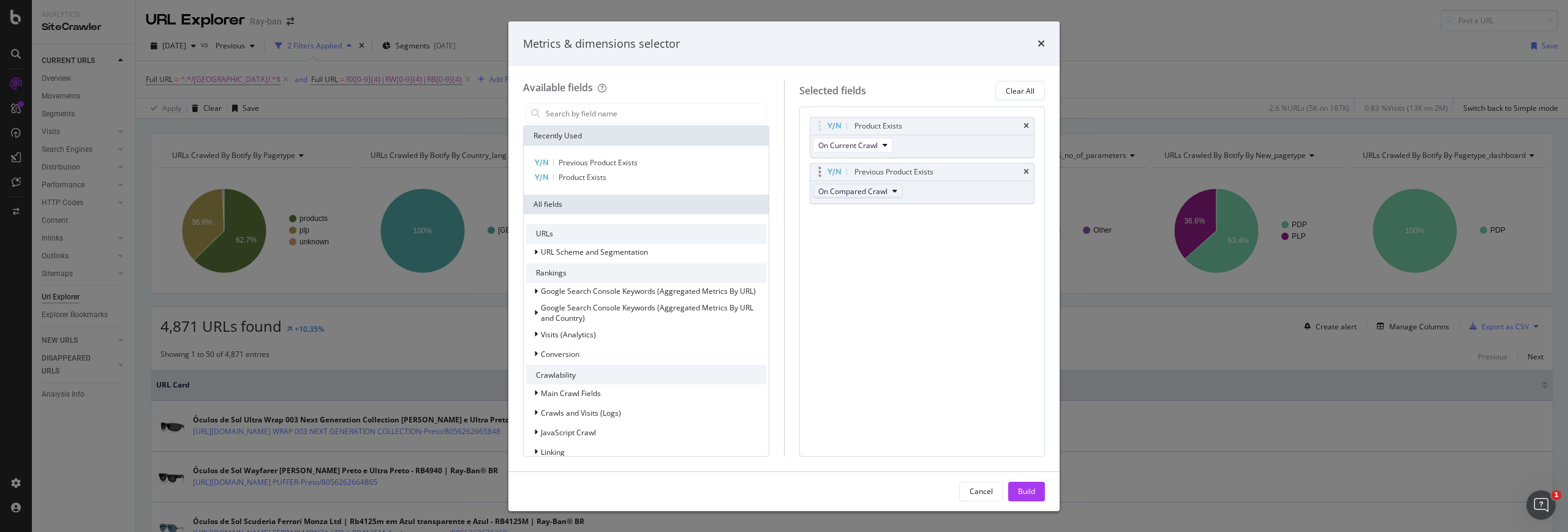
click at [862, 194] on span "On Compared Crawl" at bounding box center [852, 191] width 69 height 10
click at [925, 238] on div "Product Exists On Current Crawl Previous Product Exists On Compared Crawl You c…" at bounding box center [922, 281] width 246 height 349
click at [621, 161] on span "Previous Product Exists" at bounding box center [599, 162] width 79 height 10
click at [925, 470] on div "Build" at bounding box center [1026, 490] width 17 height 10
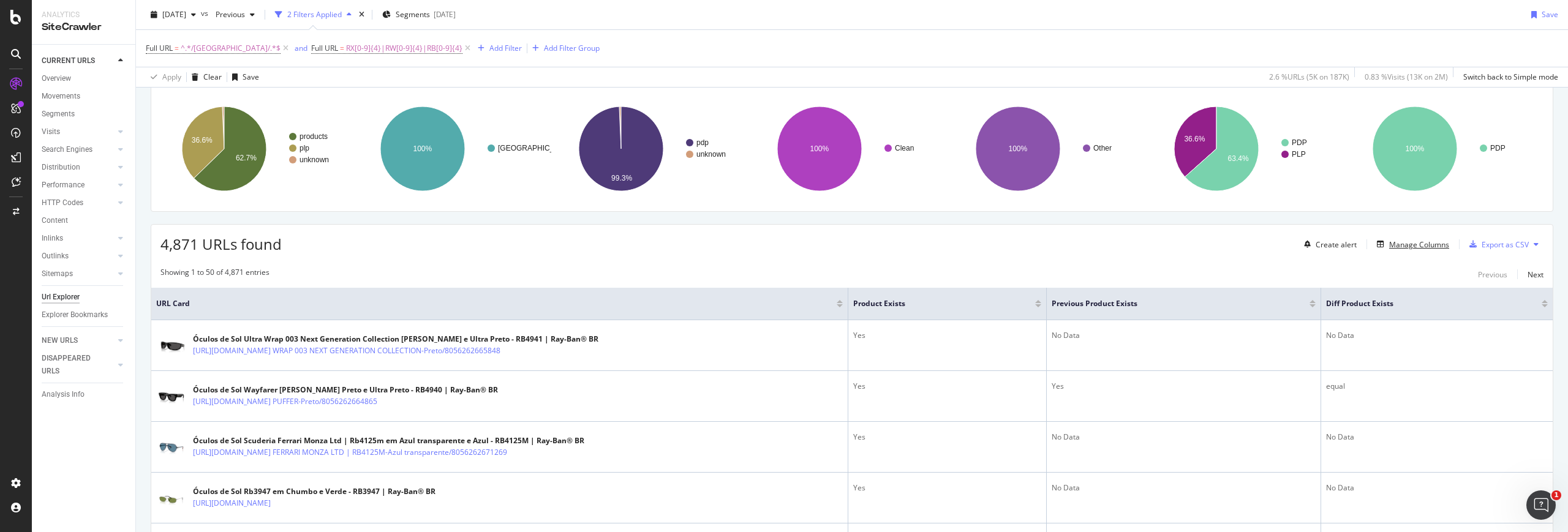
scroll to position [19, 0]
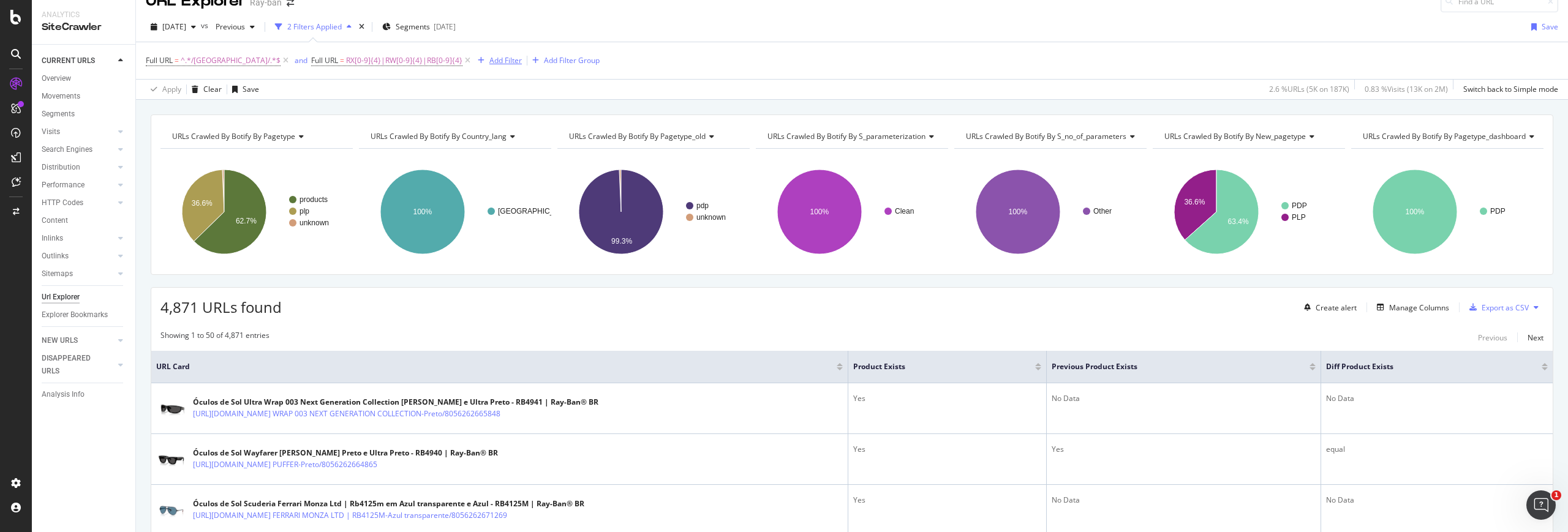
click at [489, 58] on div "Add Filter" at bounding box center [505, 59] width 32 height 10
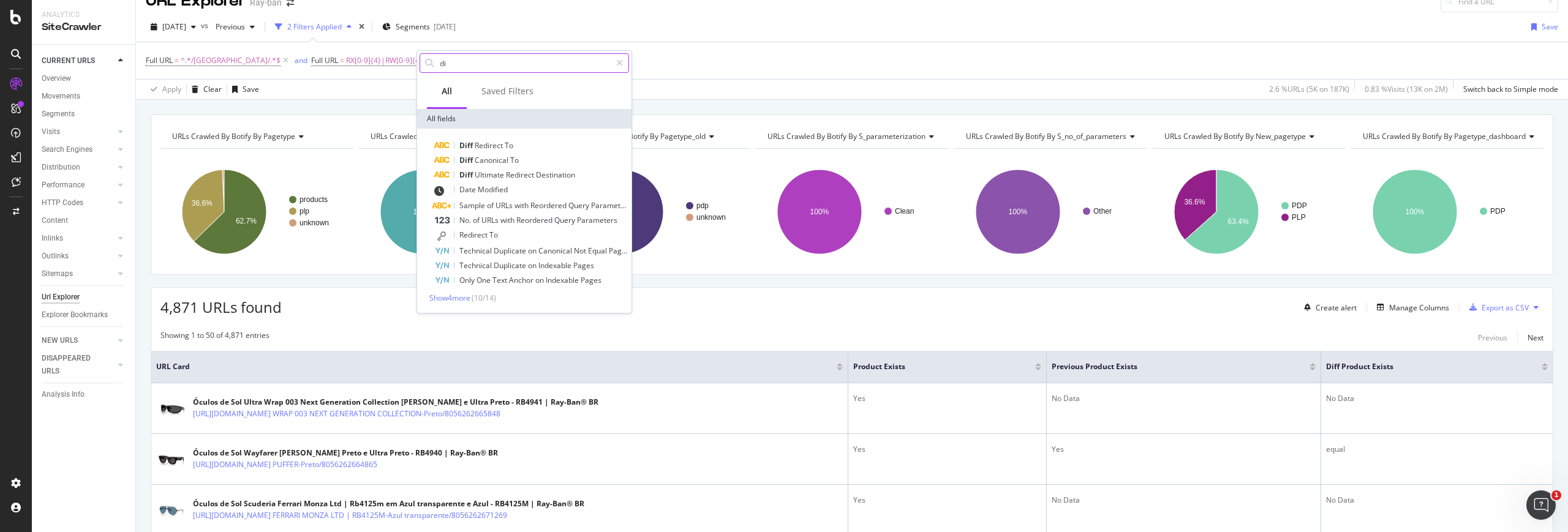
type input "d"
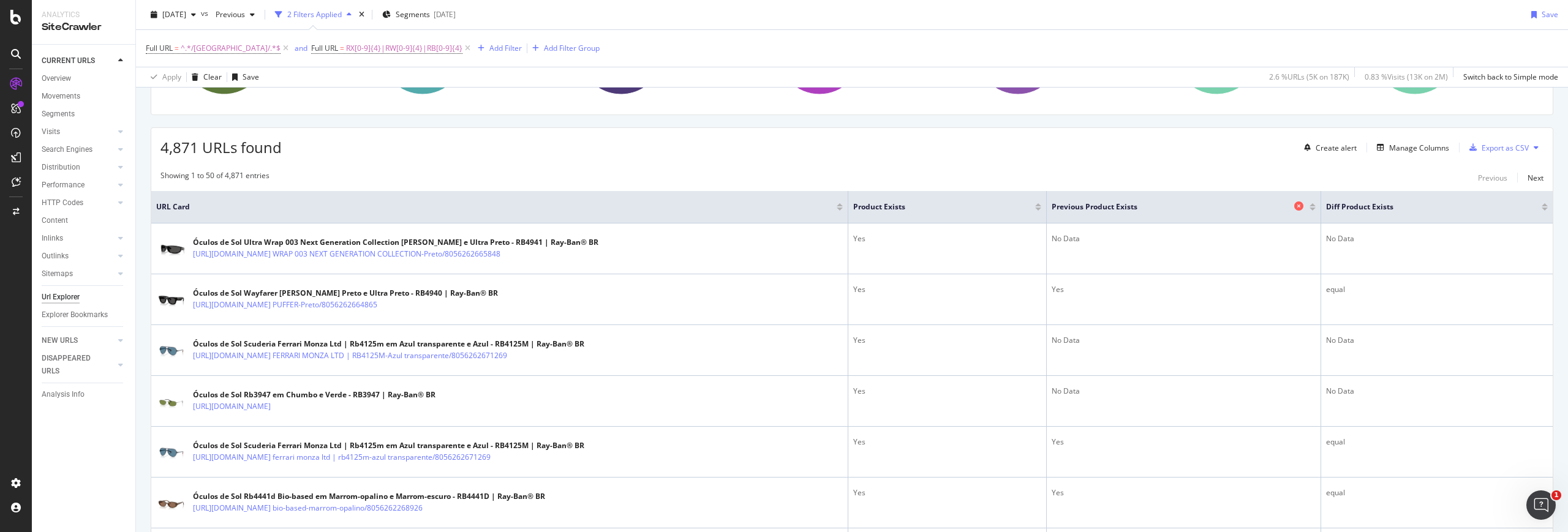
scroll to position [172, 0]
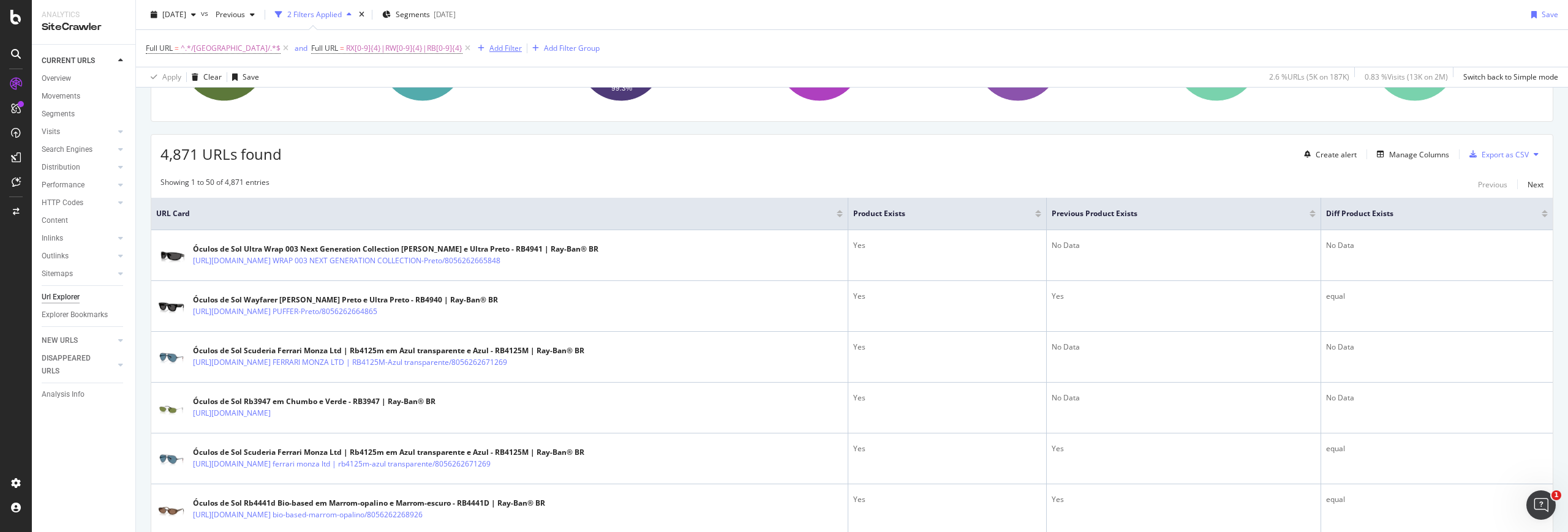
click at [489, 48] on div "Add Filter" at bounding box center [505, 47] width 32 height 10
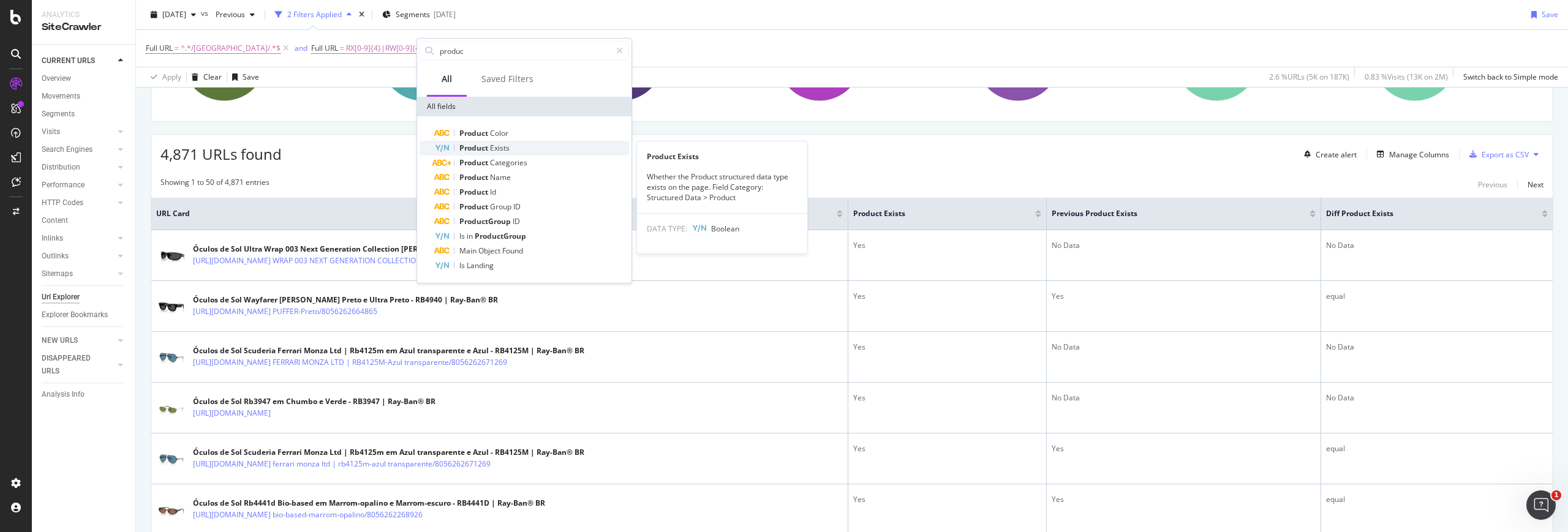
type input "produc"
click at [506, 146] on span "Exists" at bounding box center [499, 147] width 20 height 10
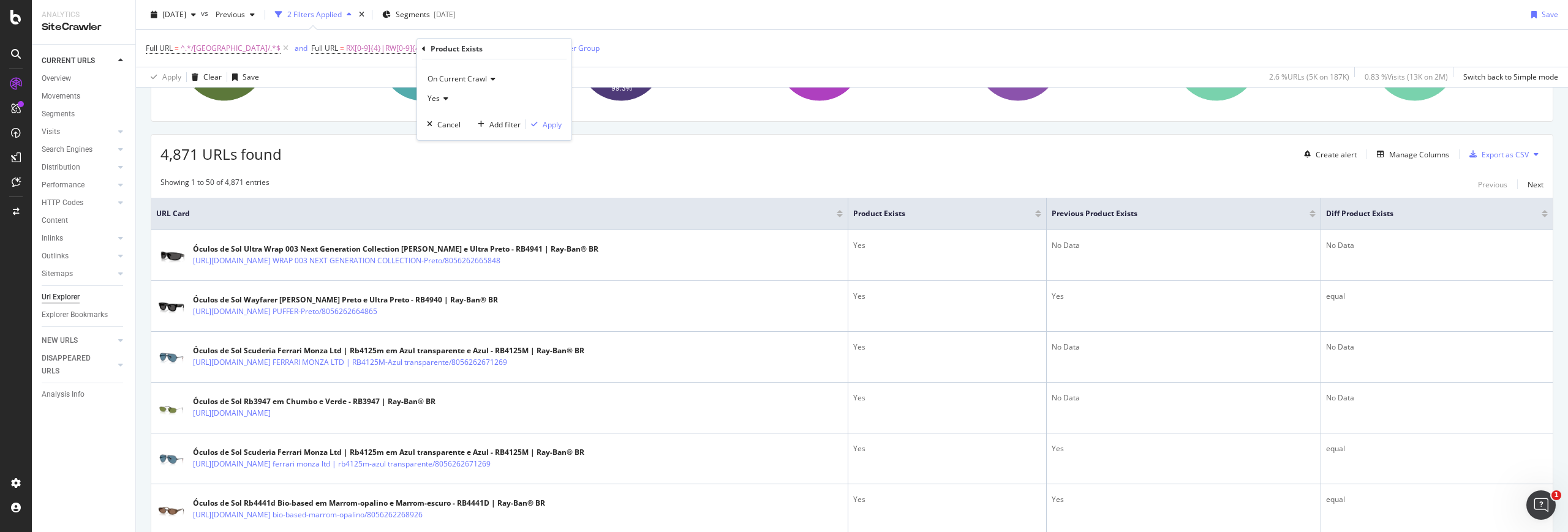
click at [444, 97] on icon at bounding box center [444, 99] width 8 height 8
click at [465, 78] on span "On Current Crawl" at bounding box center [457, 78] width 59 height 10
click at [481, 136] on span "Diff Between Crawls" at bounding box center [467, 136] width 69 height 10
click at [458, 98] on icon at bounding box center [459, 99] width 8 height 8
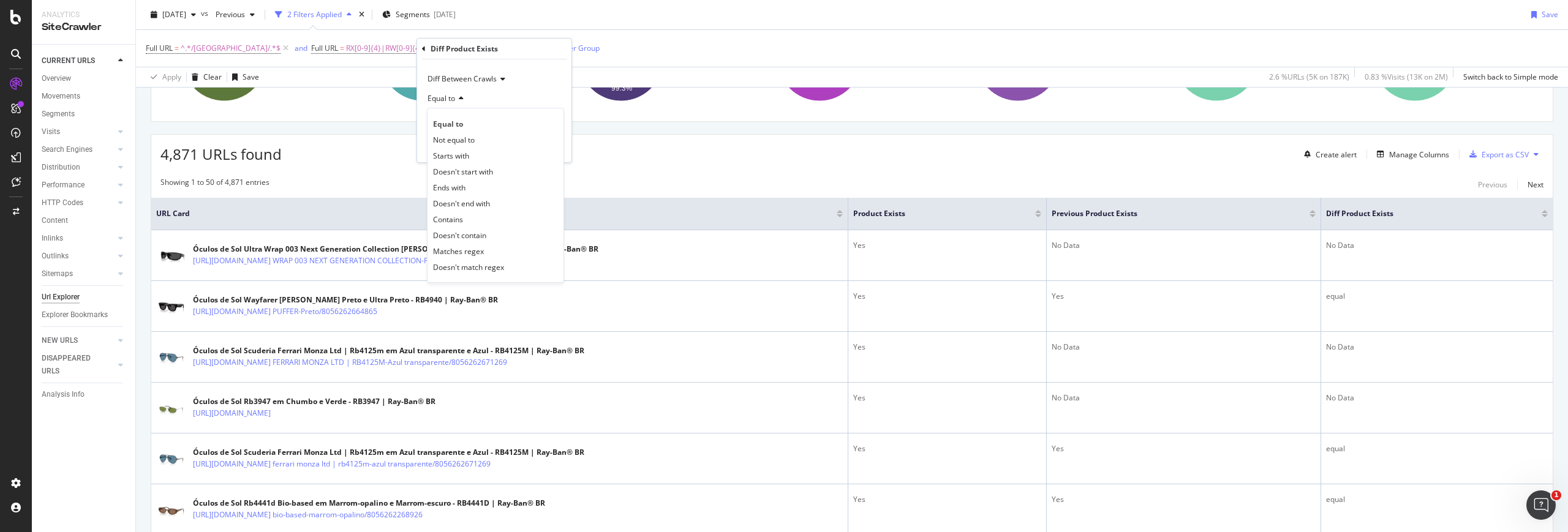
click at [499, 94] on div "Equal to" at bounding box center [494, 98] width 135 height 20
click at [476, 123] on input "text" at bounding box center [494, 120] width 133 height 20
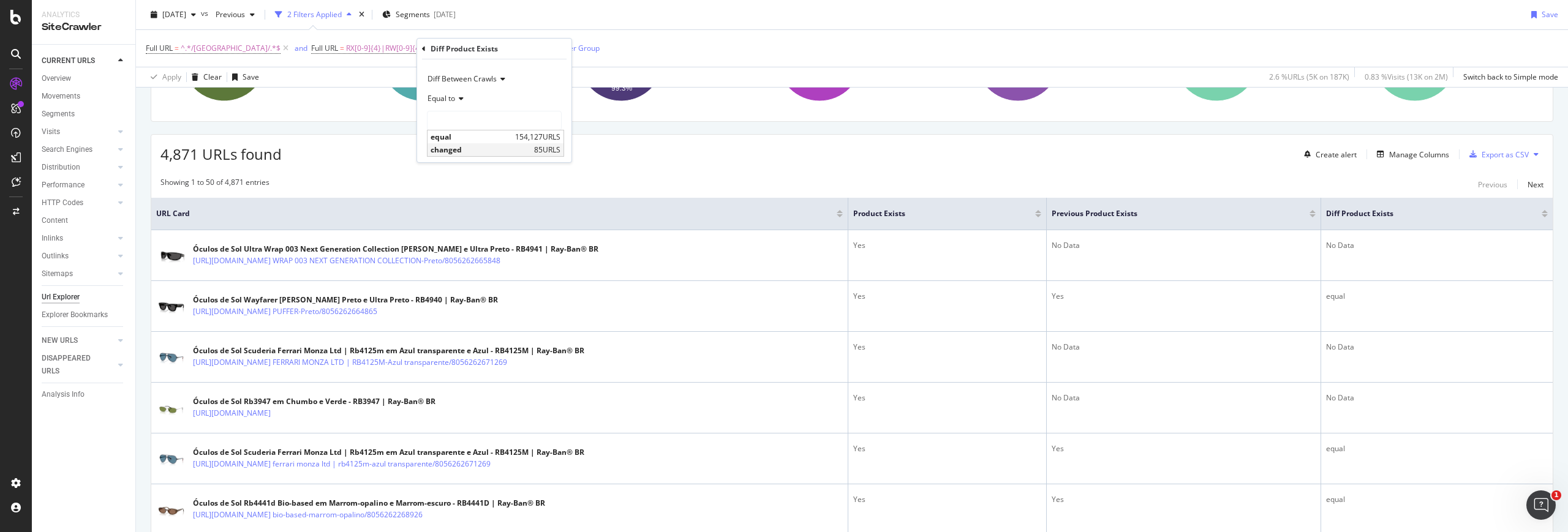
click at [474, 147] on span "changed" at bounding box center [481, 149] width 100 height 10
type input "changed"
click at [555, 146] on div "Apply" at bounding box center [552, 146] width 19 height 10
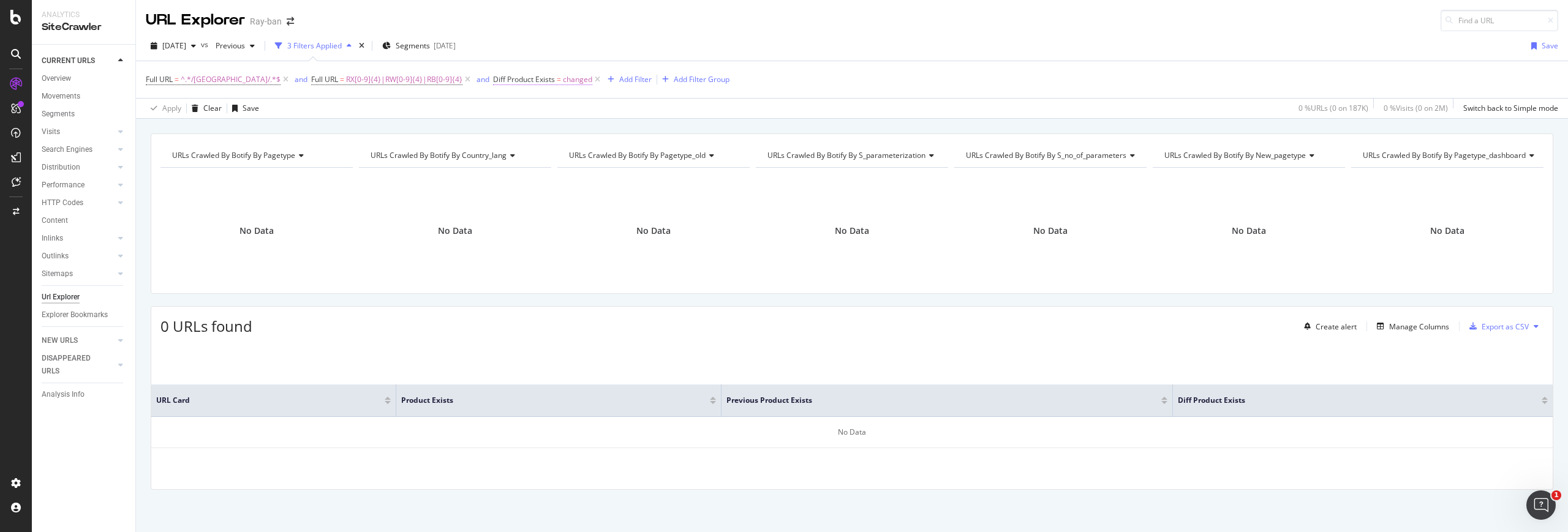
click at [557, 81] on span "=" at bounding box center [559, 79] width 5 height 10
click at [475, 125] on span "Equal to" at bounding box center [461, 127] width 27 height 10
click at [482, 246] on span "Contains" at bounding box center [468, 248] width 30 height 10
click at [547, 48] on div "[DATE] vs Previous 3 Filters Applied Segments [DATE] Save" at bounding box center [851, 48] width 1432 height 25
click at [592, 80] on icon at bounding box center [597, 79] width 10 height 12
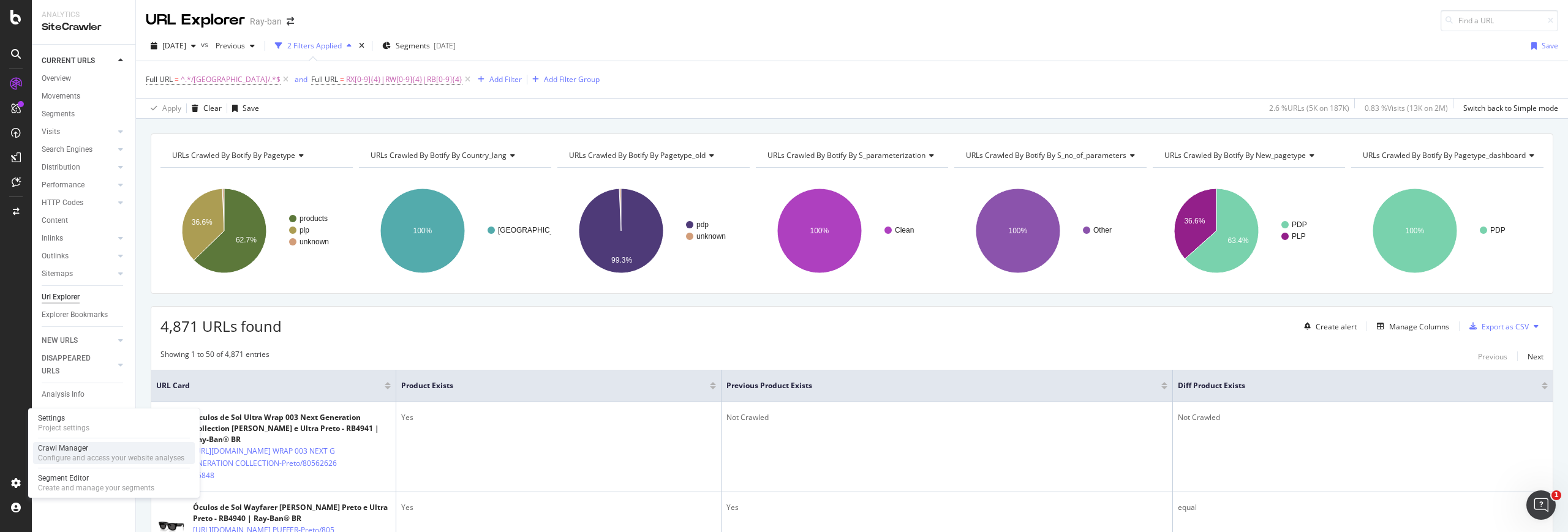
click at [61, 457] on div "Configure and access your website analyses" at bounding box center [110, 457] width 146 height 9
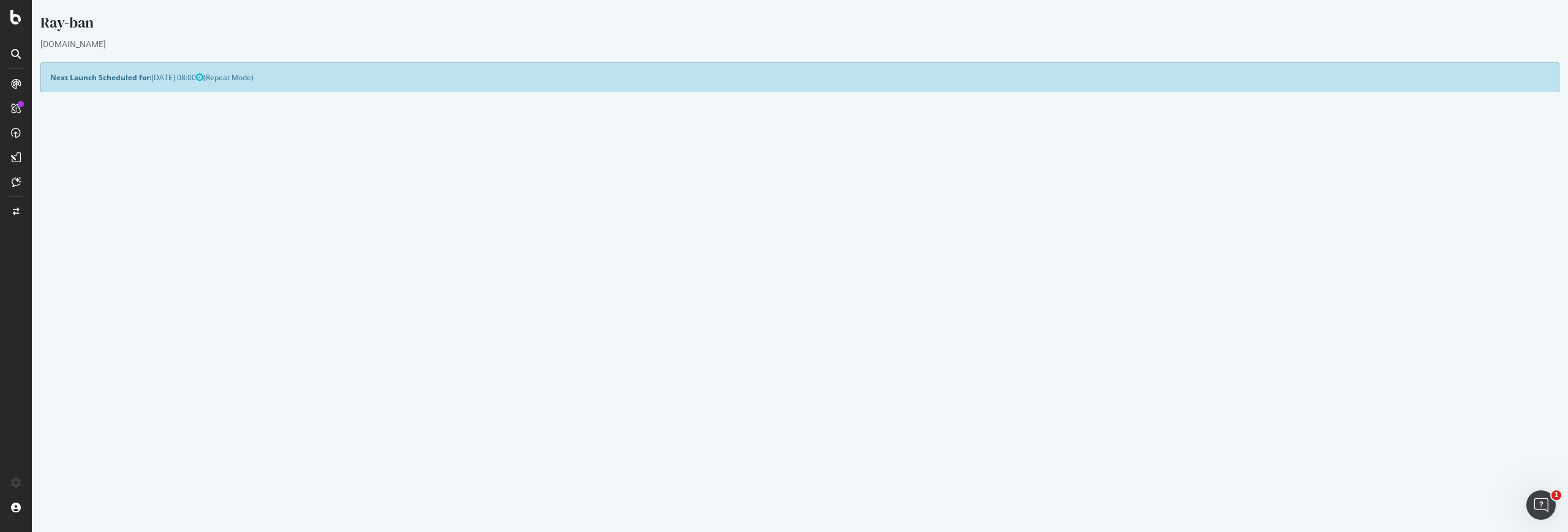
click at [772, 342] on button "Yes! Start Now" at bounding box center [784, 344] width 76 height 20
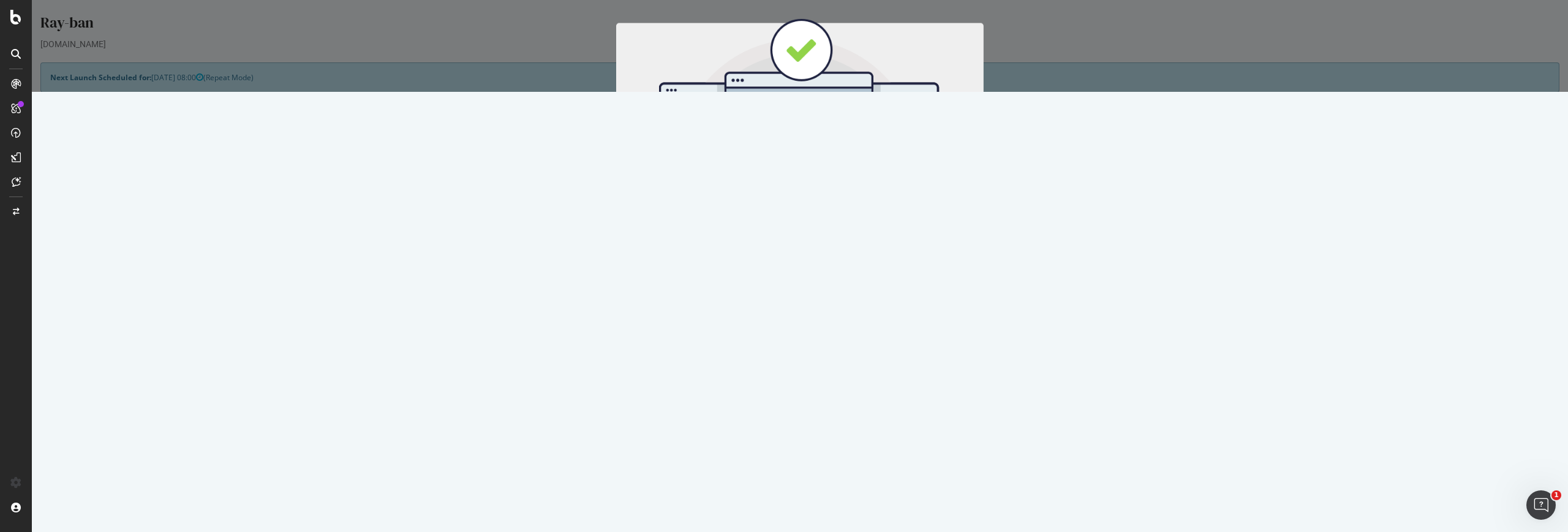
click at [819, 189] on div "Cancel Start Now" at bounding box center [800, 209] width 367 height 45
click at [821, 200] on button "Start Now" at bounding box center [822, 203] width 54 height 21
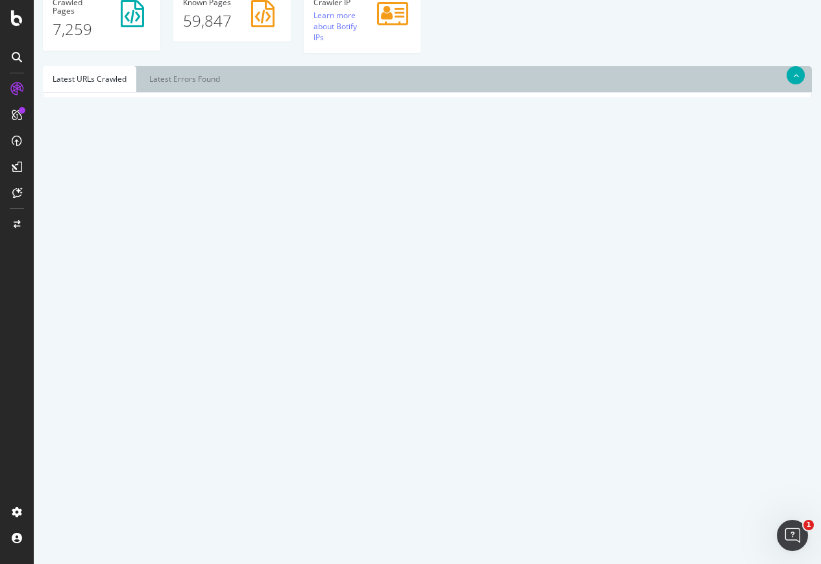
scroll to position [513, 0]
